Goal: Task Accomplishment & Management: Manage account settings

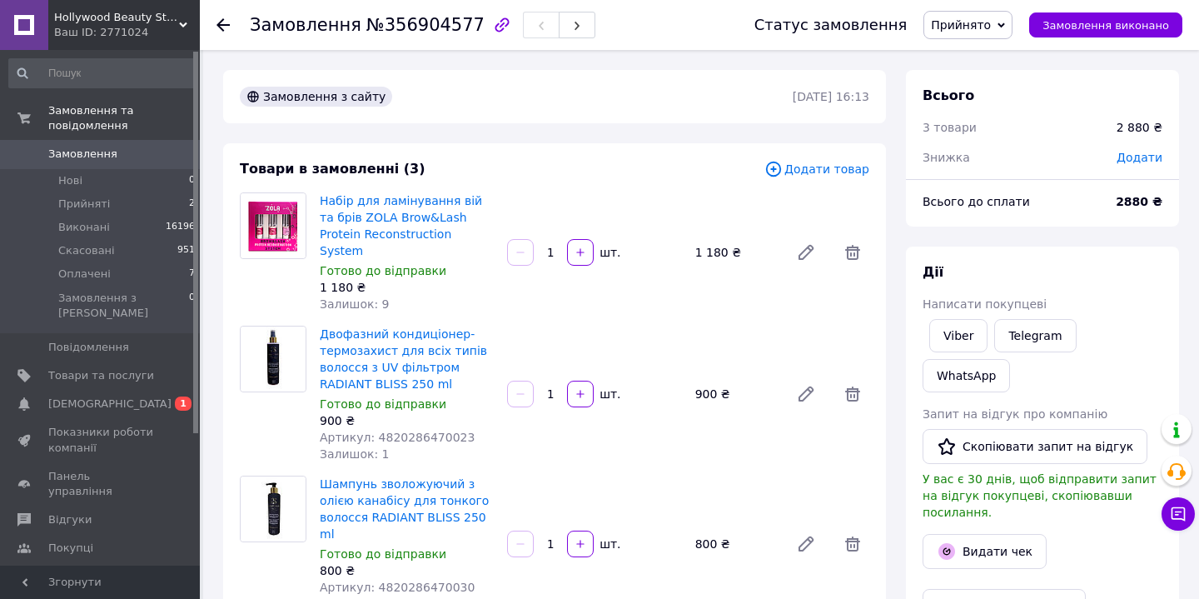
scroll to position [28, 0]
click at [75, 272] on span "Оплачені" at bounding box center [84, 273] width 52 height 15
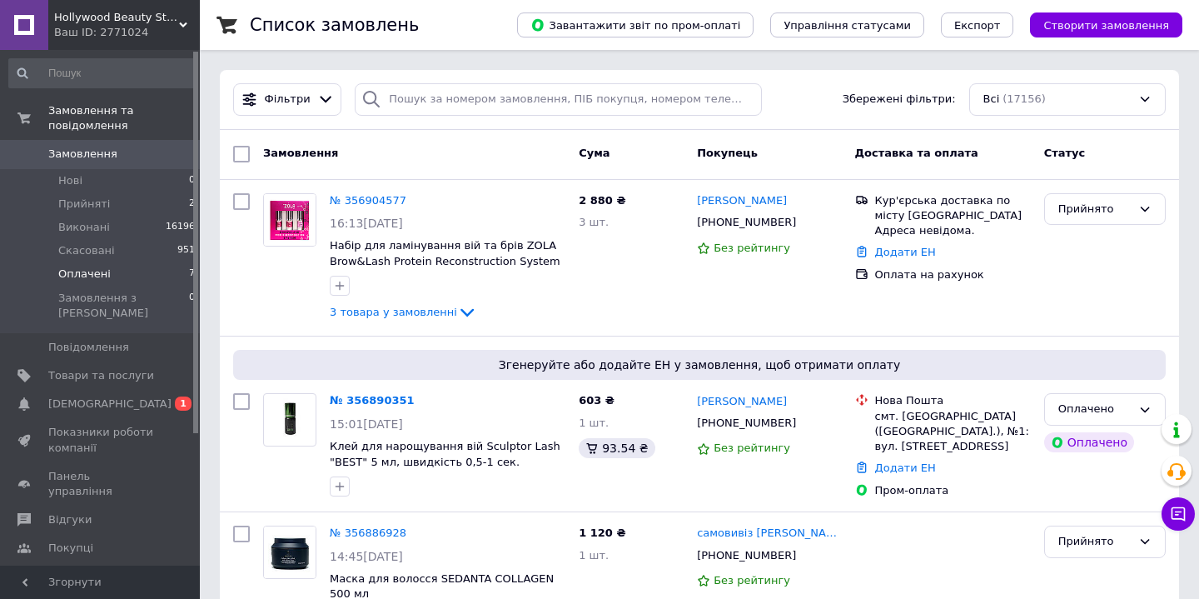
click at [75, 272] on span "Оплачені" at bounding box center [84, 273] width 52 height 15
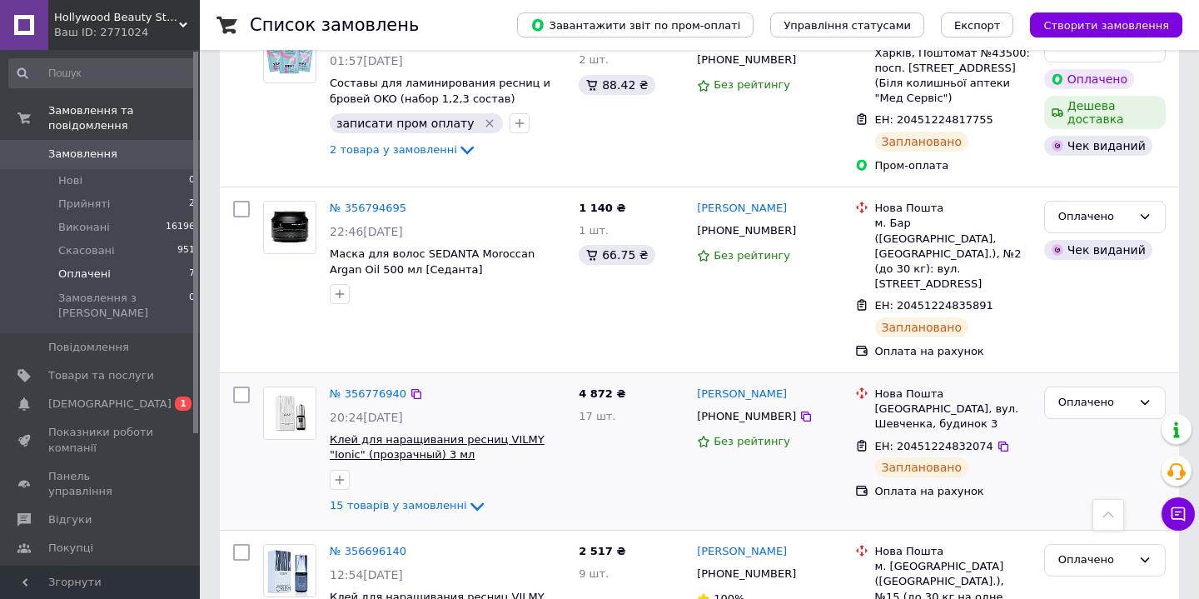
scroll to position [740, 0]
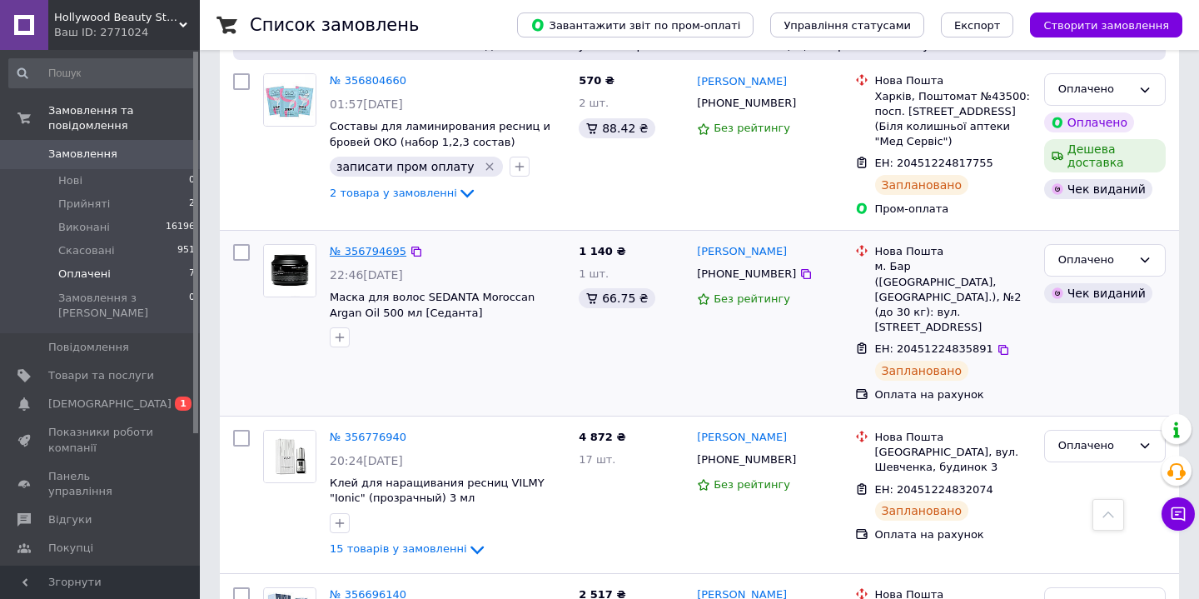
click at [362, 245] on link "№ 356794695" at bounding box center [368, 251] width 77 height 12
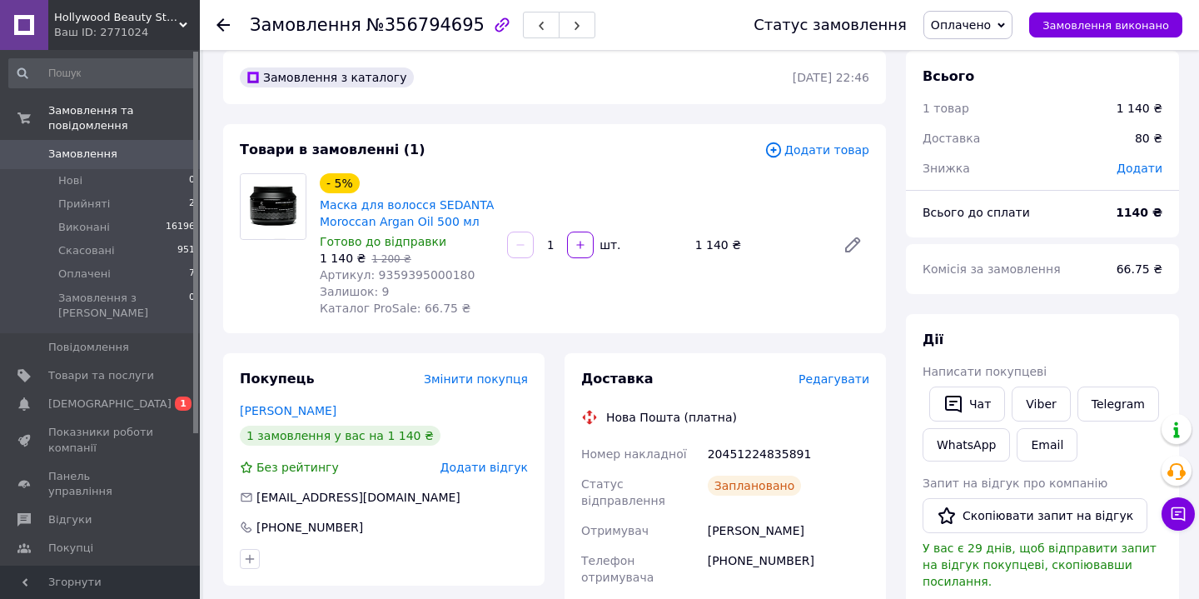
scroll to position [22, 0]
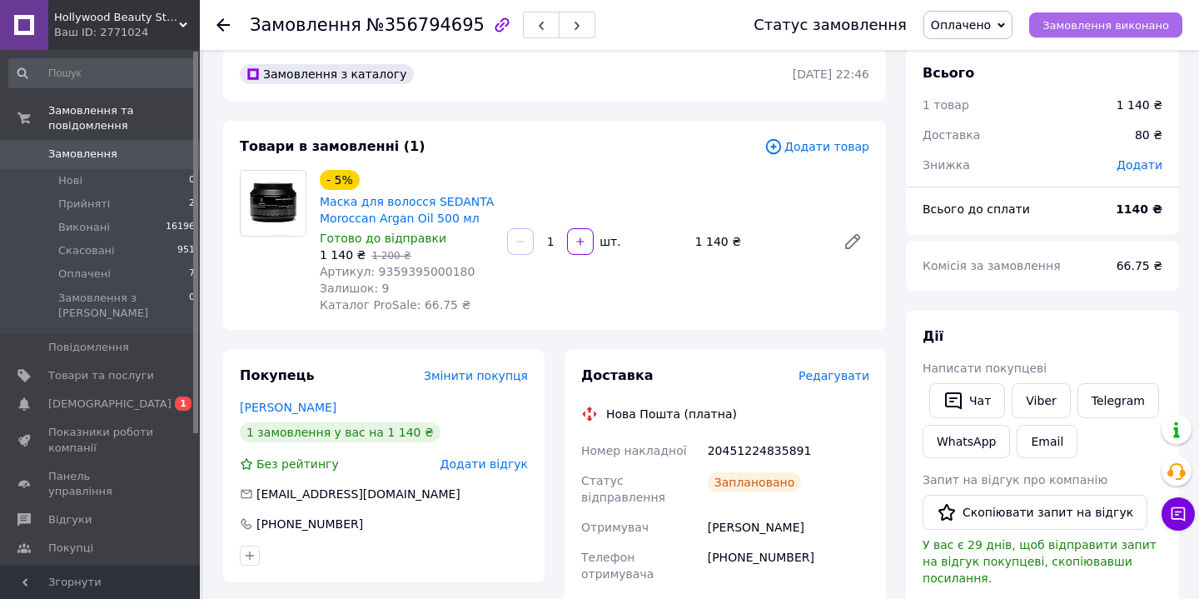
click at [1134, 22] on span "Замовлення виконано" at bounding box center [1105, 25] width 127 height 12
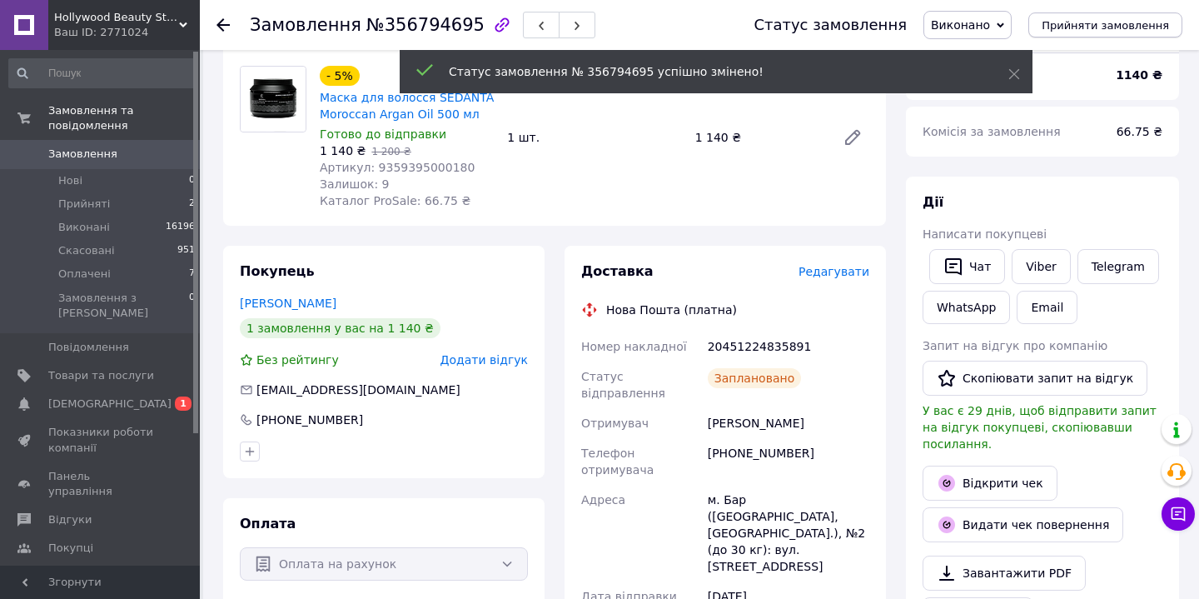
scroll to position [127, 0]
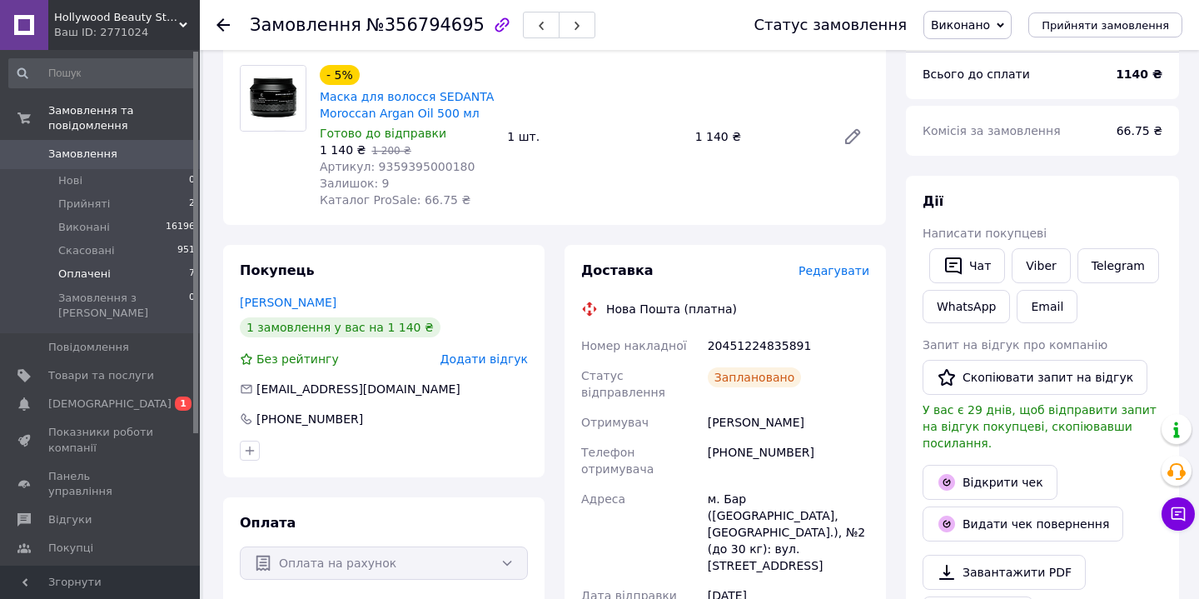
click at [81, 274] on span "Оплачені" at bounding box center [84, 273] width 52 height 15
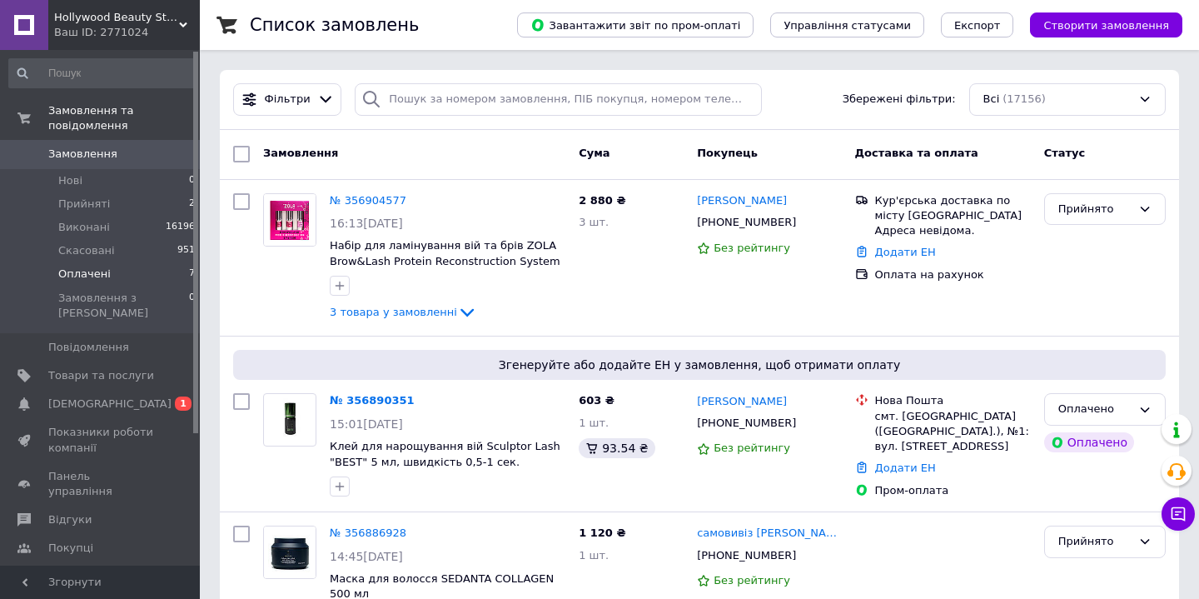
click at [81, 274] on span "Оплачені" at bounding box center [84, 273] width 52 height 15
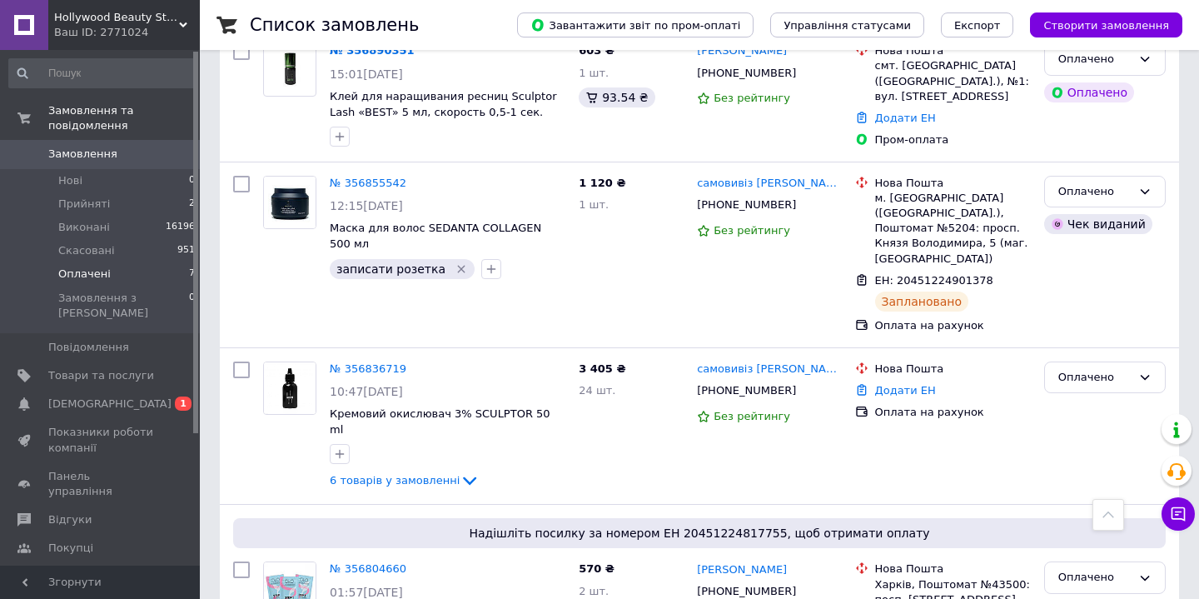
scroll to position [233, 0]
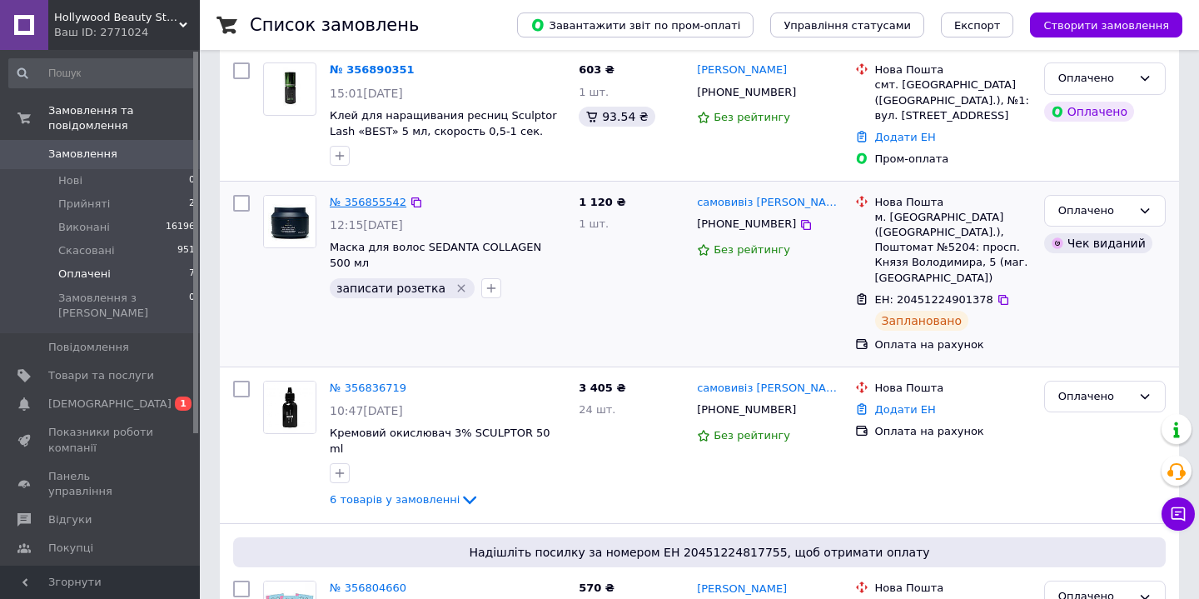
click at [380, 196] on link "№ 356855542" at bounding box center [368, 202] width 77 height 12
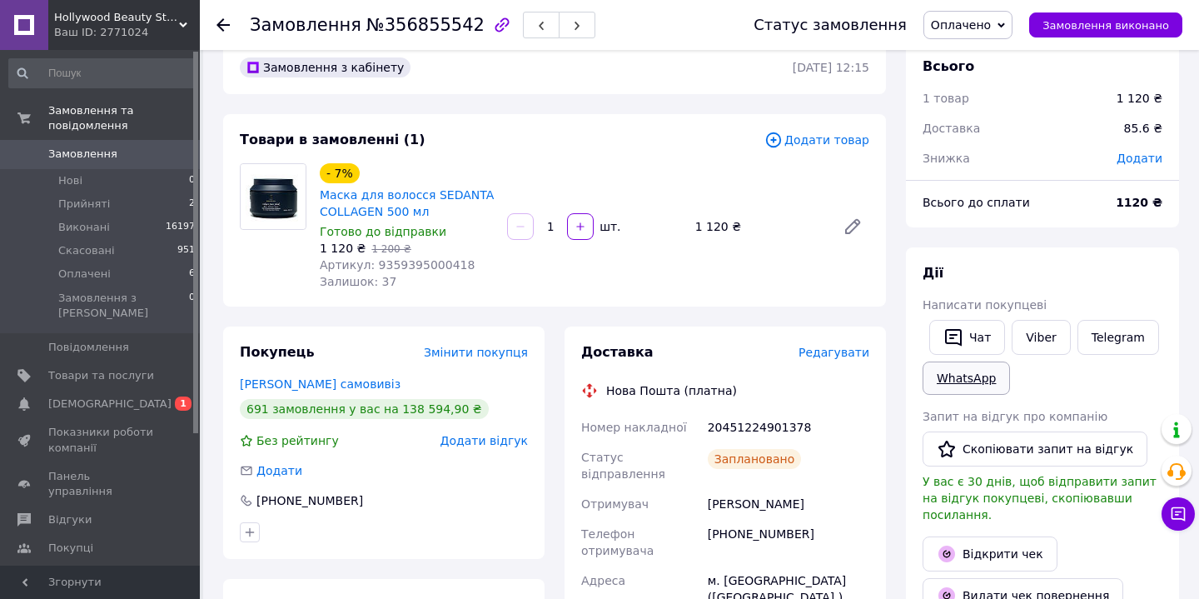
scroll to position [63, 0]
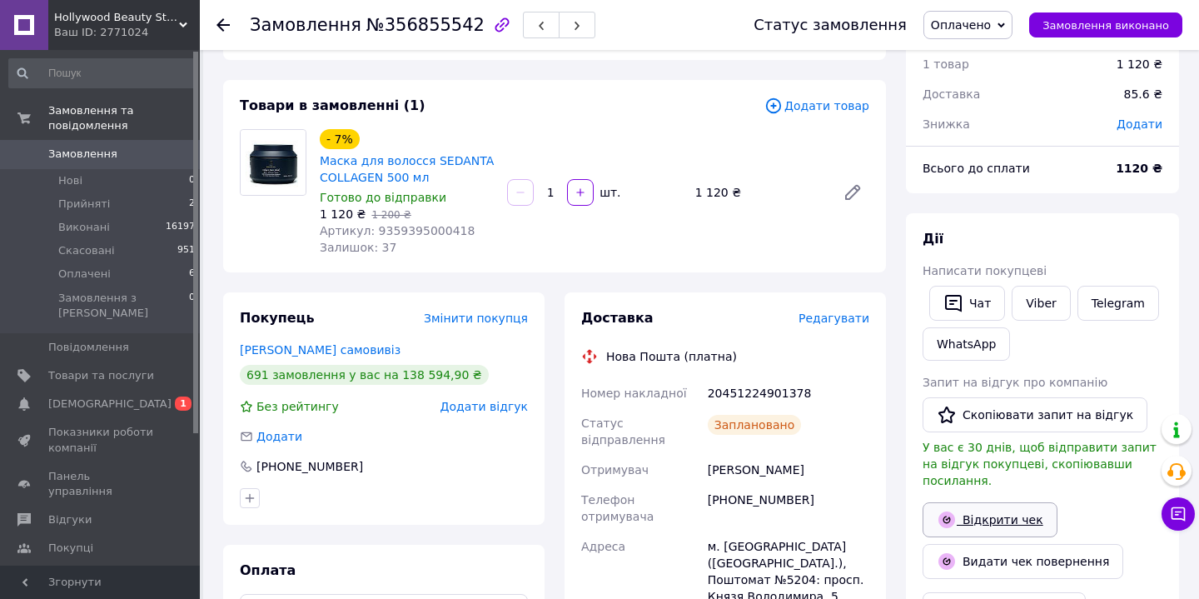
click at [1006, 502] on link "Відкрити чек" at bounding box center [989, 519] width 135 height 35
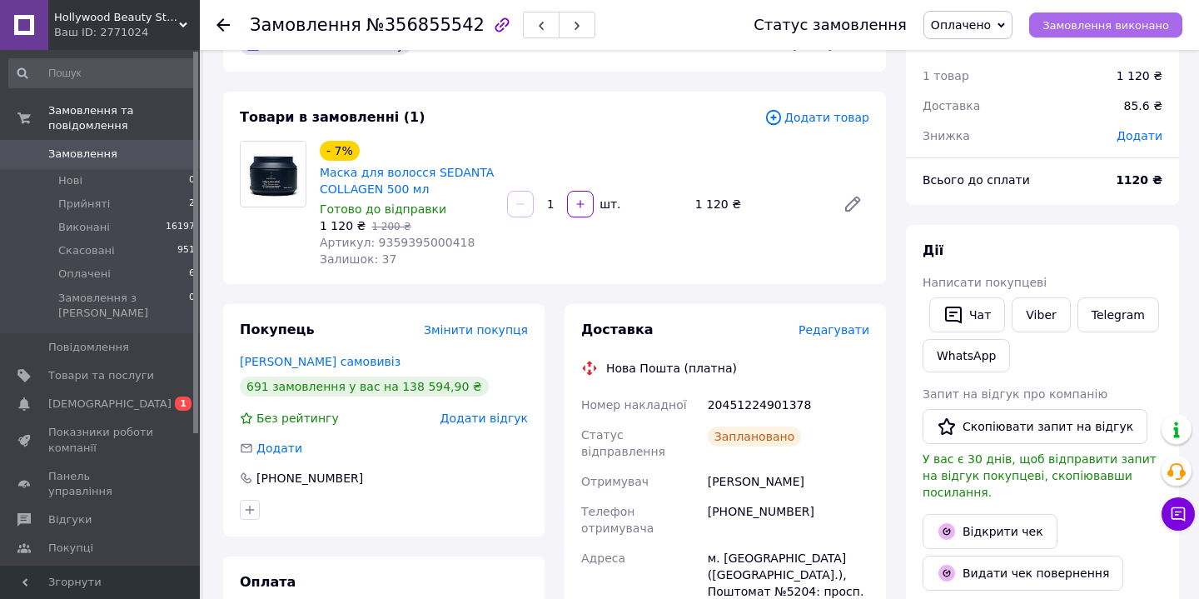
click at [1149, 36] on button "Замовлення виконано" at bounding box center [1105, 24] width 153 height 25
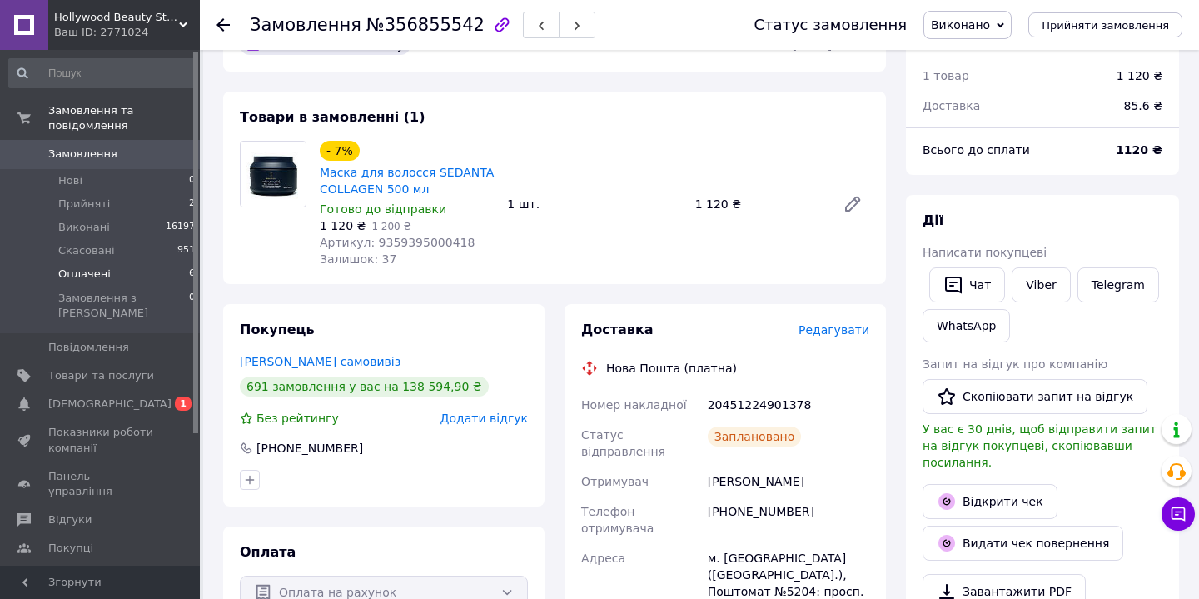
click at [68, 271] on span "Оплачені" at bounding box center [84, 273] width 52 height 15
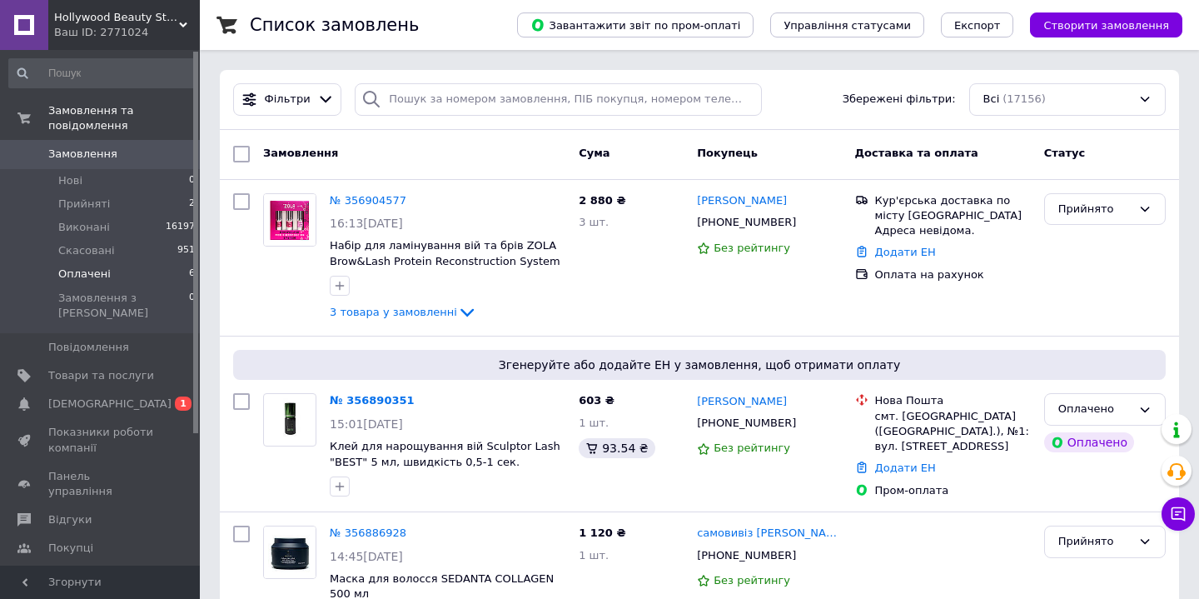
click at [77, 271] on span "Оплачені" at bounding box center [84, 273] width 52 height 15
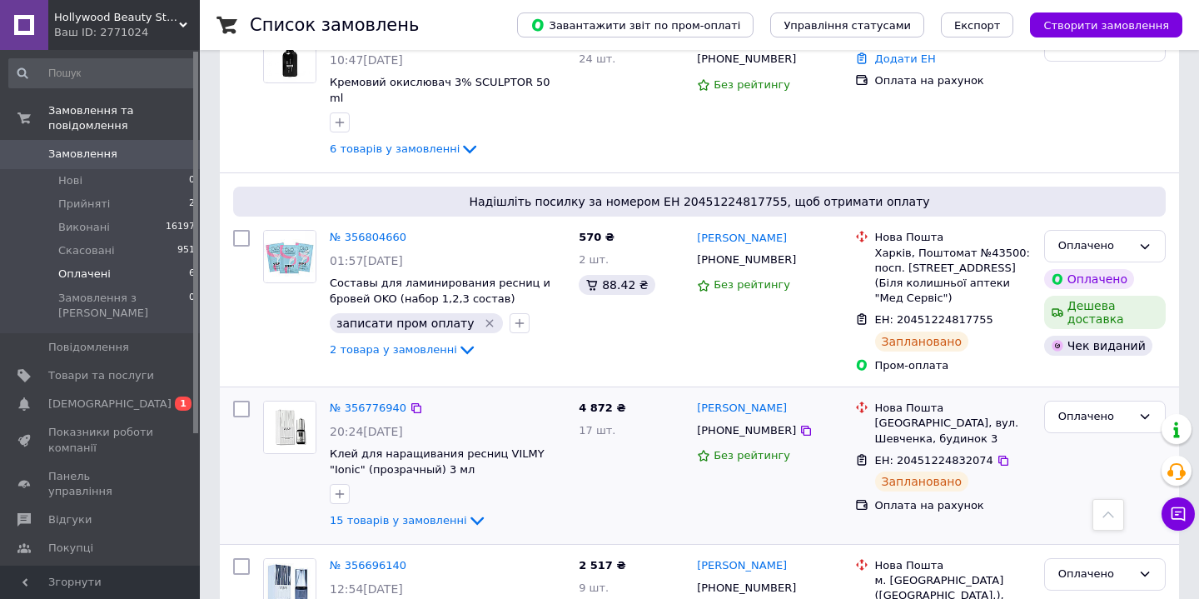
scroll to position [576, 0]
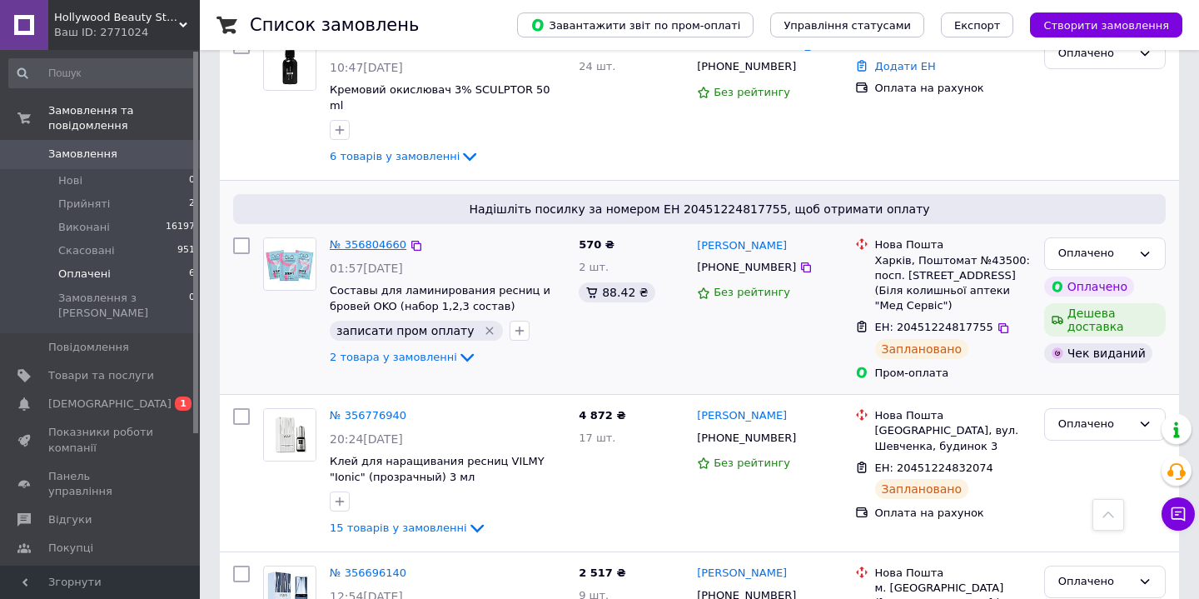
click at [383, 238] on link "№ 356804660" at bounding box center [368, 244] width 77 height 12
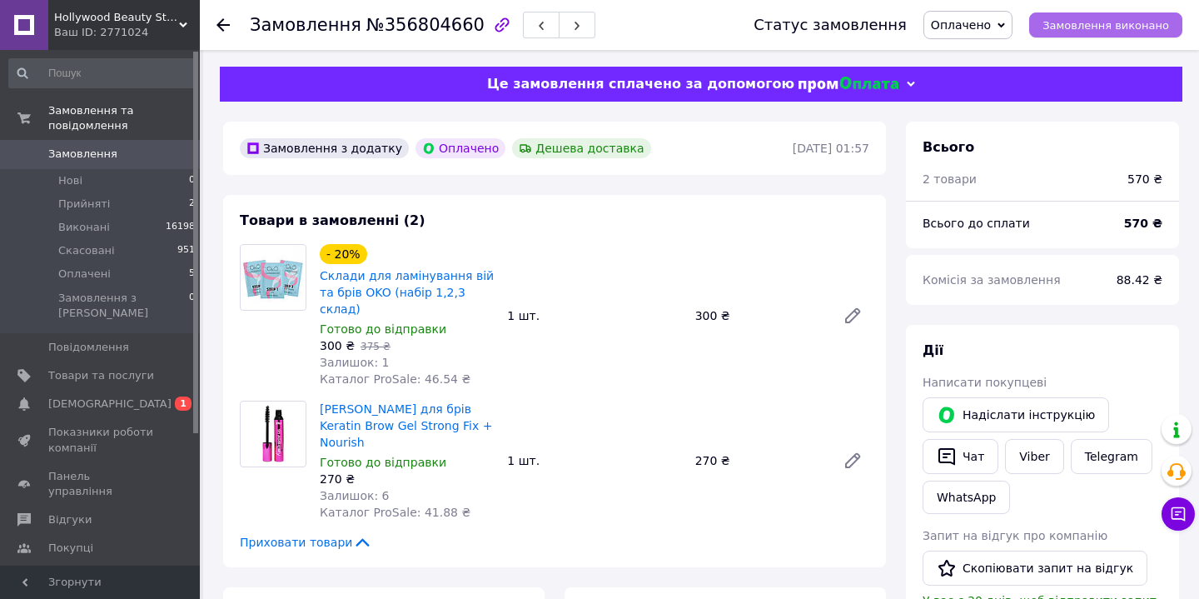
click at [1143, 33] on button "Замовлення виконано" at bounding box center [1105, 24] width 153 height 25
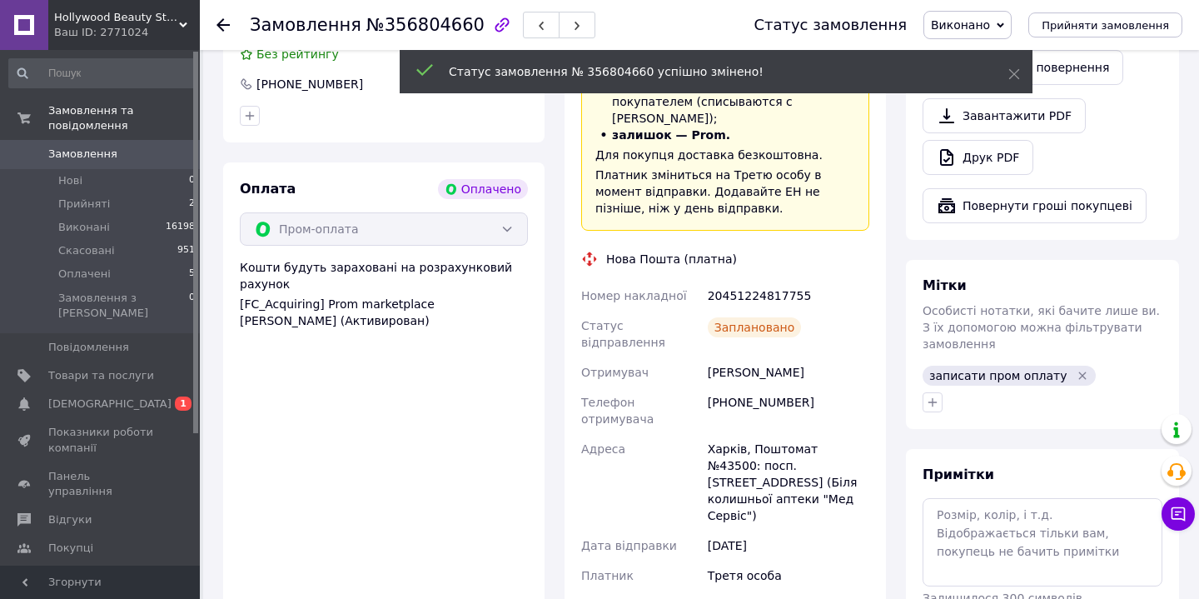
scroll to position [648, 0]
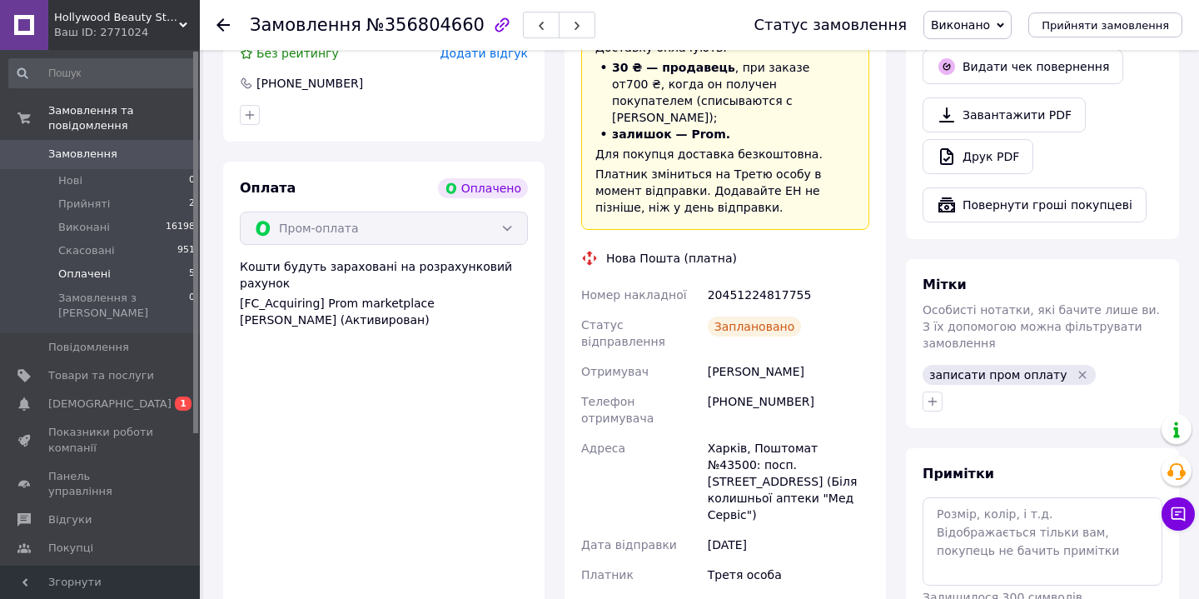
click at [72, 266] on span "Оплачені" at bounding box center [84, 273] width 52 height 15
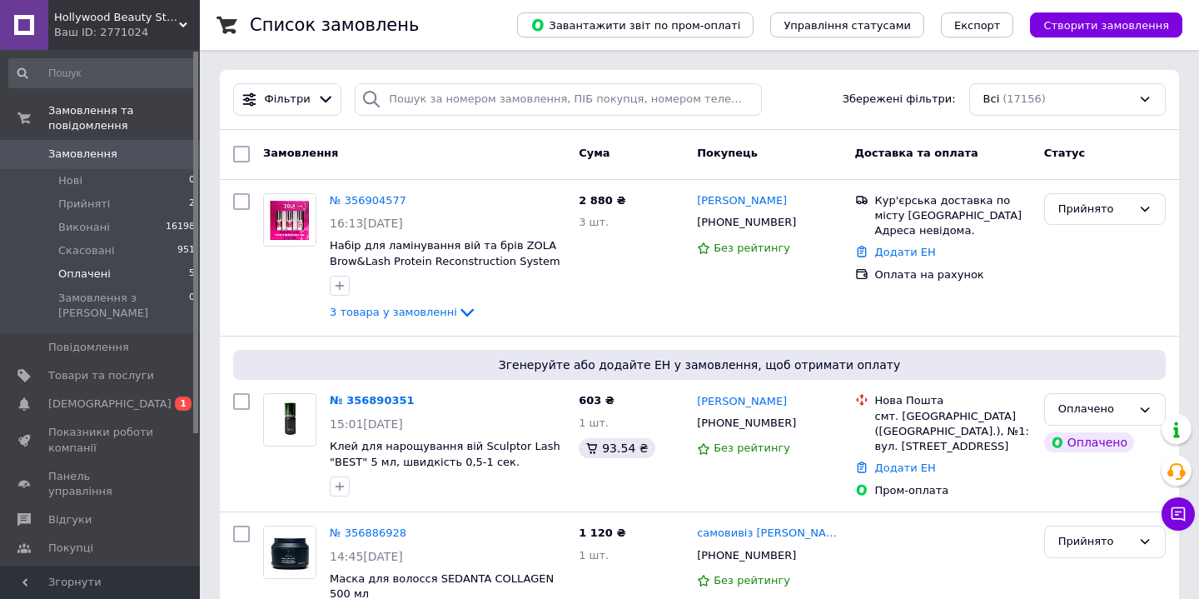
click at [93, 273] on span "Оплачені" at bounding box center [84, 273] width 52 height 15
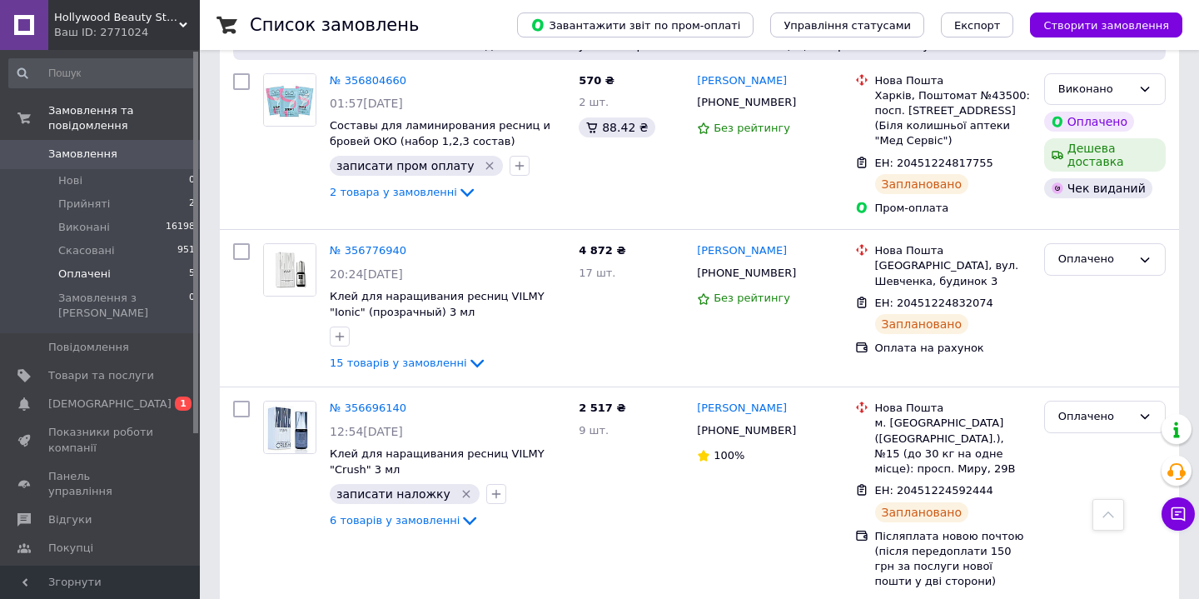
scroll to position [554, 0]
click at [372, 402] on link "№ 356696140" at bounding box center [368, 408] width 77 height 12
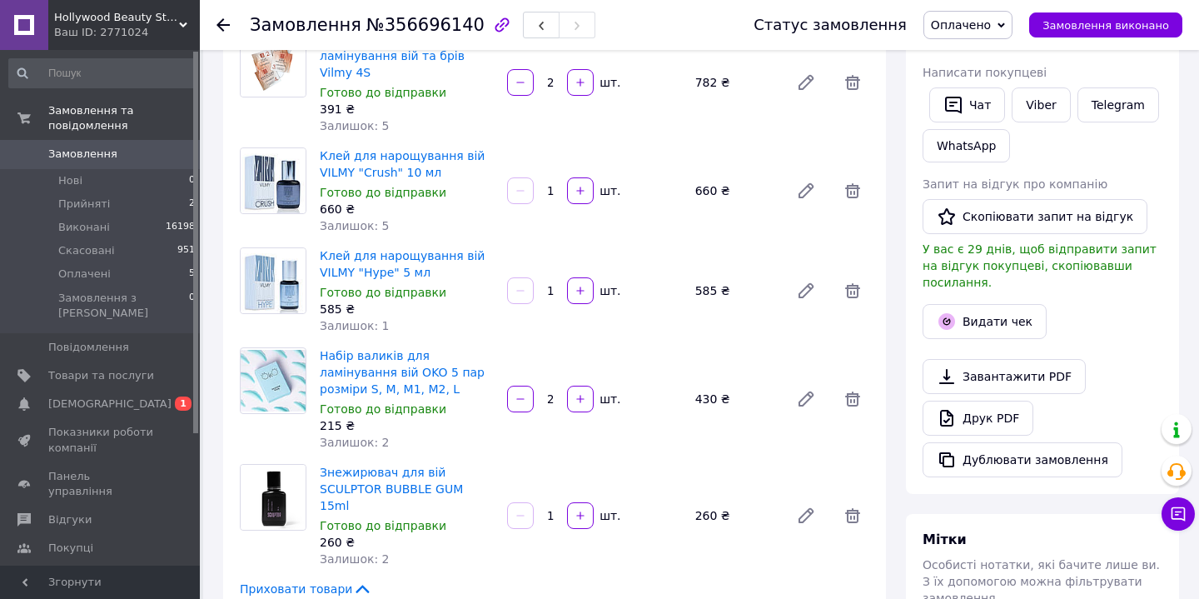
scroll to position [263, 0]
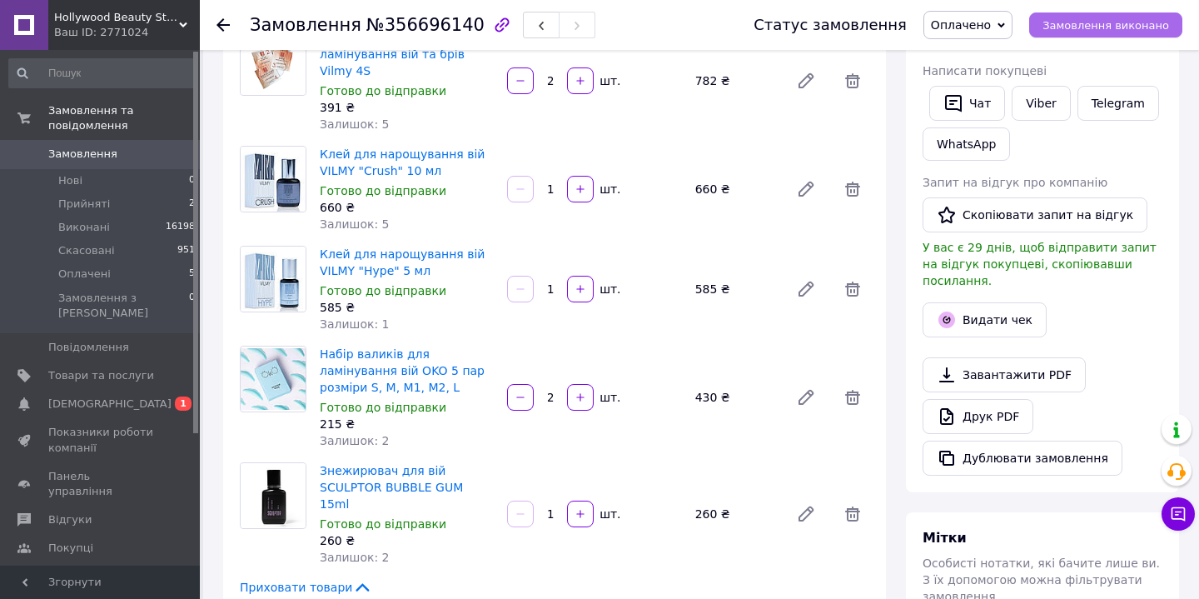
click at [1115, 29] on span "Замовлення виконано" at bounding box center [1105, 25] width 127 height 12
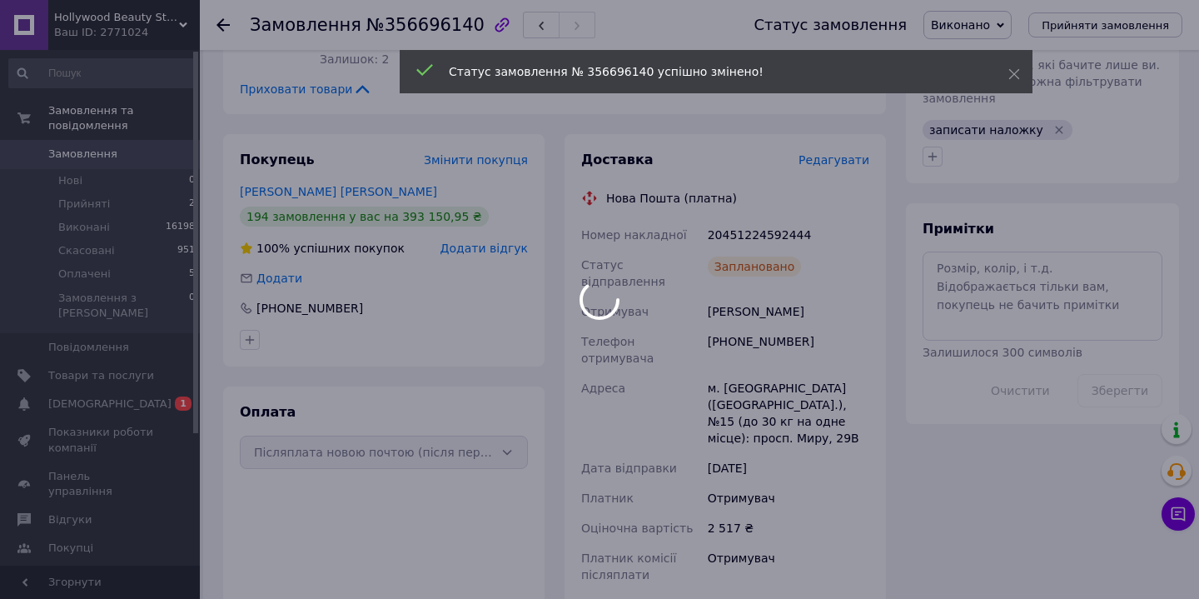
scroll to position [170, 0]
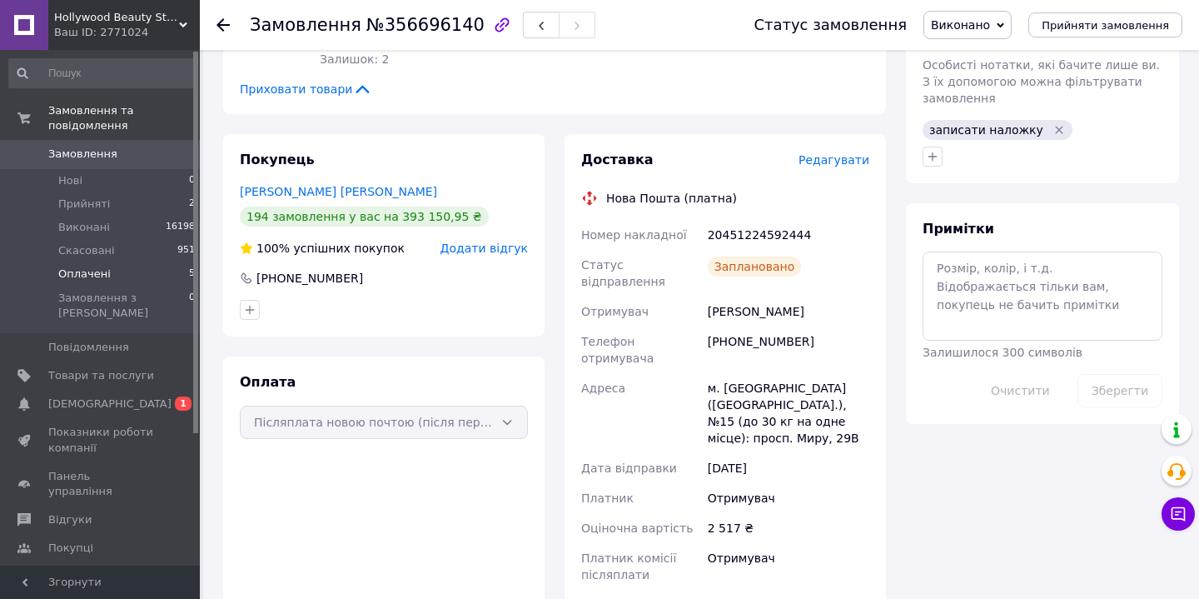
click at [98, 271] on span "Оплачені" at bounding box center [84, 273] width 52 height 15
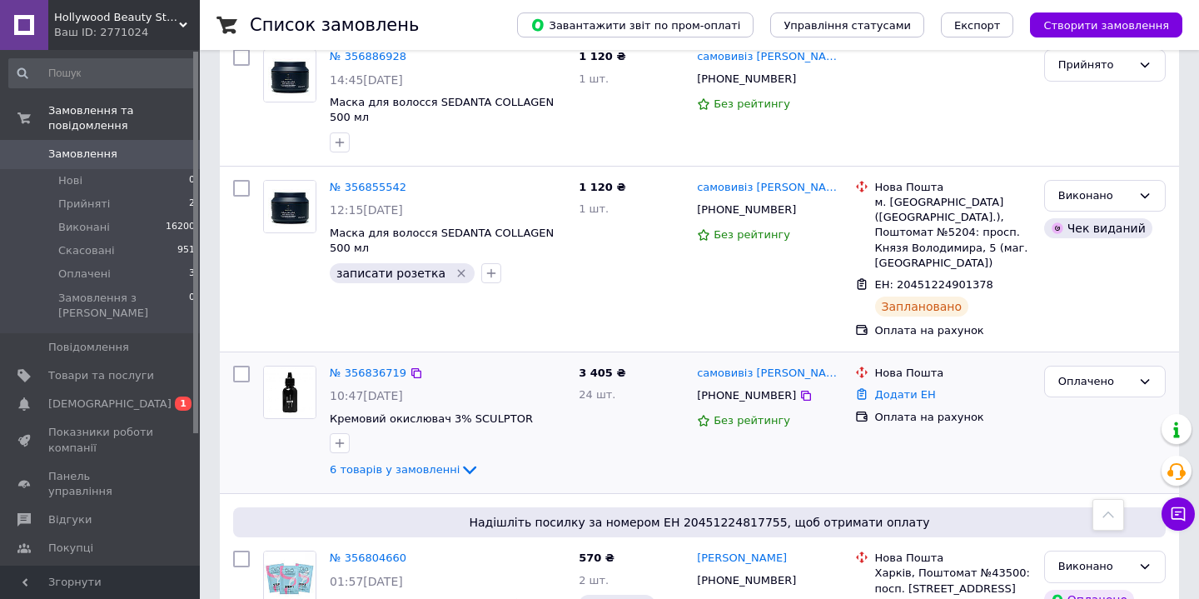
scroll to position [481, 0]
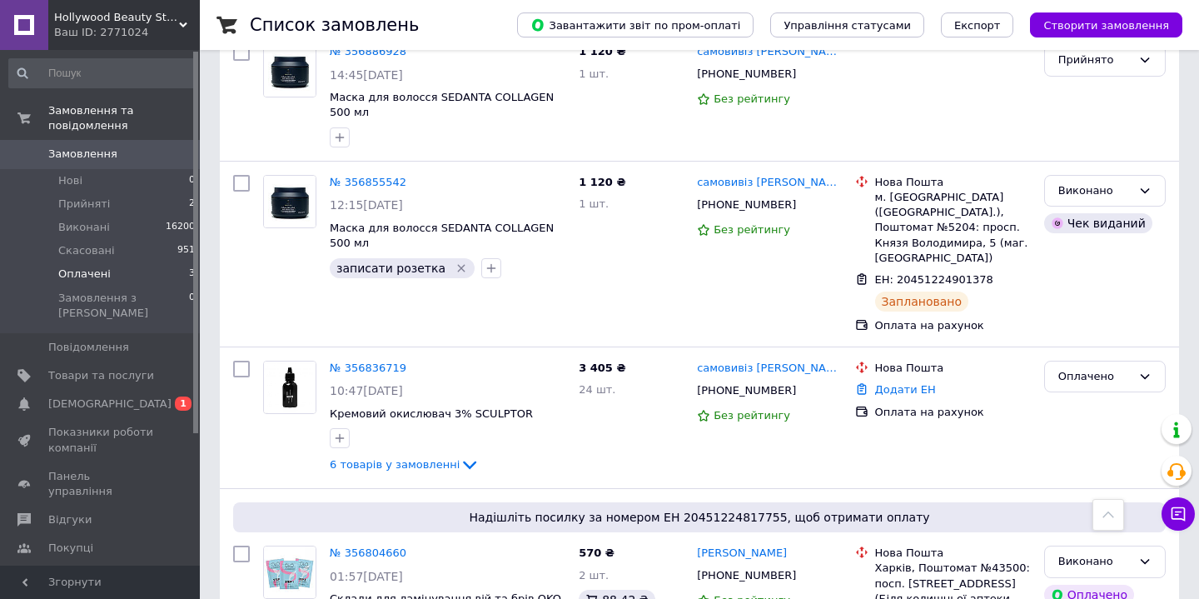
click at [93, 273] on span "Оплачені" at bounding box center [84, 273] width 52 height 15
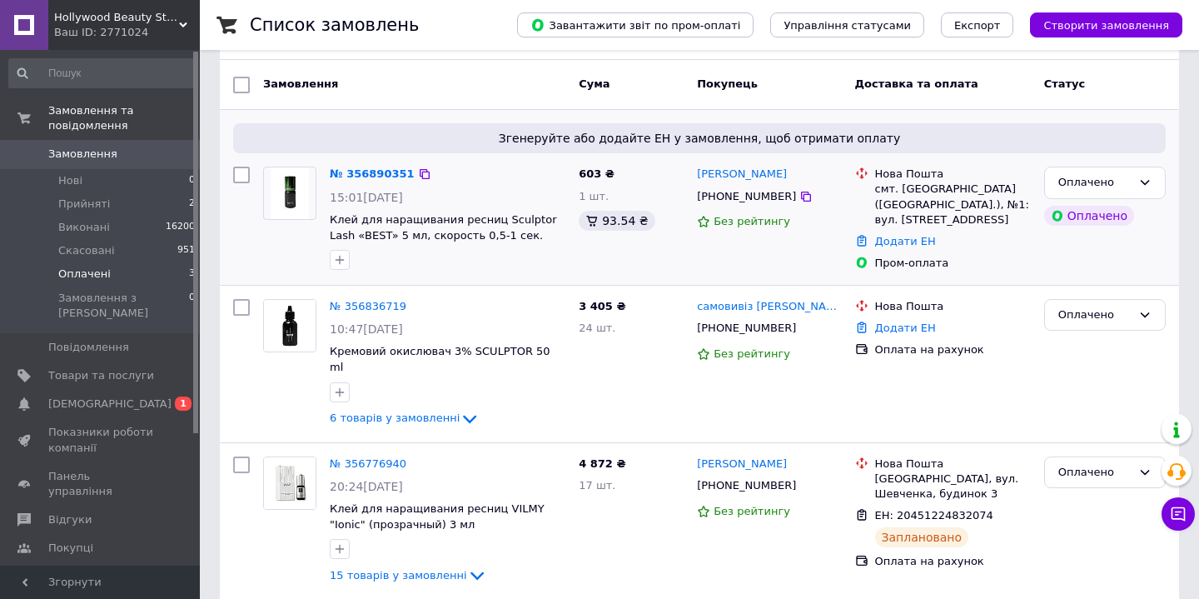
scroll to position [128, 0]
click at [370, 458] on link "№ 356776940" at bounding box center [368, 464] width 77 height 12
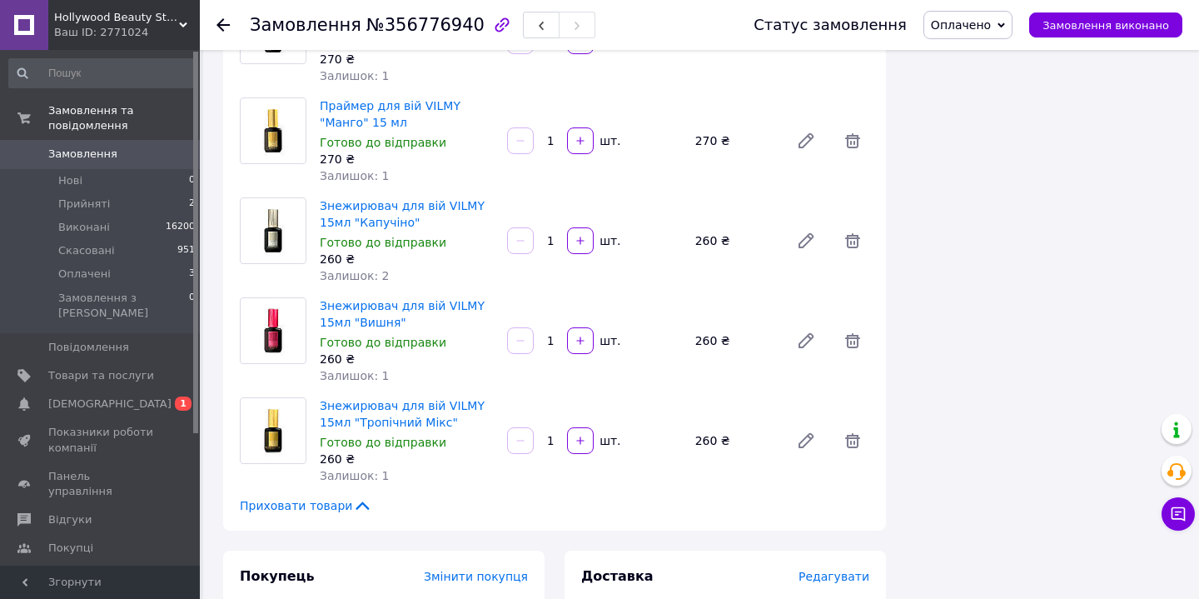
scroll to position [1220, 0]
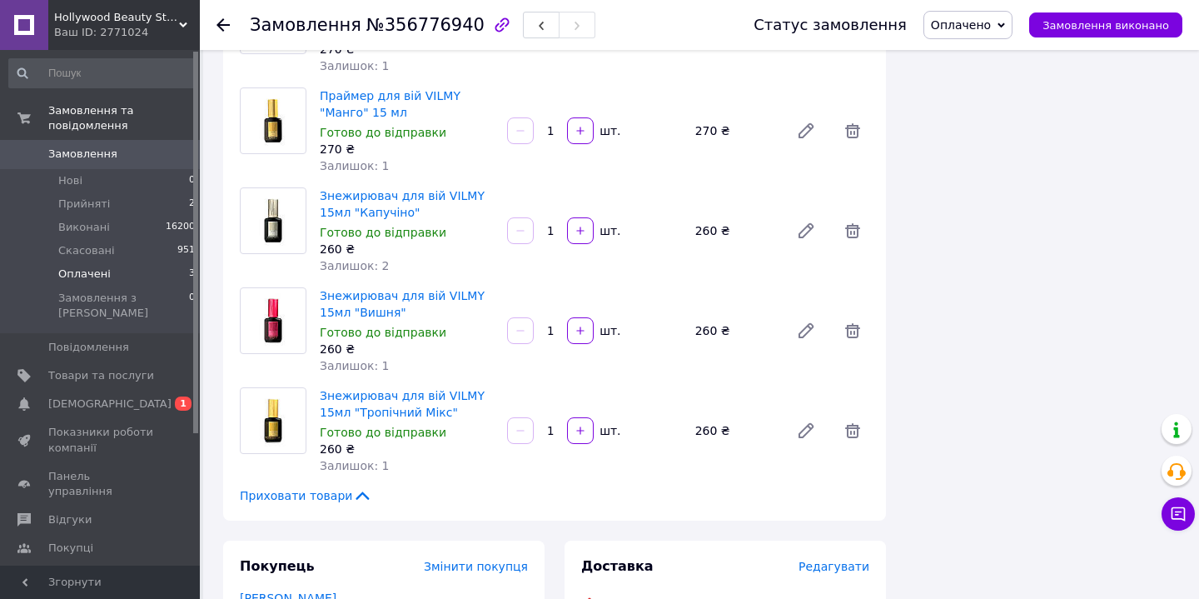
click at [80, 272] on span "Оплачені" at bounding box center [84, 273] width 52 height 15
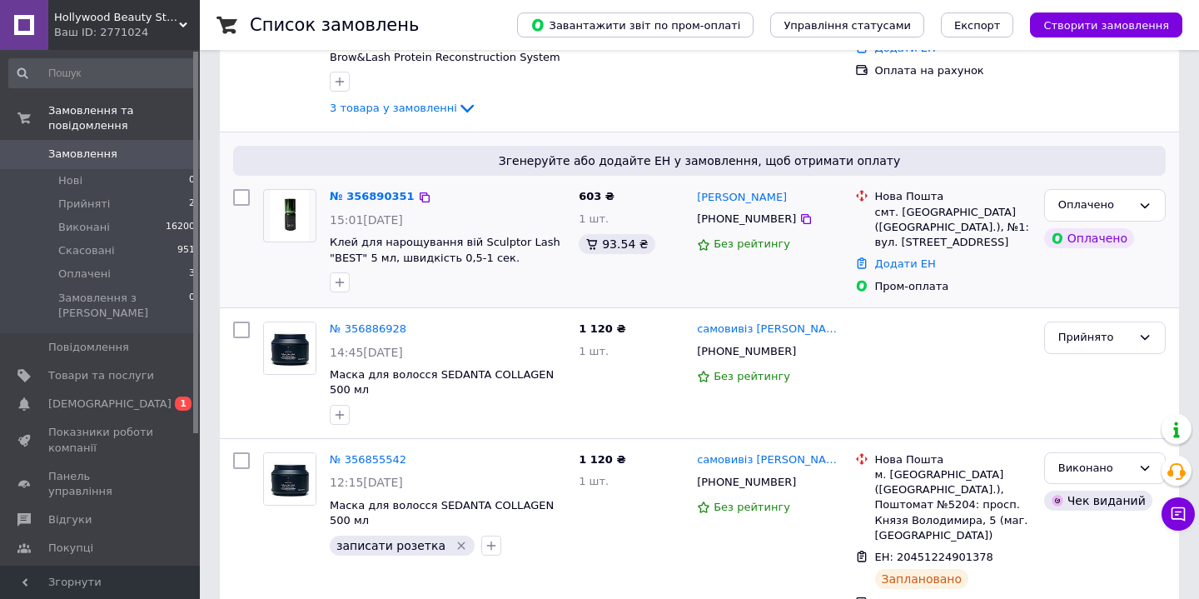
scroll to position [201, 0]
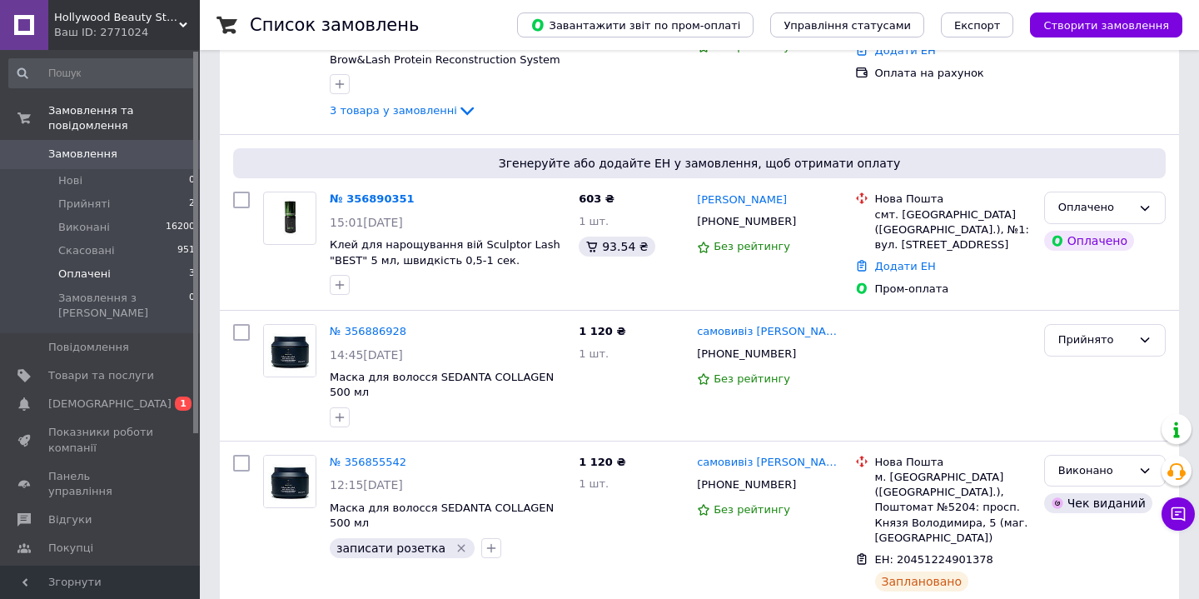
click at [78, 266] on span "Оплачені" at bounding box center [84, 273] width 52 height 15
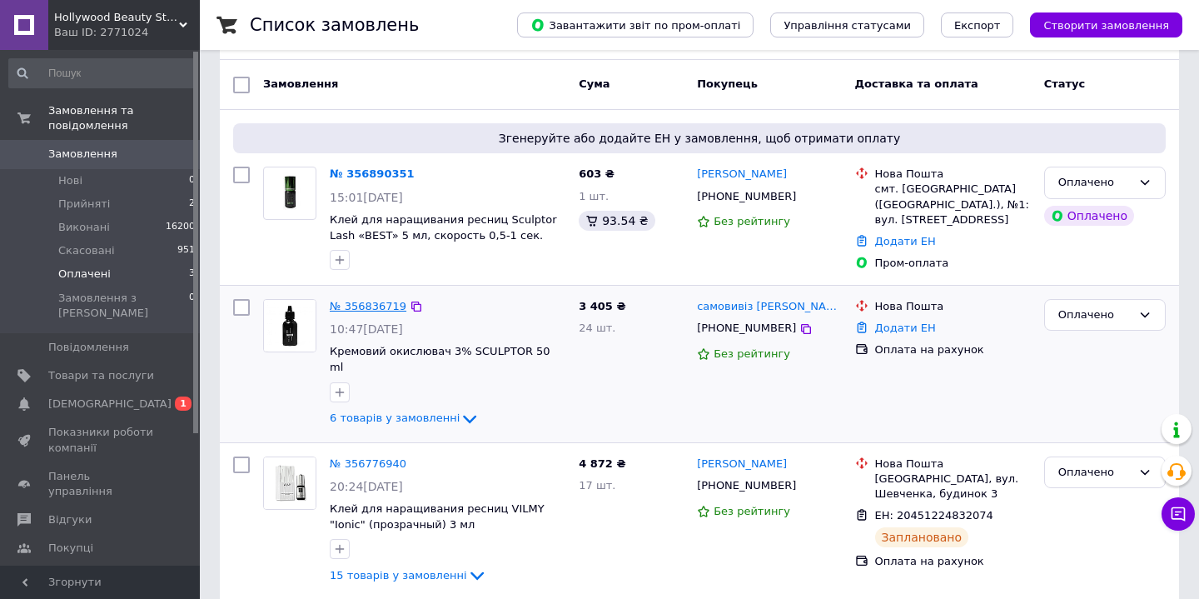
scroll to position [128, 0]
click at [361, 303] on link "№ 356836719" at bounding box center [368, 307] width 77 height 12
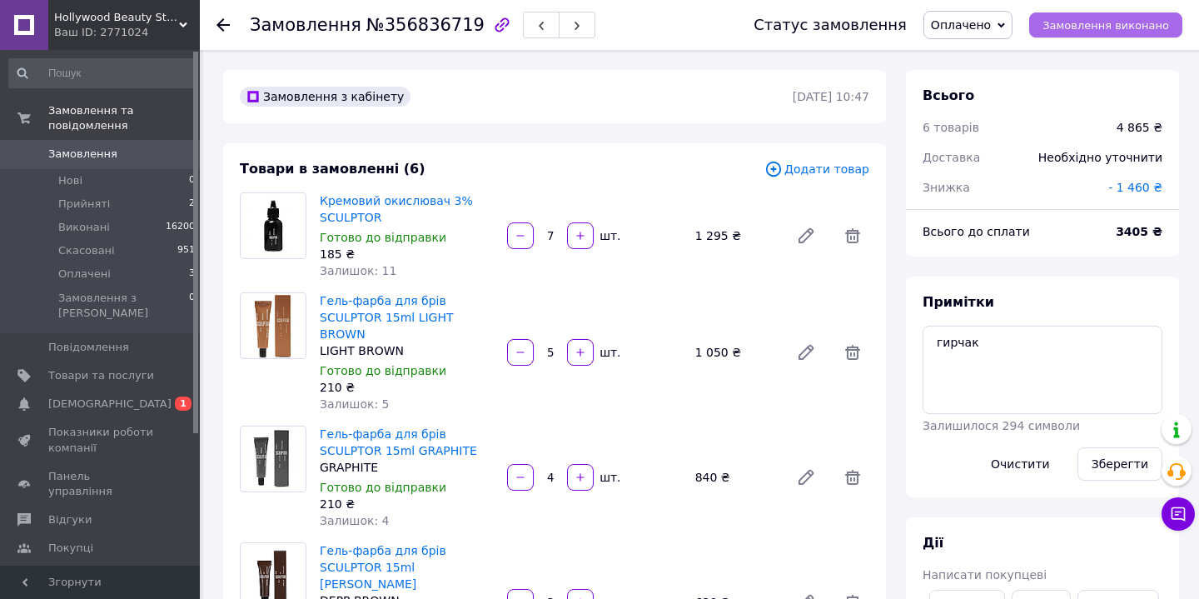
click at [1098, 29] on span "Замовлення виконано" at bounding box center [1105, 25] width 127 height 12
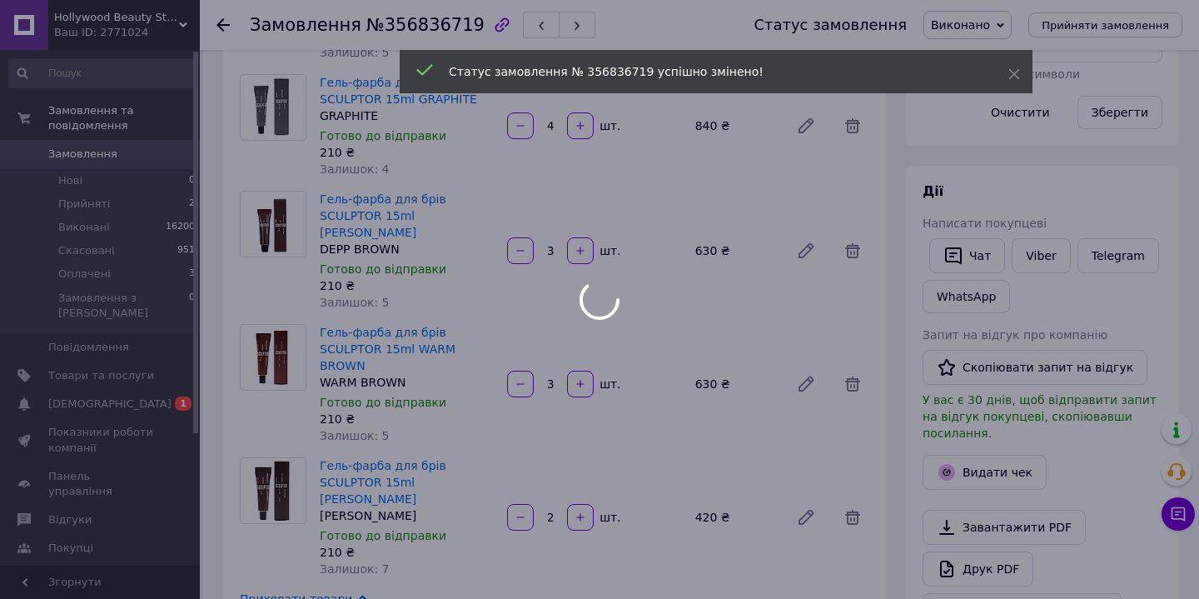
scroll to position [387, 0]
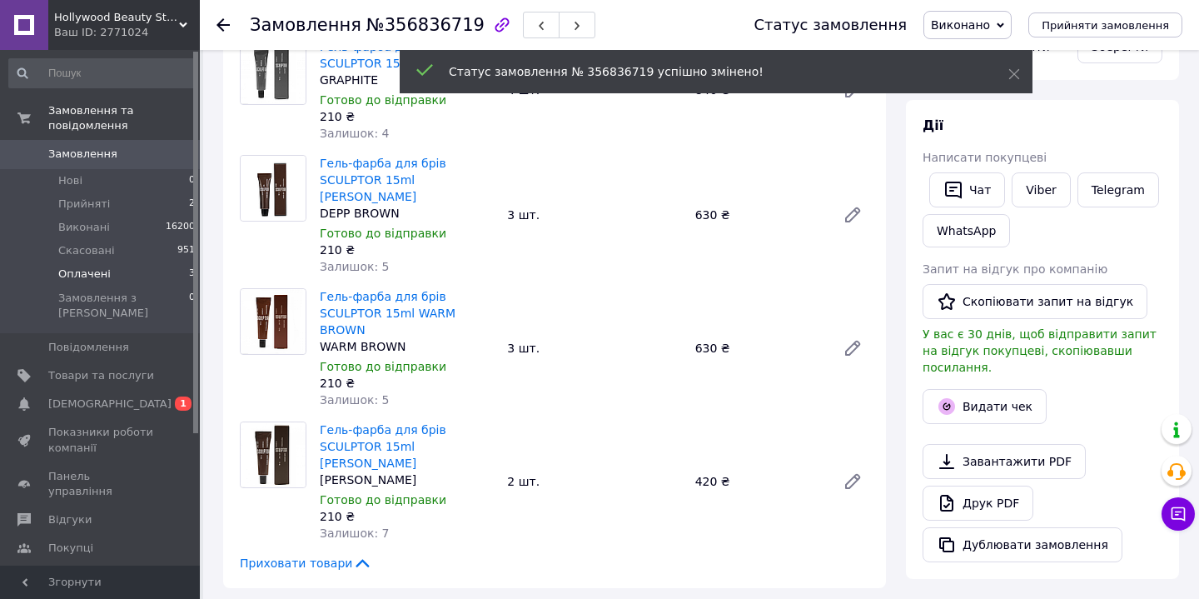
click at [94, 267] on span "Оплачені" at bounding box center [84, 273] width 52 height 15
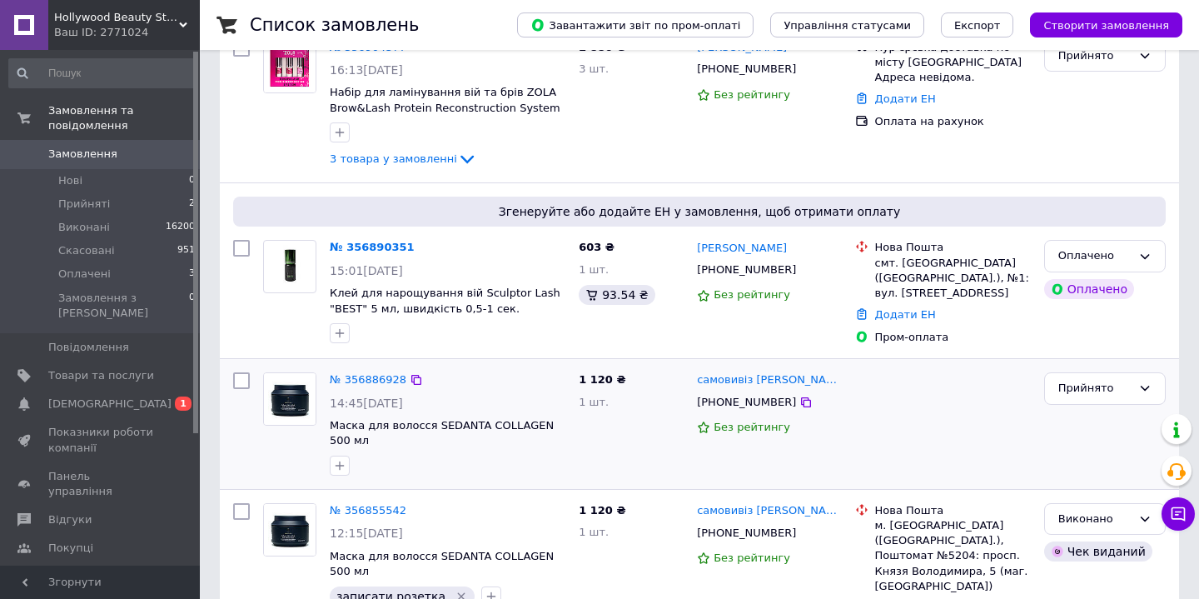
scroll to position [156, 0]
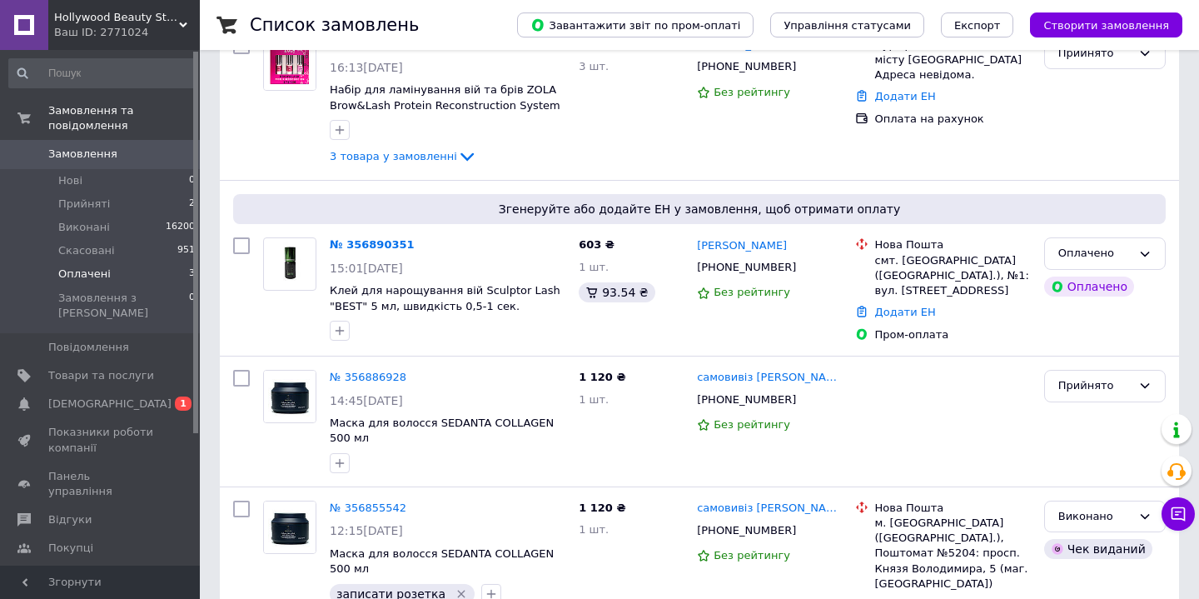
click at [92, 272] on span "Оплачені" at bounding box center [84, 273] width 52 height 15
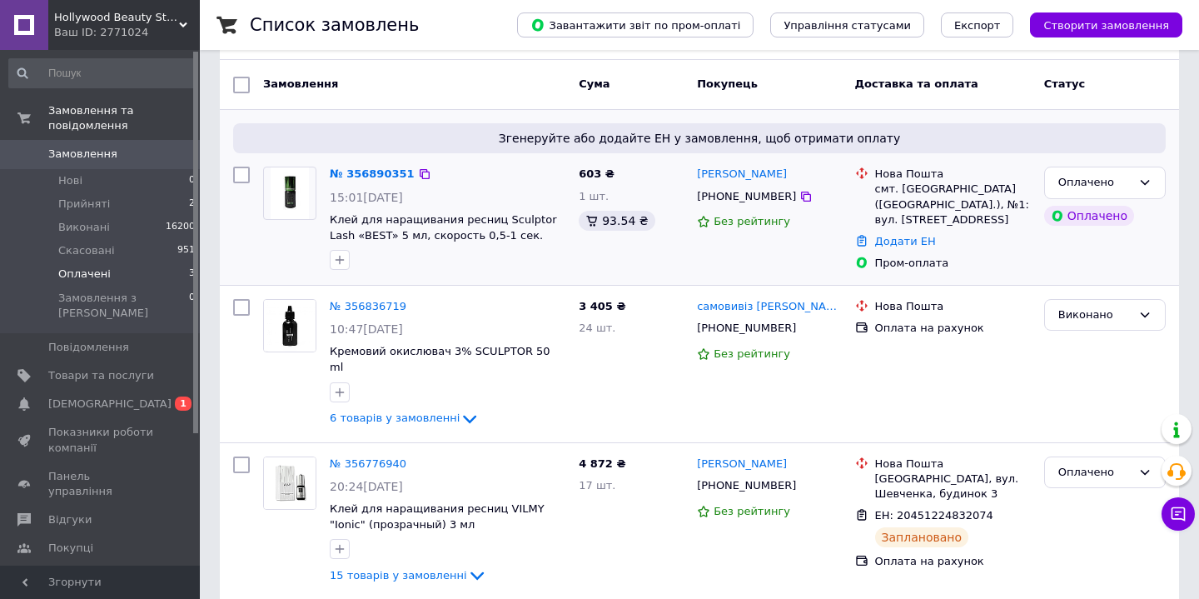
scroll to position [128, 0]
click at [369, 458] on link "№ 356776940" at bounding box center [368, 464] width 77 height 12
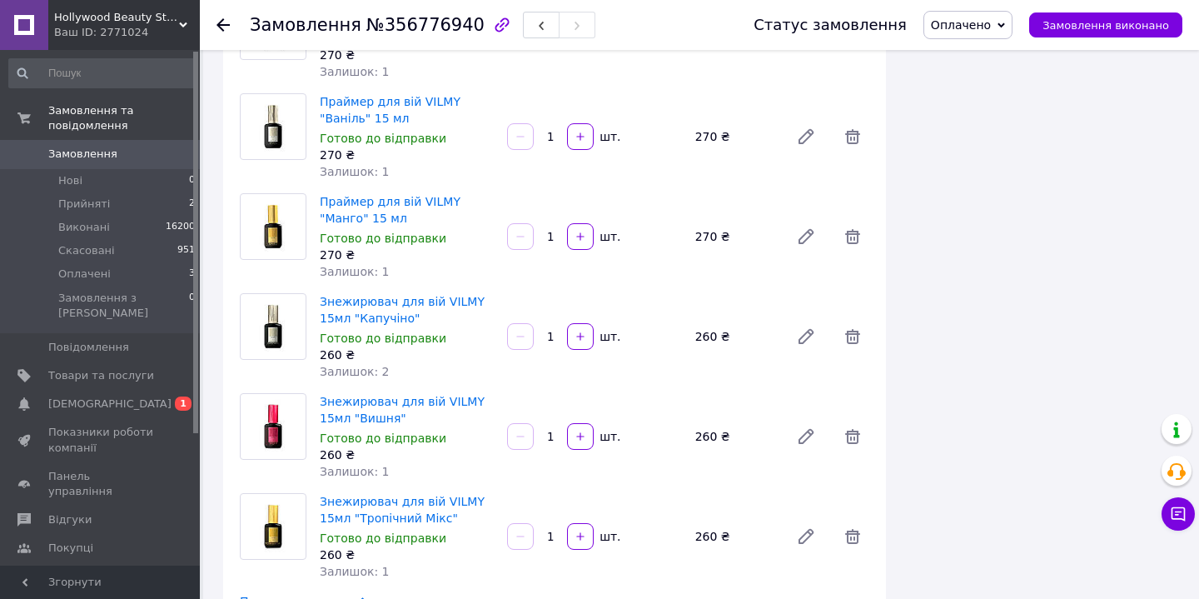
scroll to position [1120, 0]
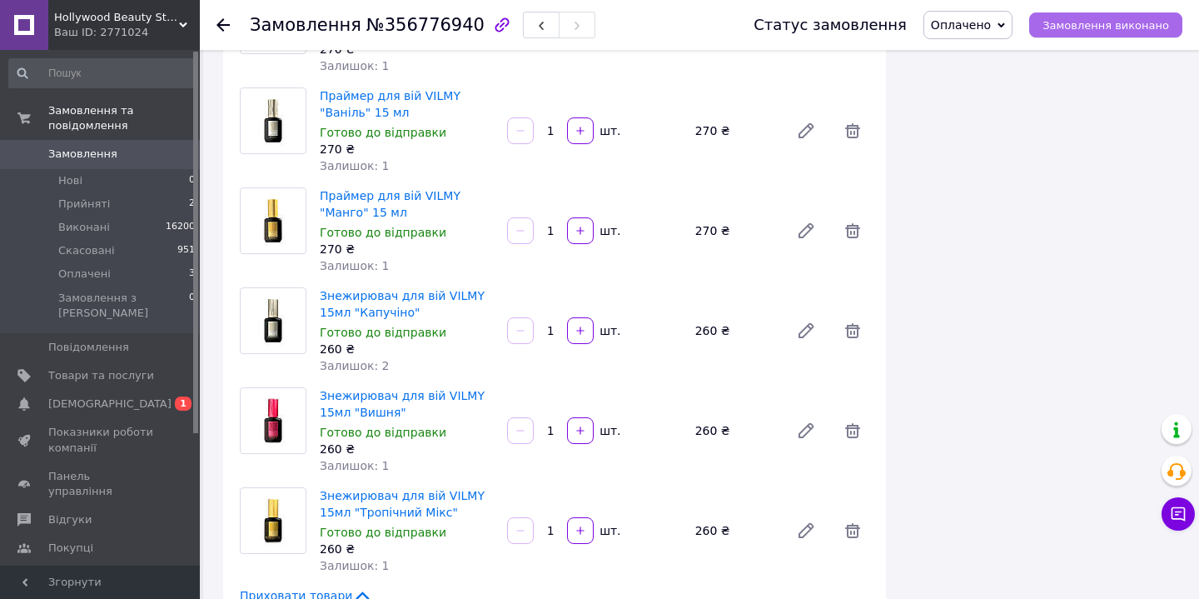
click at [1107, 24] on span "Замовлення виконано" at bounding box center [1105, 25] width 127 height 12
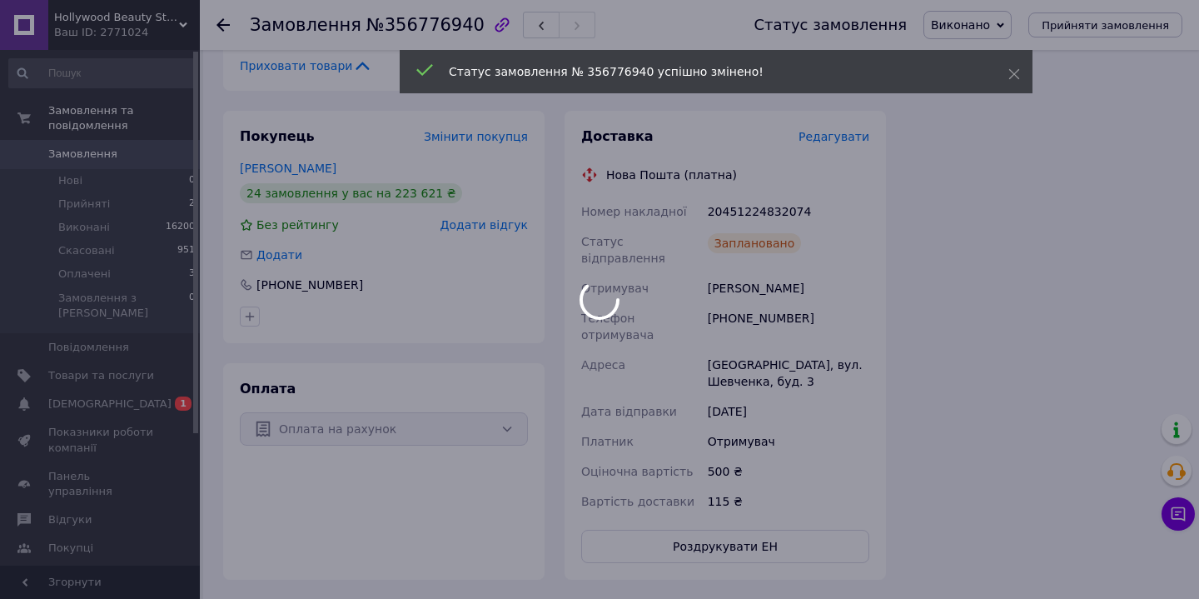
scroll to position [1652, 0]
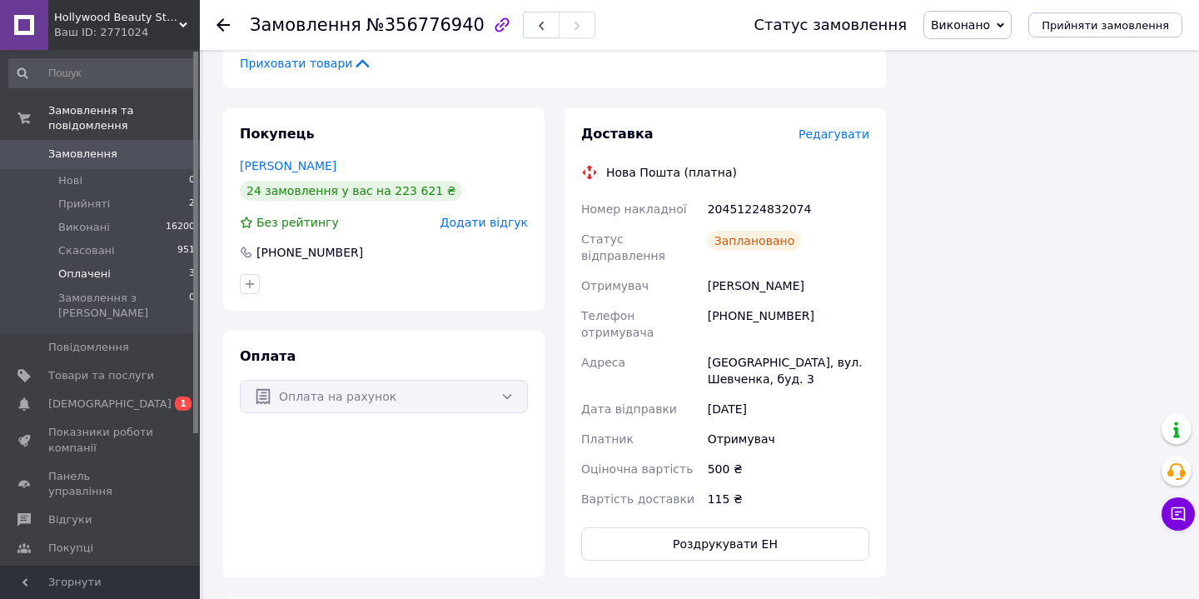
click at [74, 267] on span "Оплачені" at bounding box center [84, 273] width 52 height 15
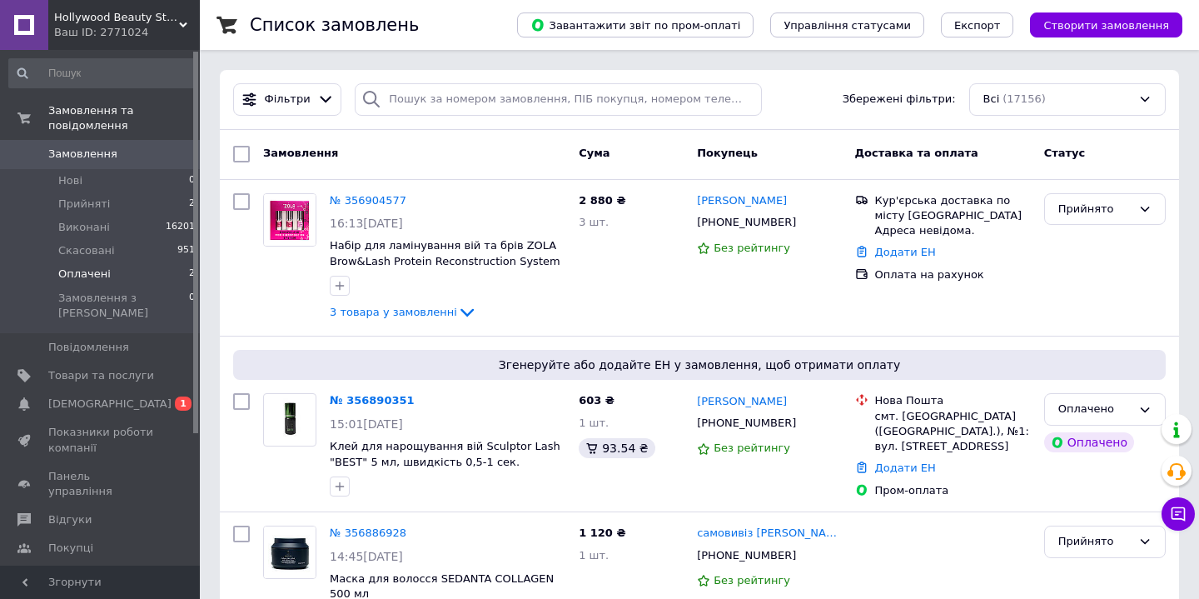
click at [97, 271] on span "Оплачені" at bounding box center [84, 273] width 52 height 15
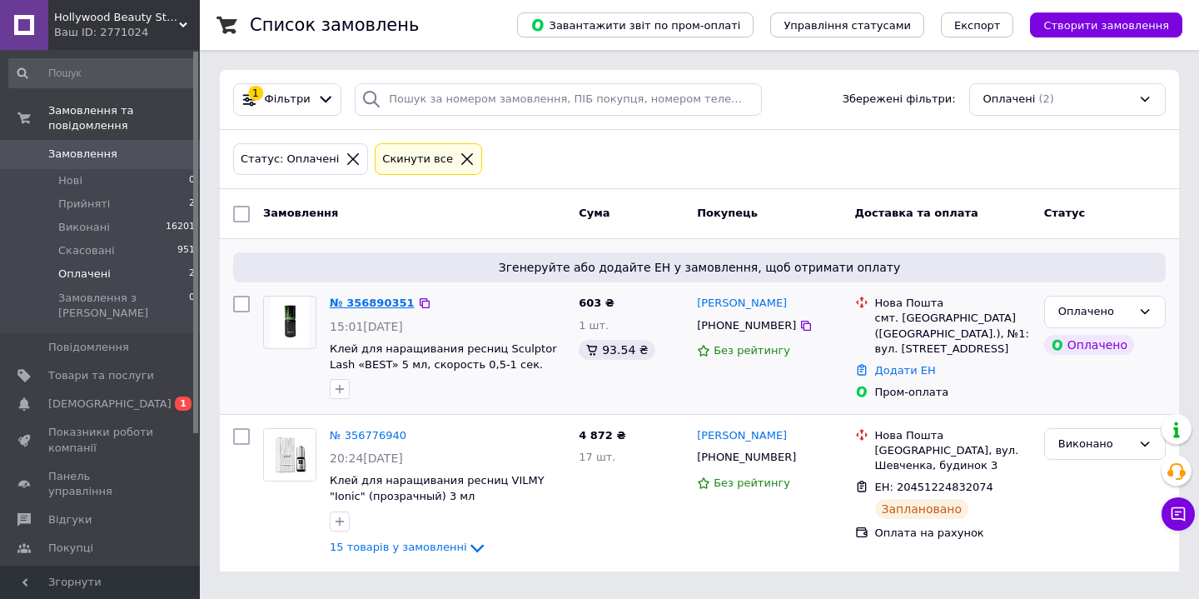
click at [382, 302] on link "№ 356890351" at bounding box center [372, 302] width 85 height 12
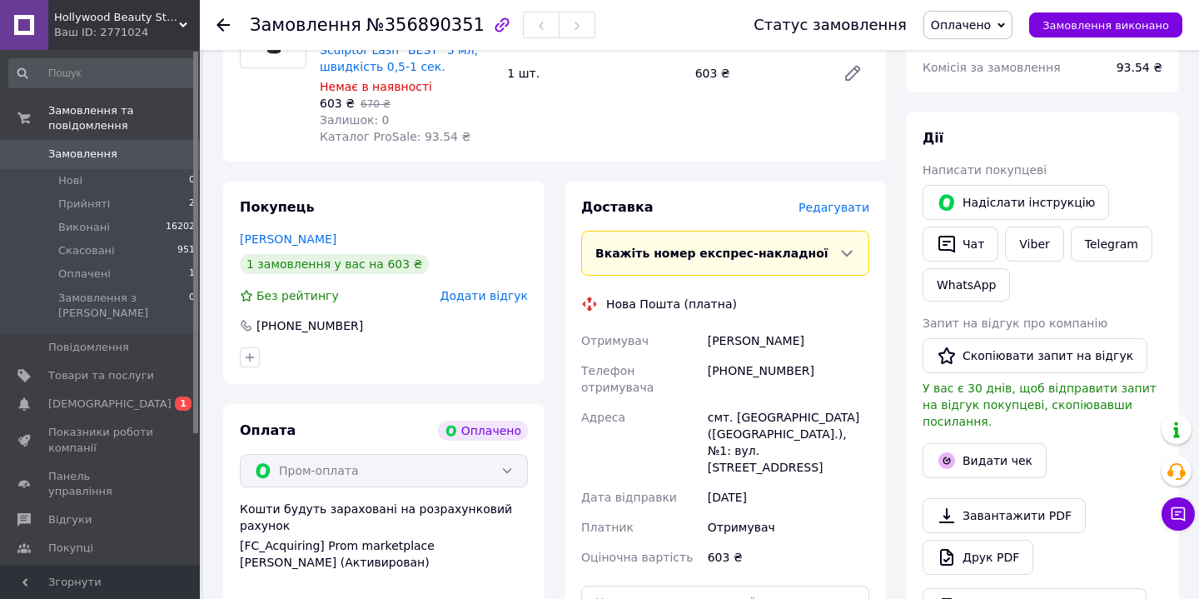
scroll to position [256, 0]
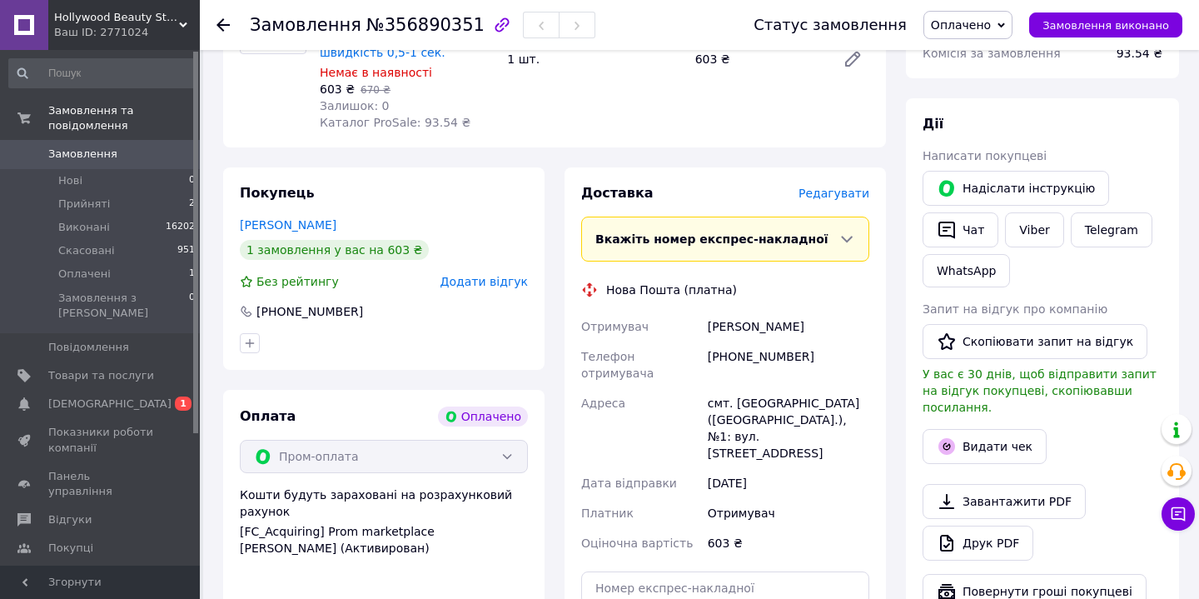
click at [860, 196] on span "Редагувати" at bounding box center [833, 192] width 71 height 13
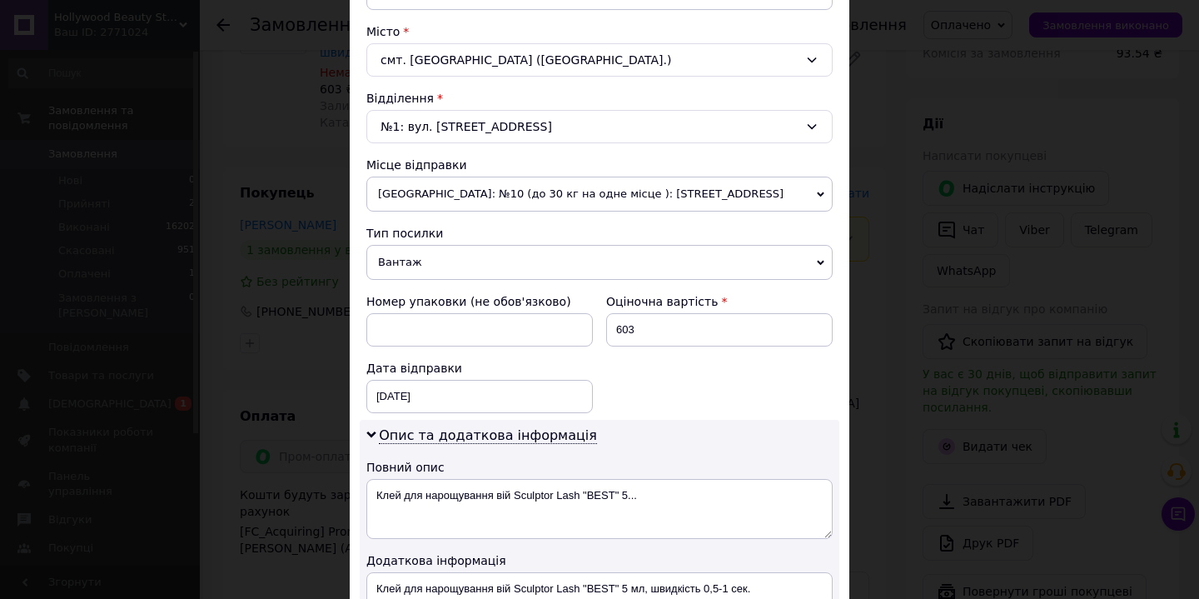
scroll to position [499, 0]
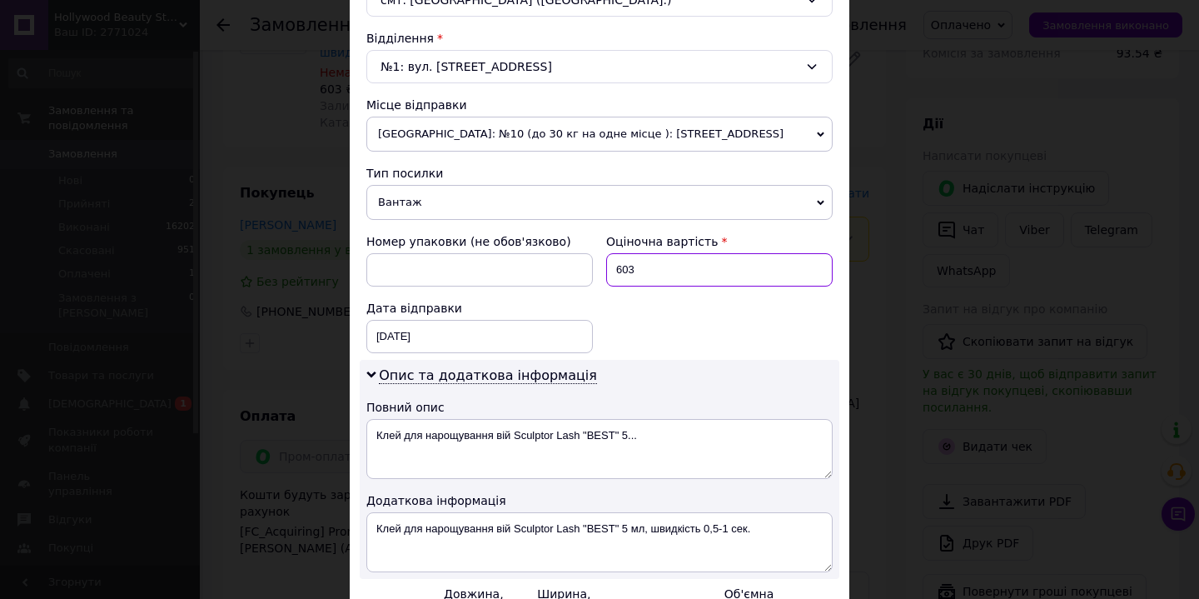
drag, startPoint x: 612, startPoint y: 272, endPoint x: 701, endPoint y: 272, distance: 89.1
click at [701, 272] on input "603" at bounding box center [719, 269] width 226 height 33
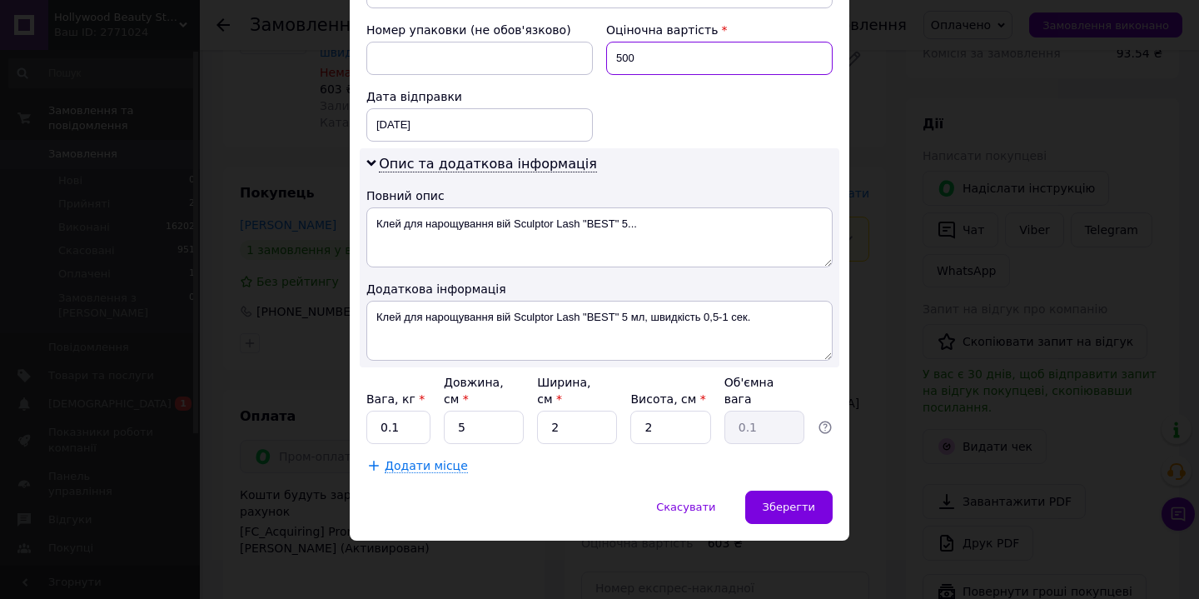
scroll to position [709, 0]
type input "500"
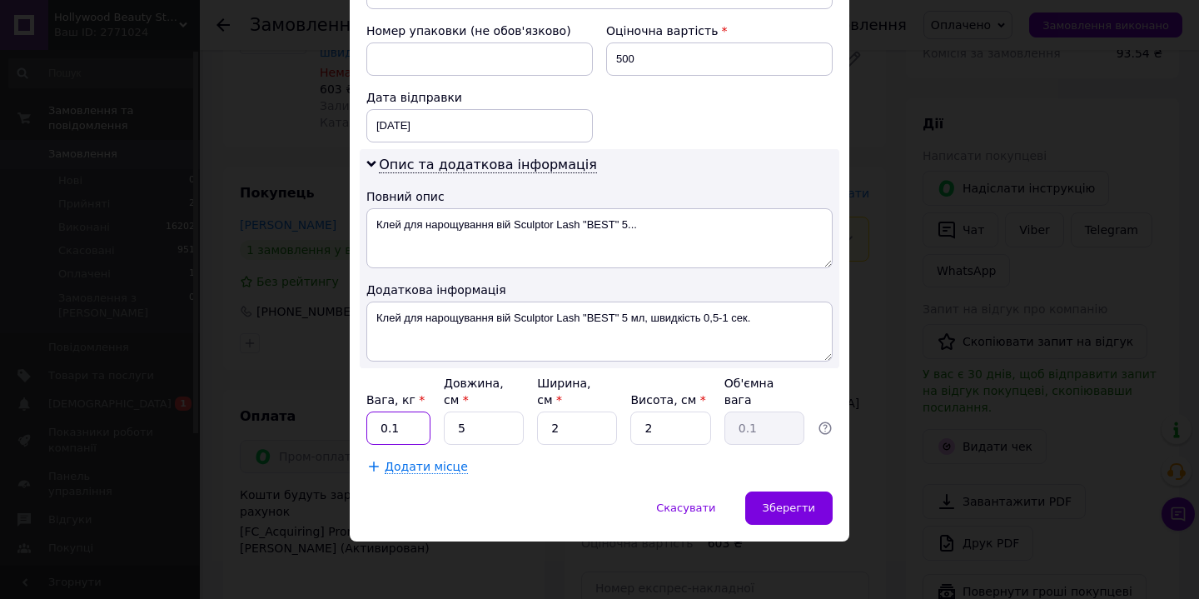
click at [415, 429] on input "0.1" at bounding box center [398, 427] width 64 height 33
type input "0.5"
click at [783, 514] on div "Зберегти" at bounding box center [788, 507] width 87 height 33
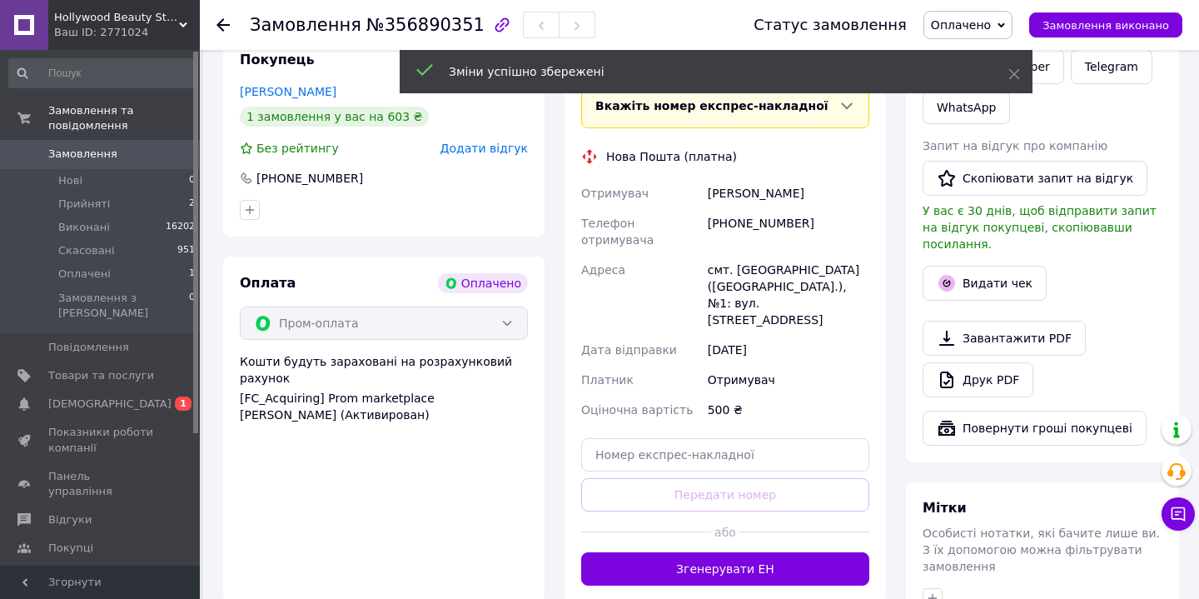
scroll to position [464, 0]
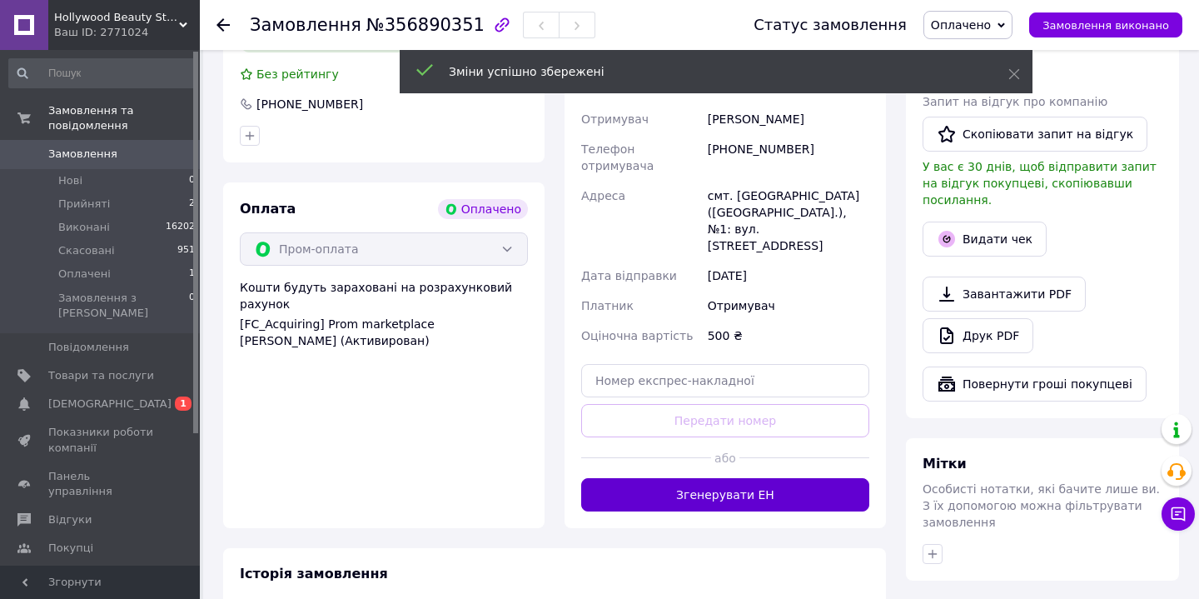
click at [740, 478] on button "Згенерувати ЕН" at bounding box center [725, 494] width 288 height 33
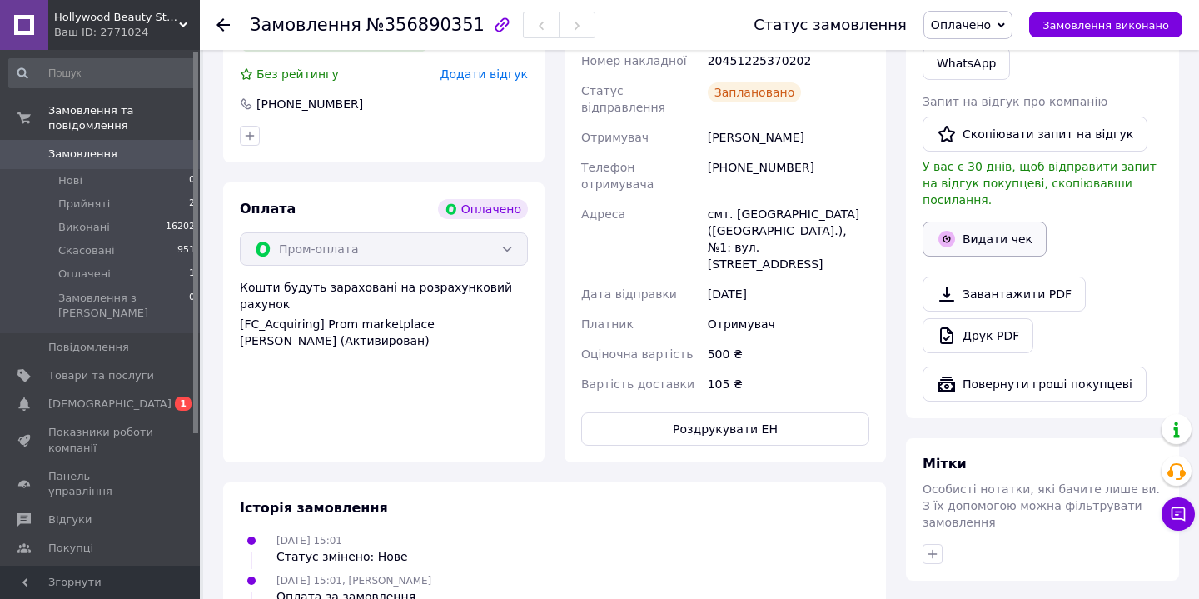
click at [1011, 226] on button "Видати чек" at bounding box center [984, 238] width 124 height 35
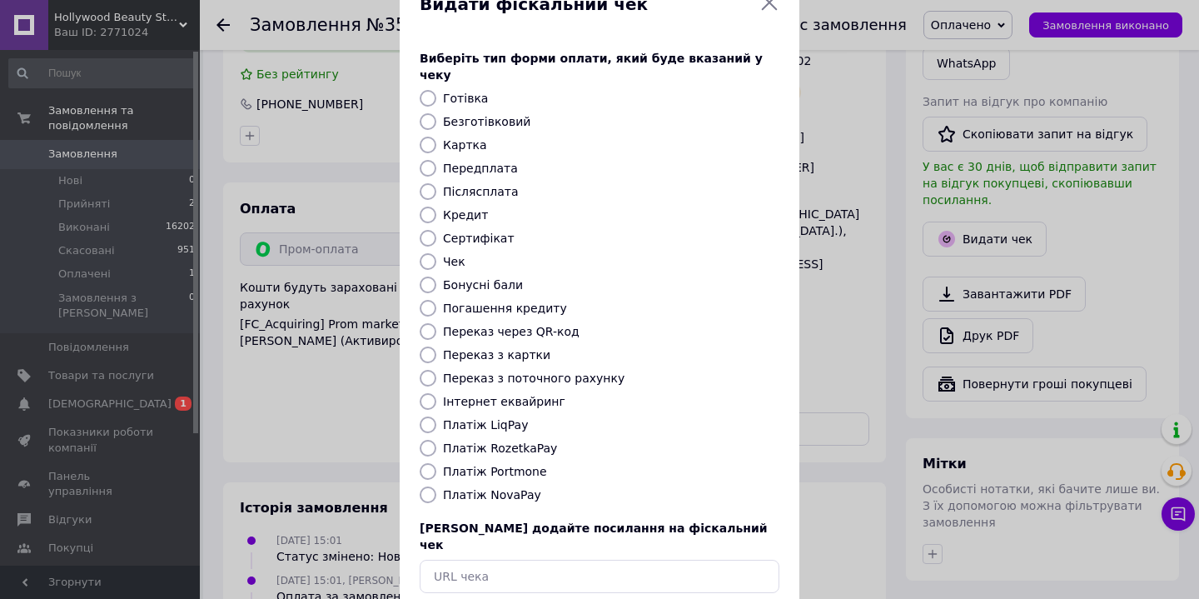
scroll to position [65, 0]
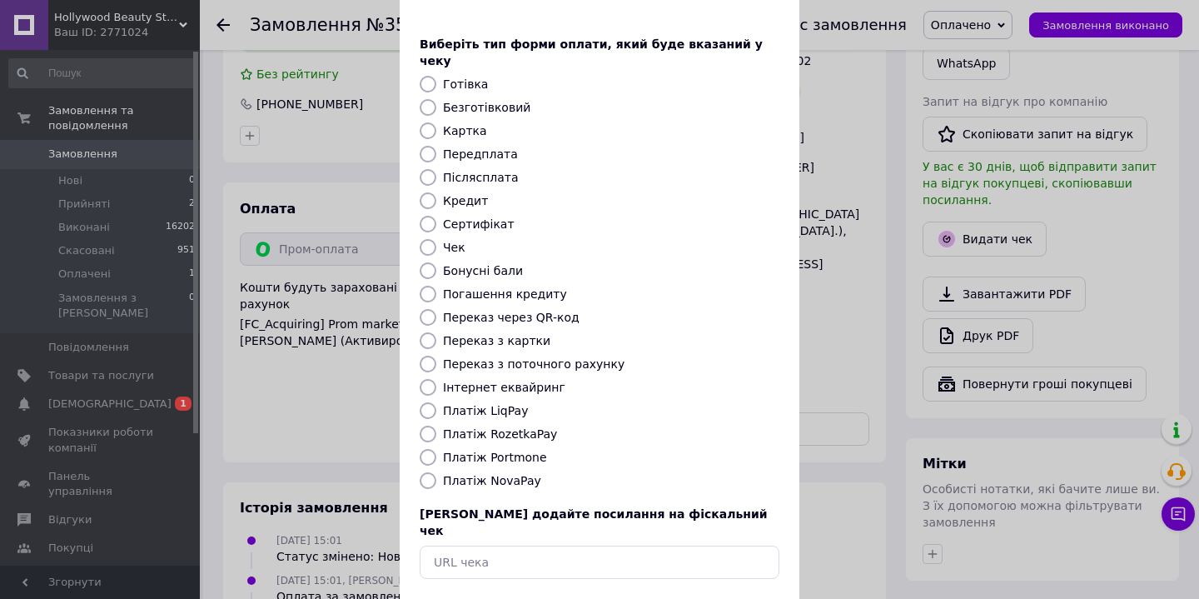
click at [426, 425] on input "Платіж RozetkaPay" at bounding box center [428, 433] width 17 height 17
radio input "true"
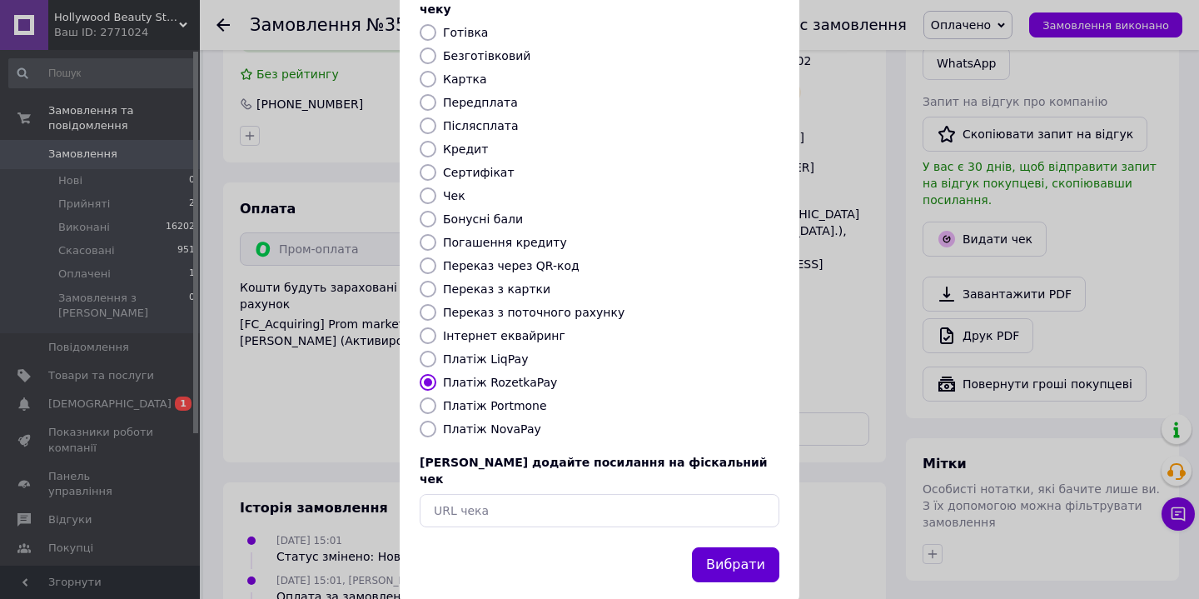
scroll to position [116, 0]
click at [729, 548] on button "Вибрати" at bounding box center [735, 566] width 87 height 36
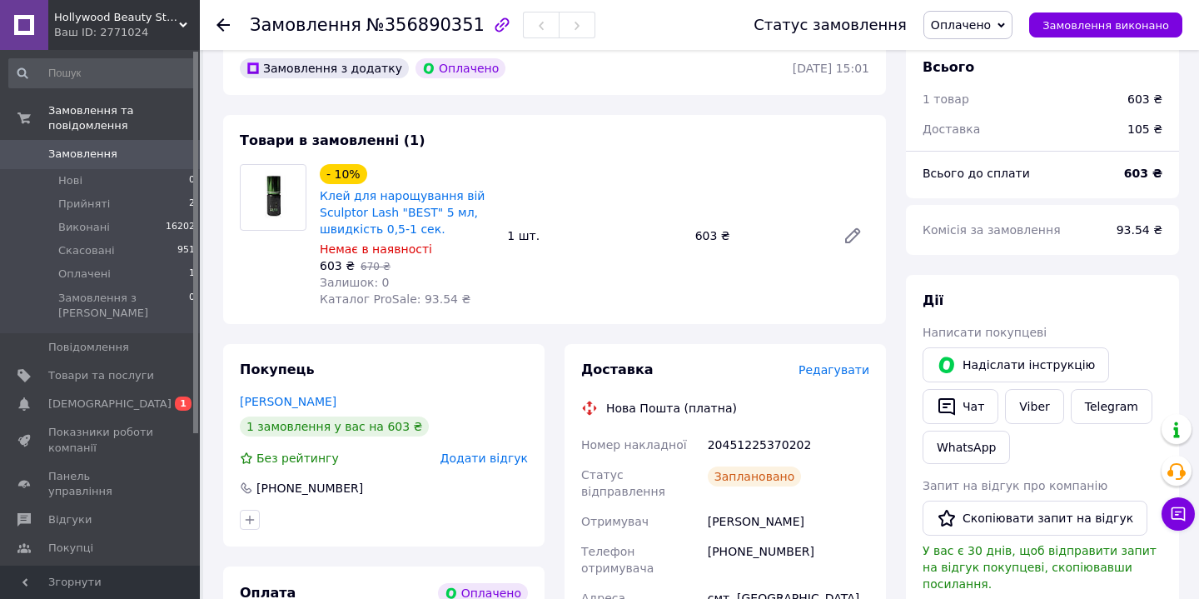
scroll to position [97, 0]
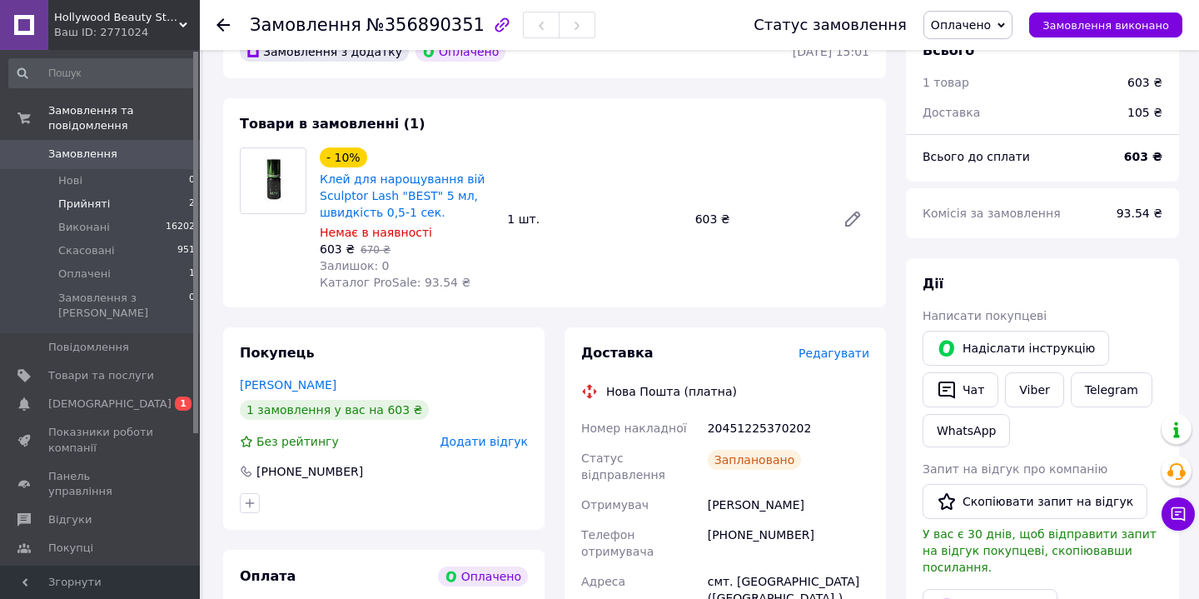
click at [88, 211] on li "Прийняті 2" at bounding box center [102, 203] width 205 height 23
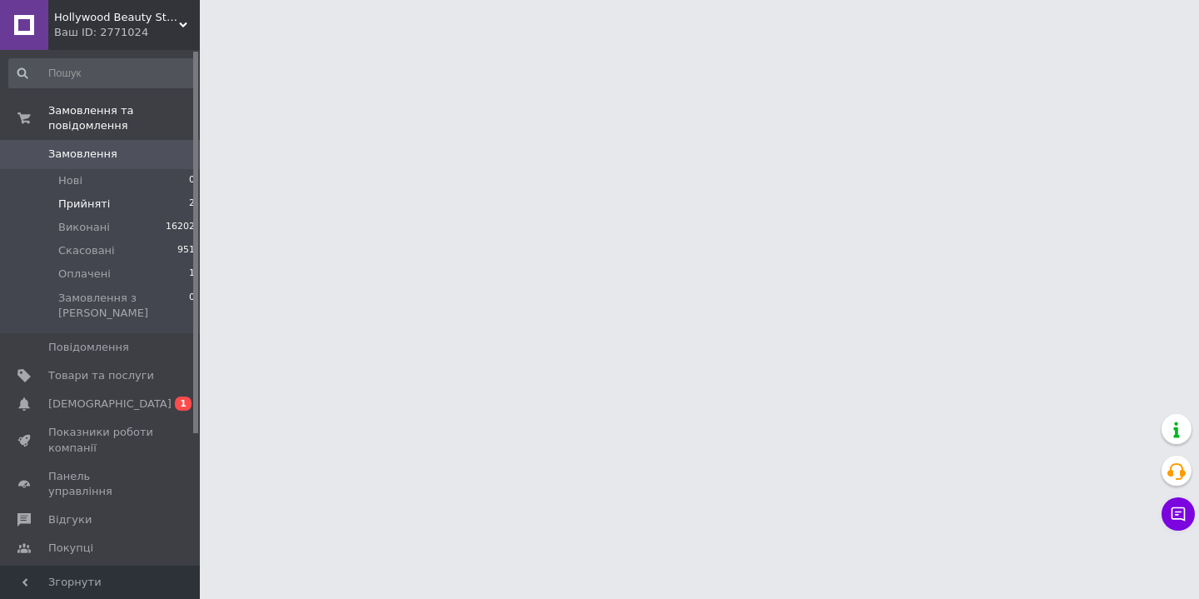
click at [88, 210] on span "Прийняті" at bounding box center [84, 203] width 52 height 15
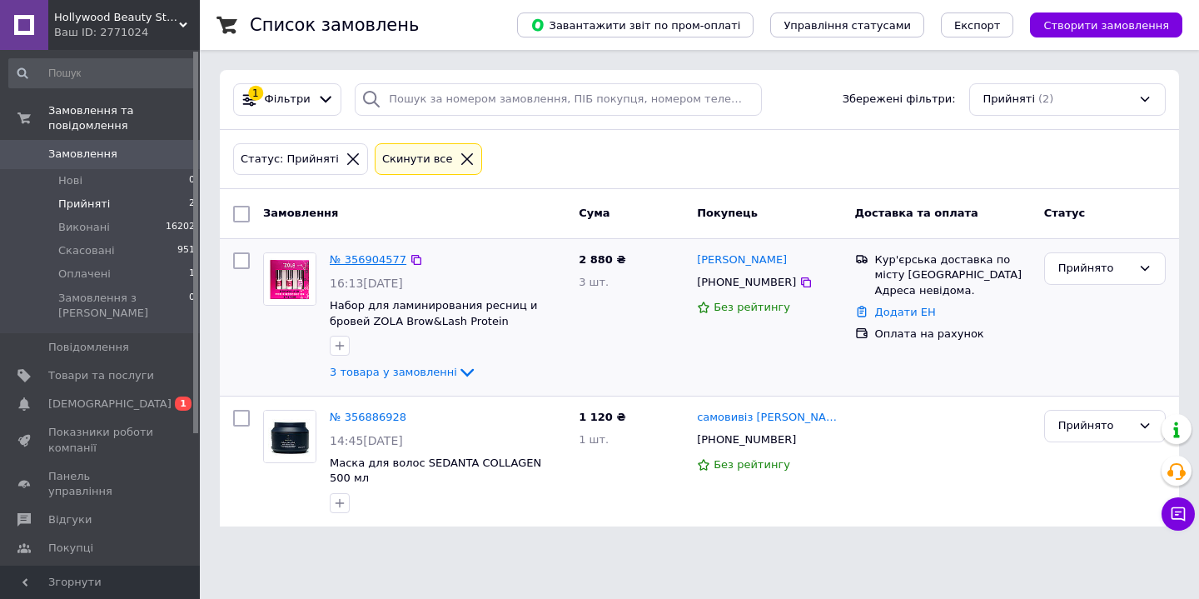
click at [375, 256] on link "№ 356904577" at bounding box center [368, 259] width 77 height 12
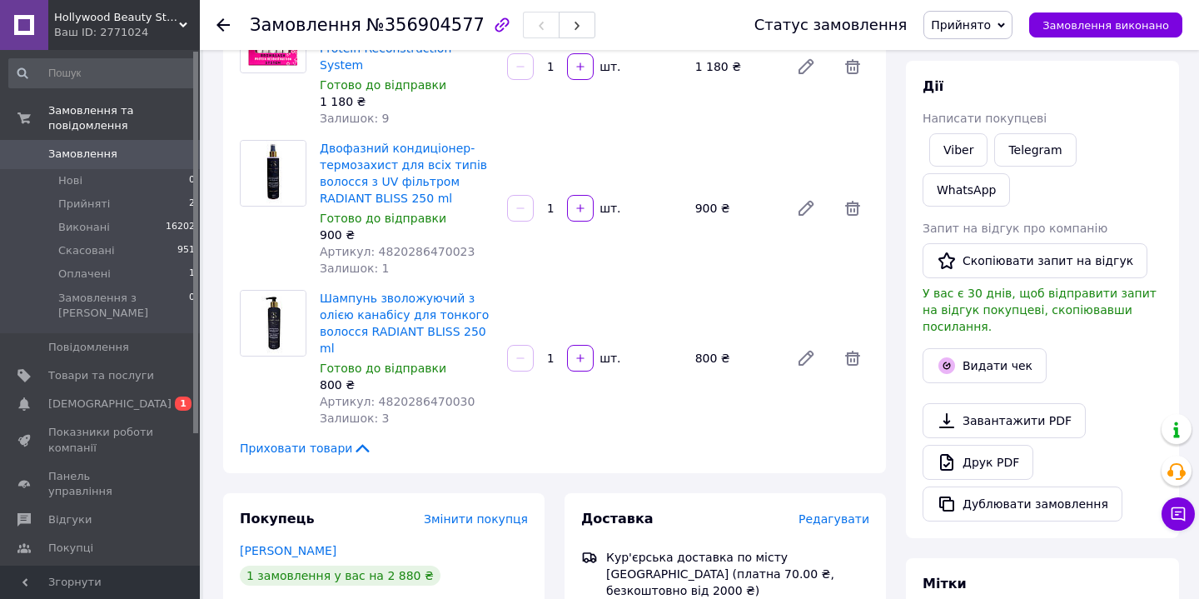
scroll to position [66, 0]
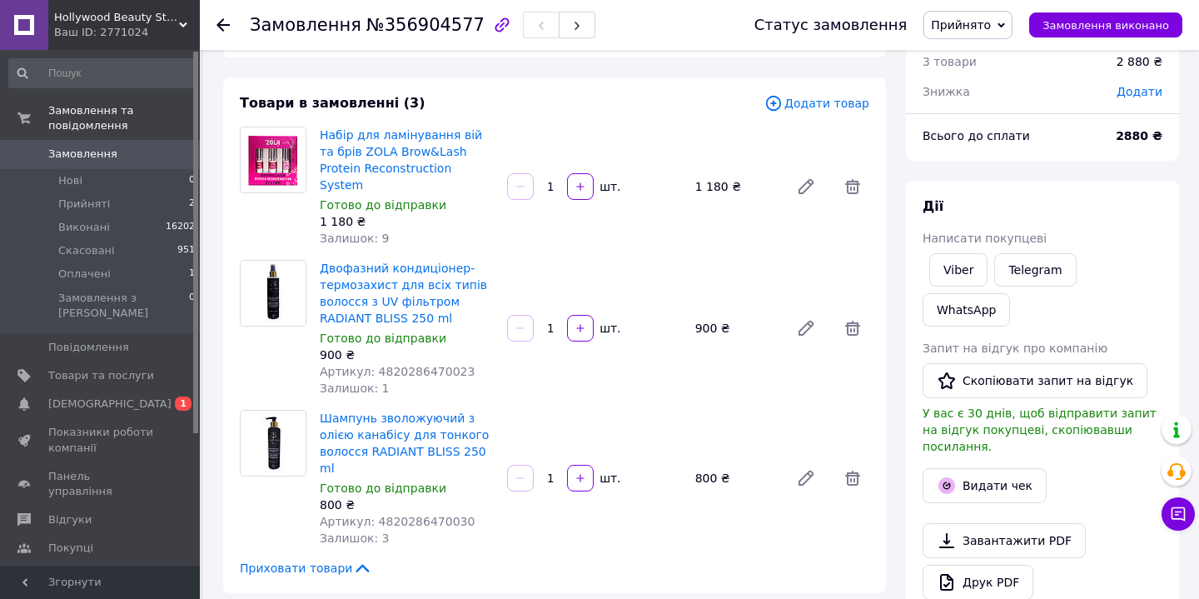
click at [1012, 30] on span "Прийнято" at bounding box center [967, 25] width 89 height 28
click at [967, 115] on li "Оплачено" at bounding box center [967, 108] width 87 height 25
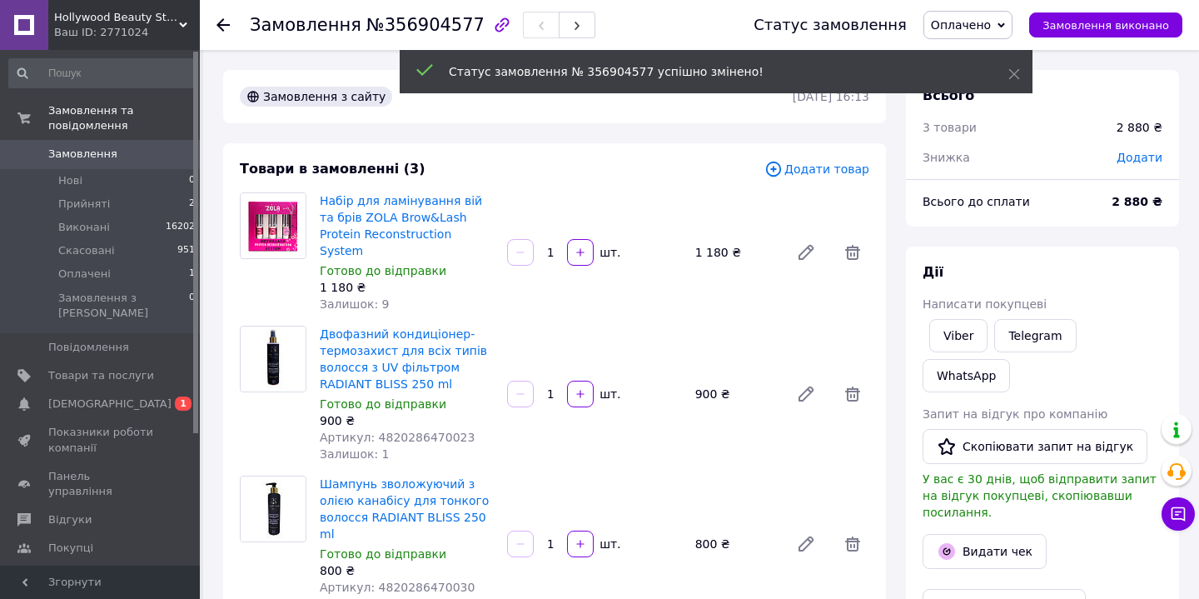
scroll to position [0, 0]
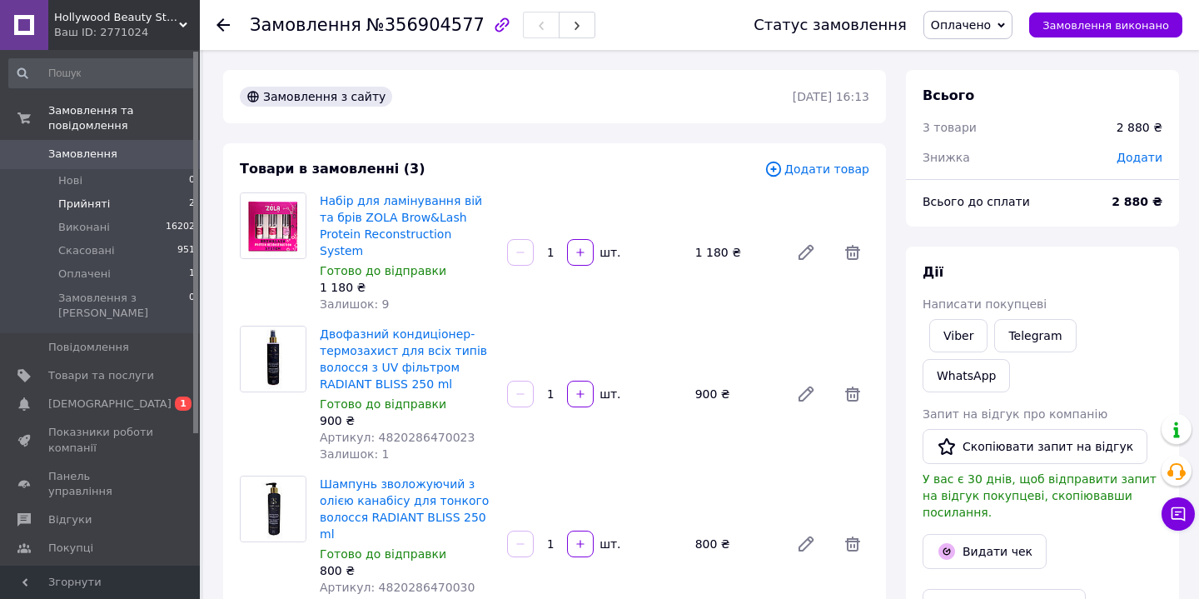
click at [63, 206] on span "Прийняті" at bounding box center [84, 203] width 52 height 15
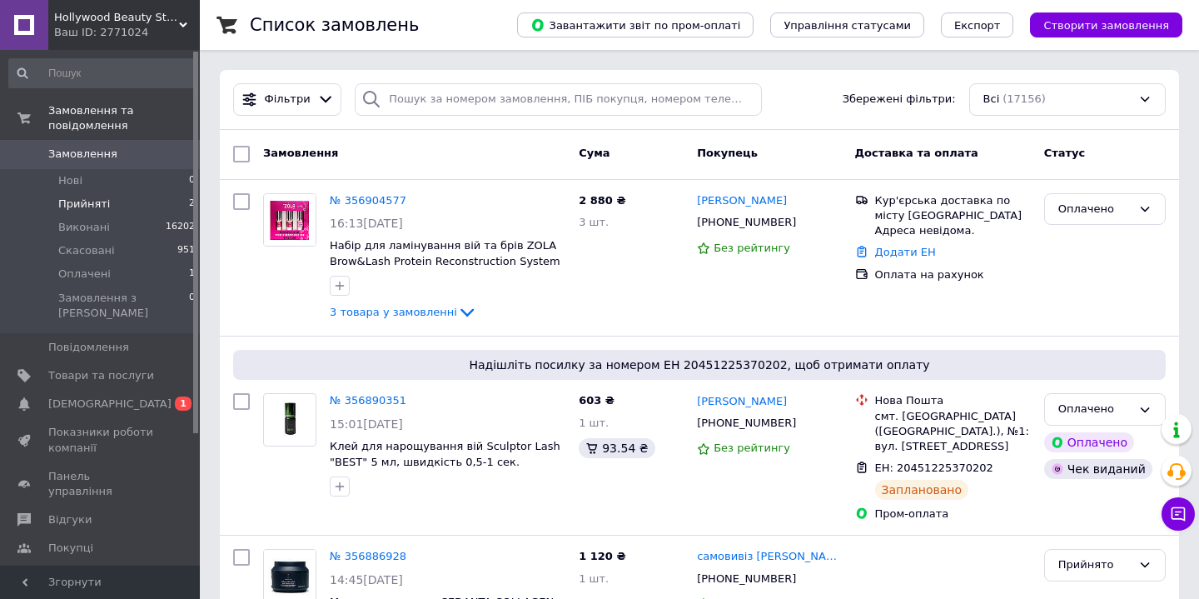
click at [80, 200] on span "Прийняті" at bounding box center [84, 203] width 52 height 15
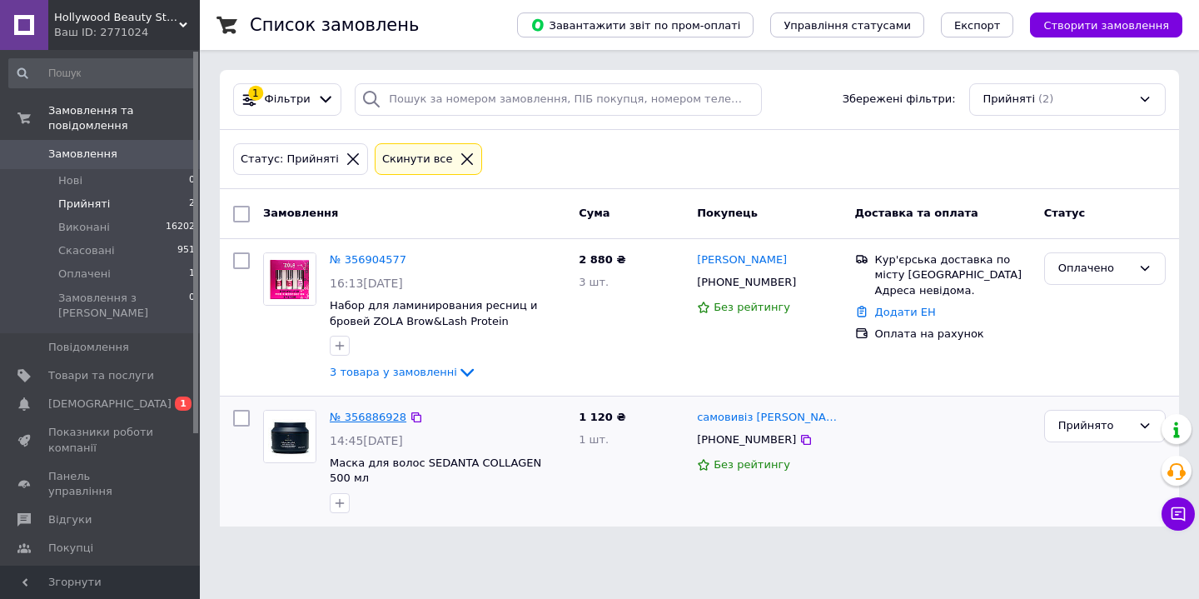
click at [379, 417] on link "№ 356886928" at bounding box center [368, 416] width 77 height 12
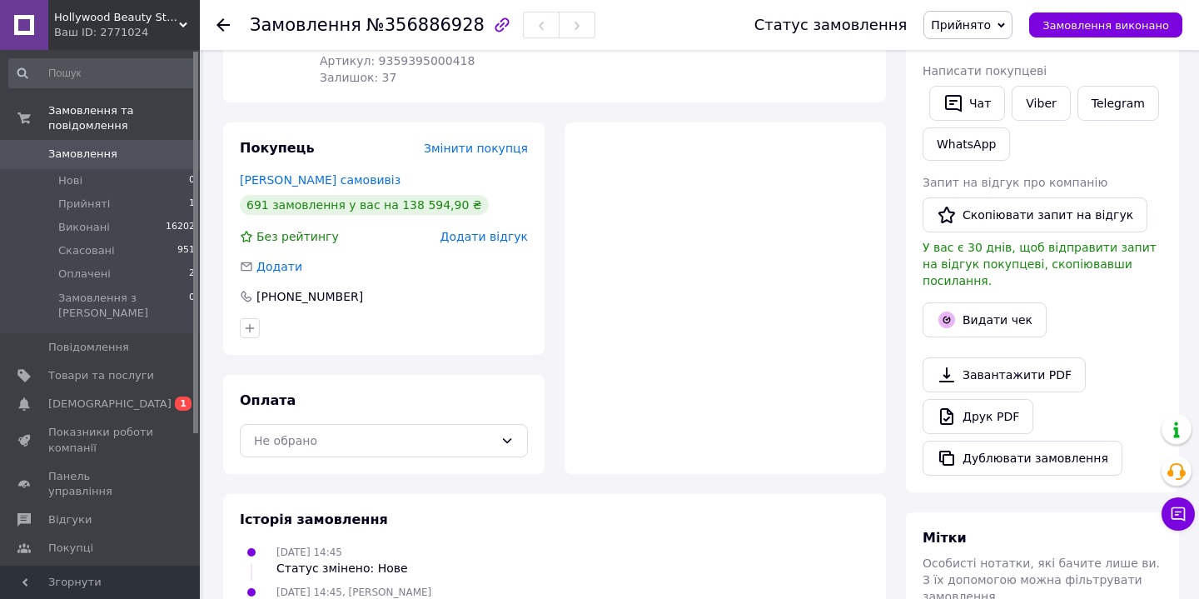
scroll to position [264, 0]
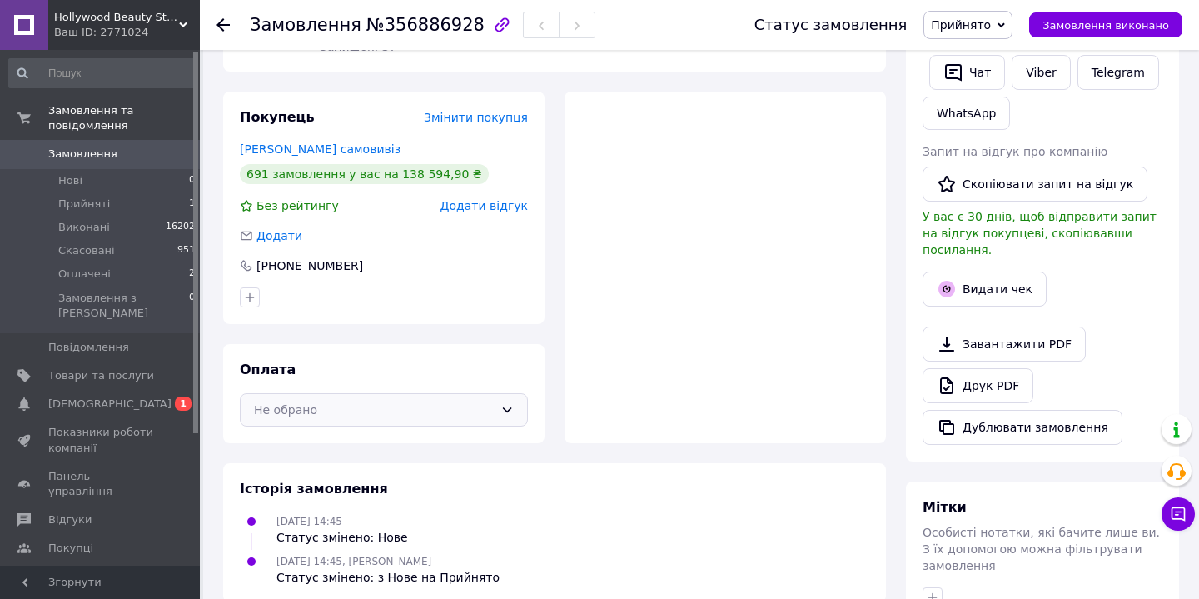
click at [357, 415] on div "Не обрано" at bounding box center [374, 409] width 240 height 18
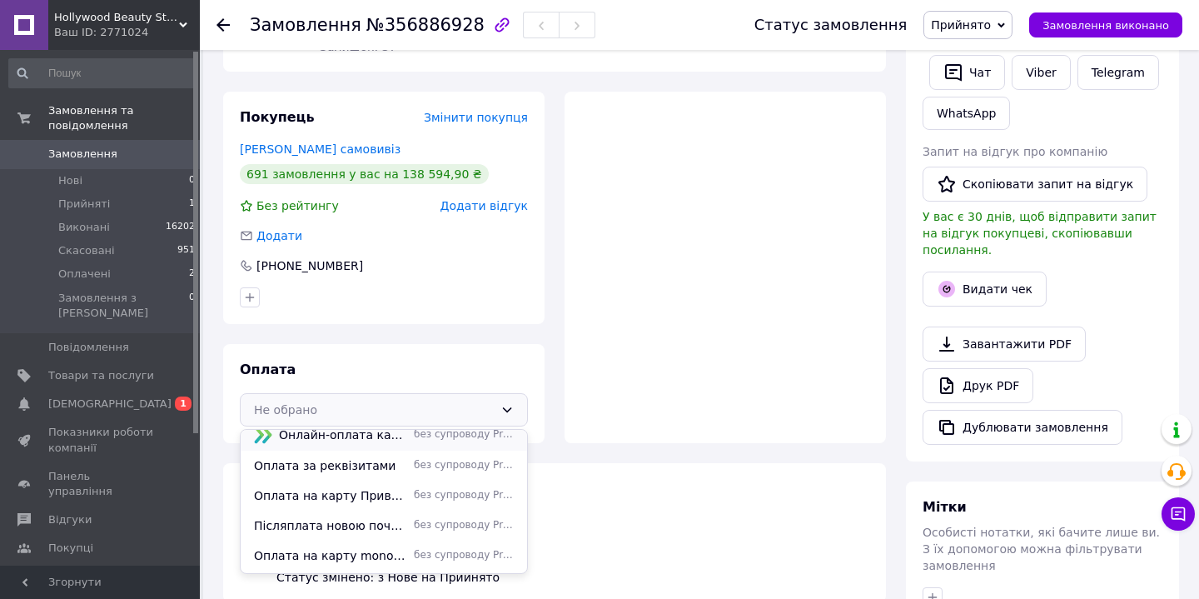
scroll to position [76, 0]
click at [338, 524] on span "Післяплата новою почтою (після передоплати 150 грн за послуги нової пошти у дві…" at bounding box center [330, 523] width 153 height 17
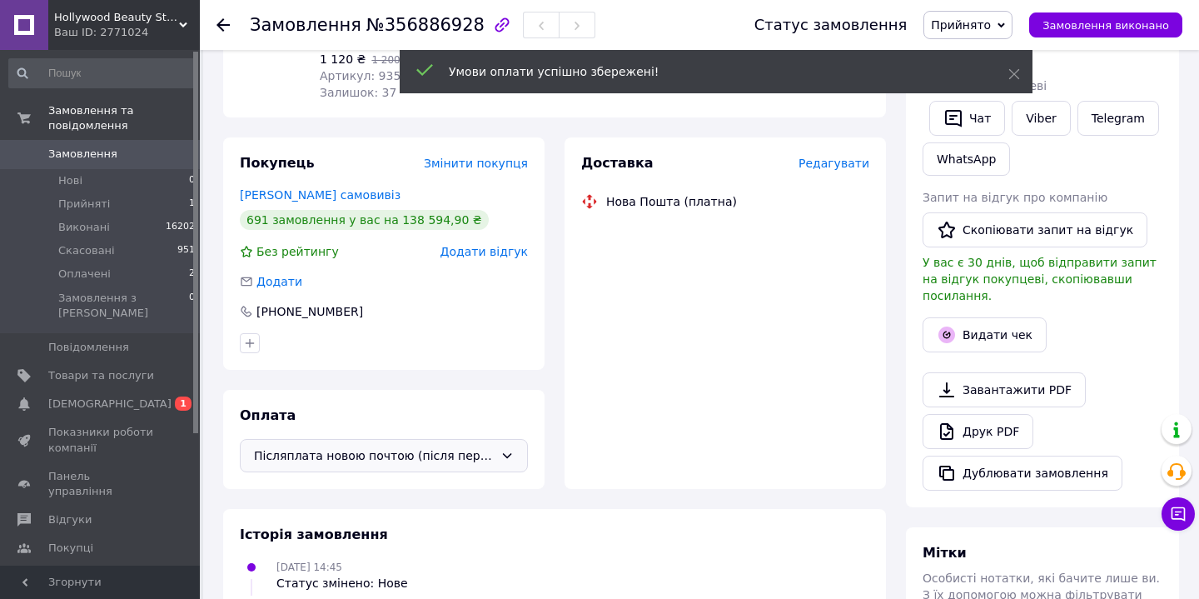
scroll to position [142, 0]
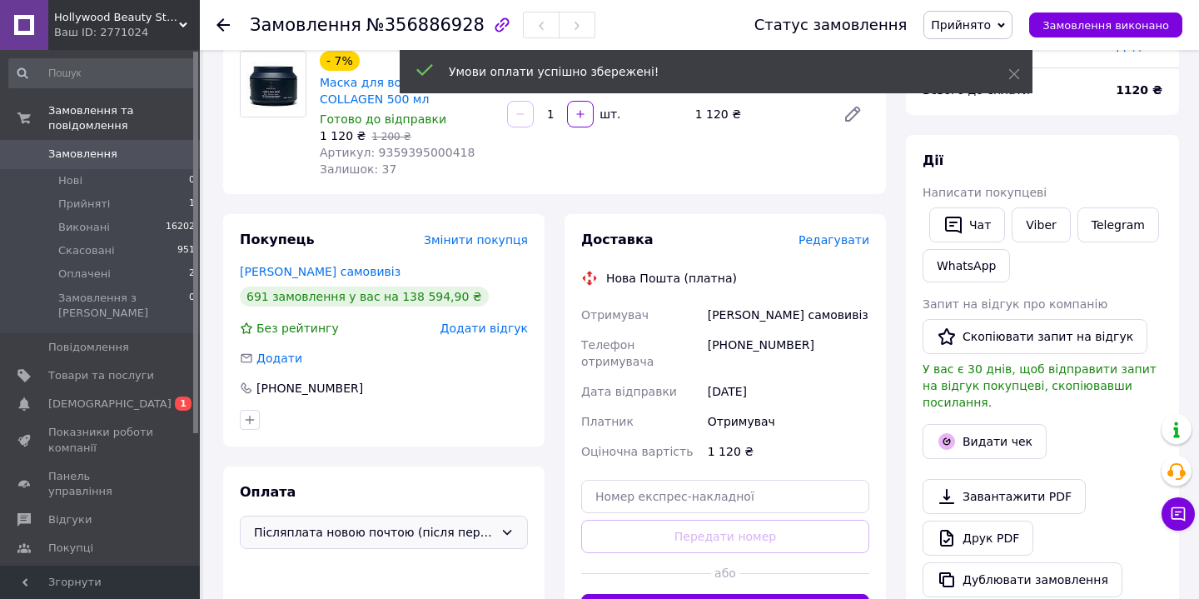
click at [822, 241] on span "Редагувати" at bounding box center [833, 239] width 71 height 13
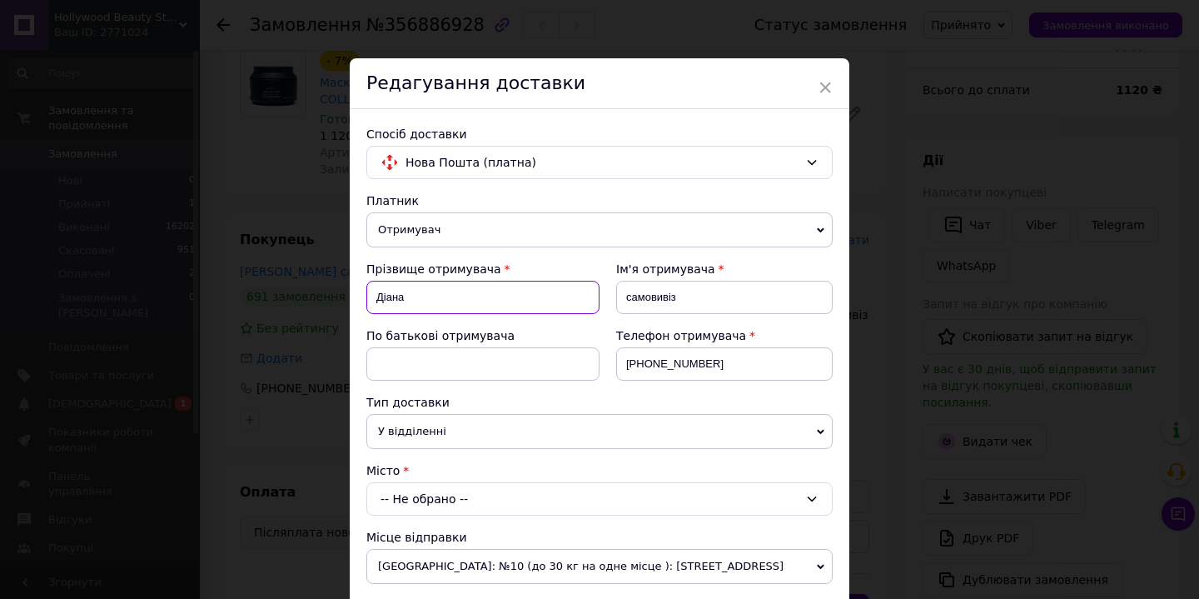
drag, startPoint x: 370, startPoint y: 298, endPoint x: 430, endPoint y: 298, distance: 60.8
paste input "[PERSON_NAME]"
drag, startPoint x: 425, startPoint y: 296, endPoint x: 613, endPoint y: 299, distance: 188.2
click at [613, 299] on div "Прізвище отримувача [PERSON_NAME] отримувача самовивіз По батькові отримувача Т…" at bounding box center [599, 327] width 466 height 133
type input "[PERSON_NAME]"
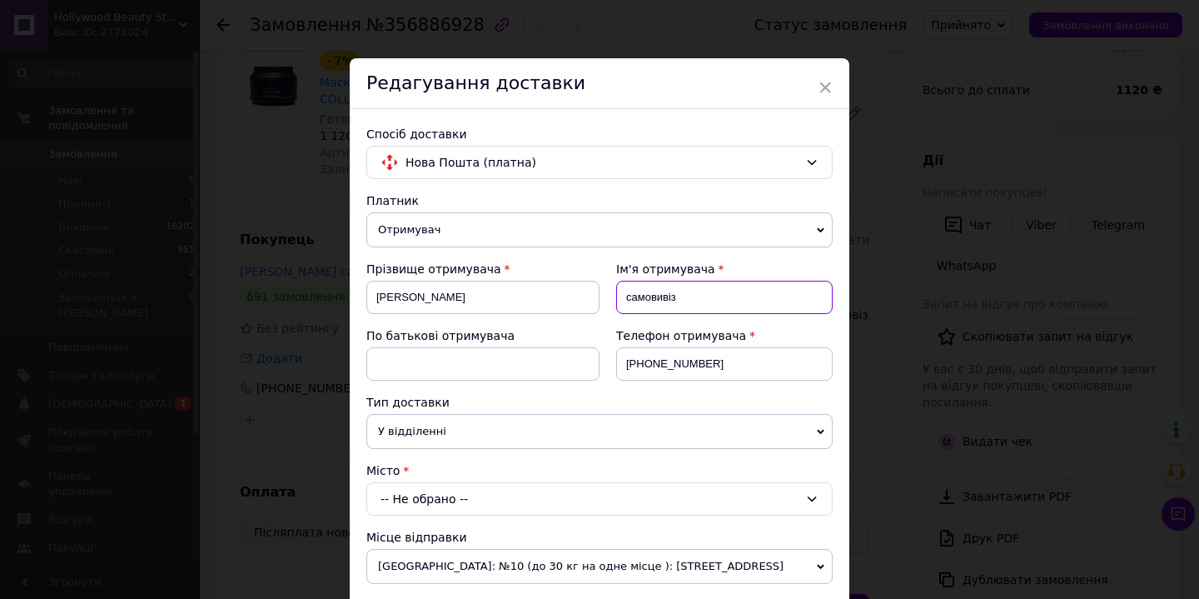
drag, startPoint x: 624, startPoint y: 300, endPoint x: 708, endPoint y: 305, distance: 85.1
paste input "[PERSON_NAME]"
drag, startPoint x: 662, startPoint y: 298, endPoint x: 754, endPoint y: 303, distance: 92.5
click at [754, 303] on input "[PERSON_NAME]" at bounding box center [724, 297] width 216 height 33
type input "[PERSON_NAME]"
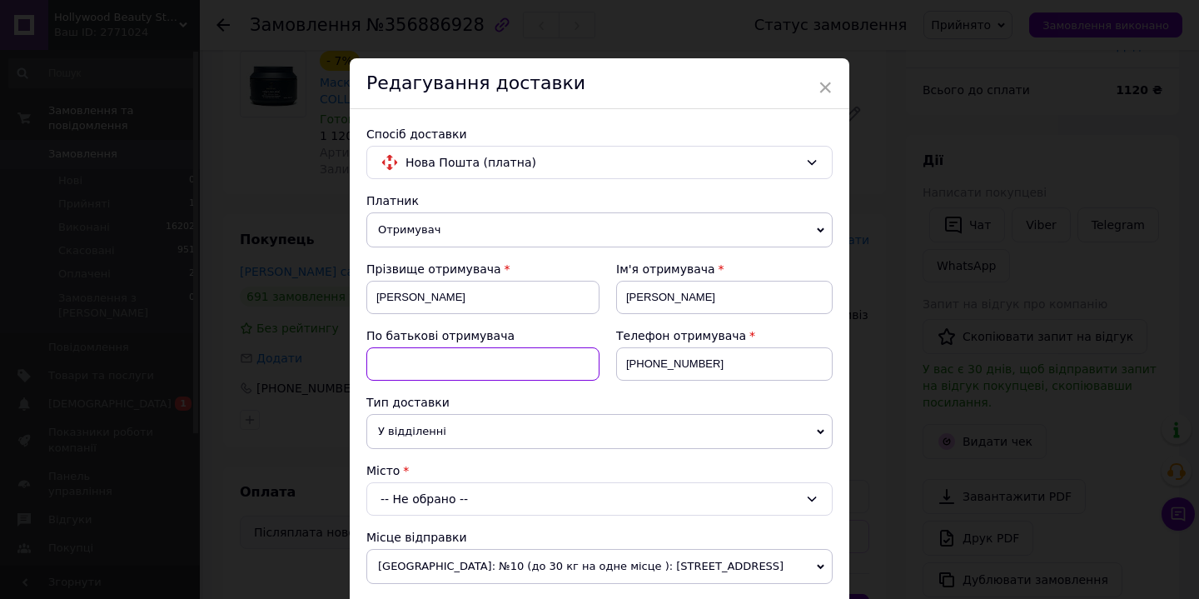
paste input "Віталіївна"
type input "Віталіївна"
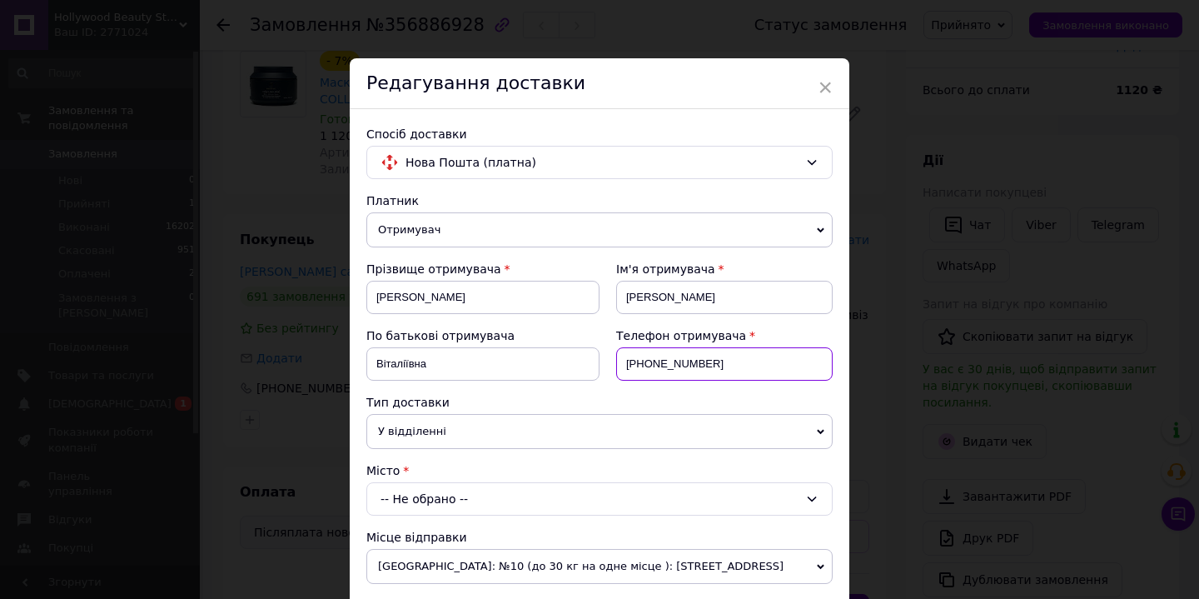
drag, startPoint x: 619, startPoint y: 359, endPoint x: 787, endPoint y: 361, distance: 167.3
paste input "3964351"
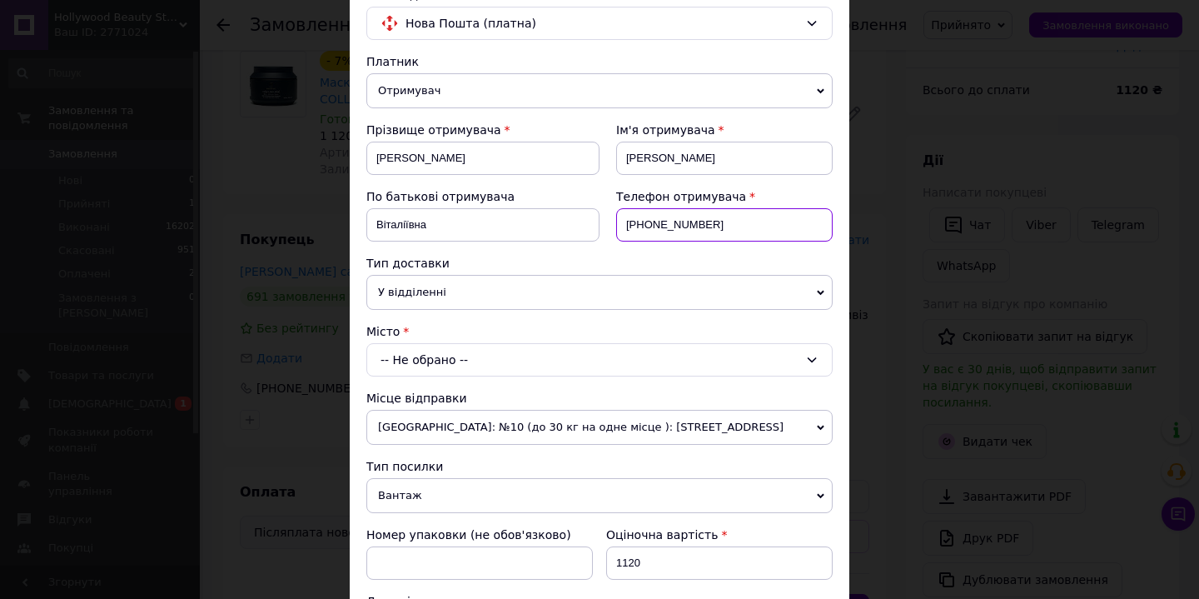
scroll to position [147, 0]
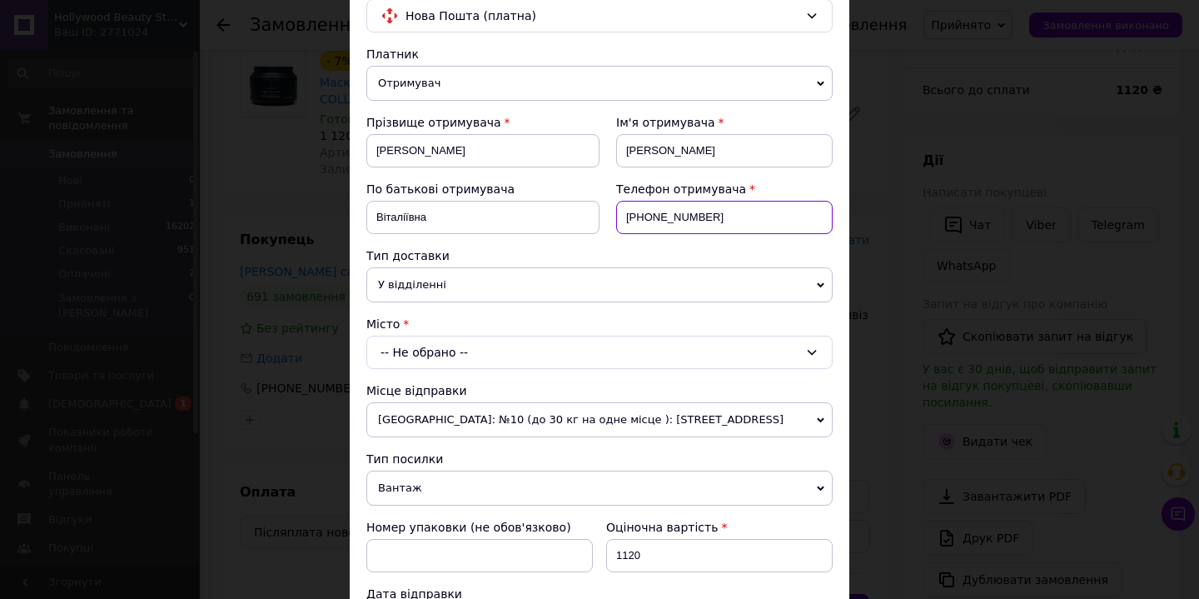
type input "[PHONE_NUMBER]"
click at [412, 354] on div "-- Не обрано --" at bounding box center [599, 351] width 466 height 33
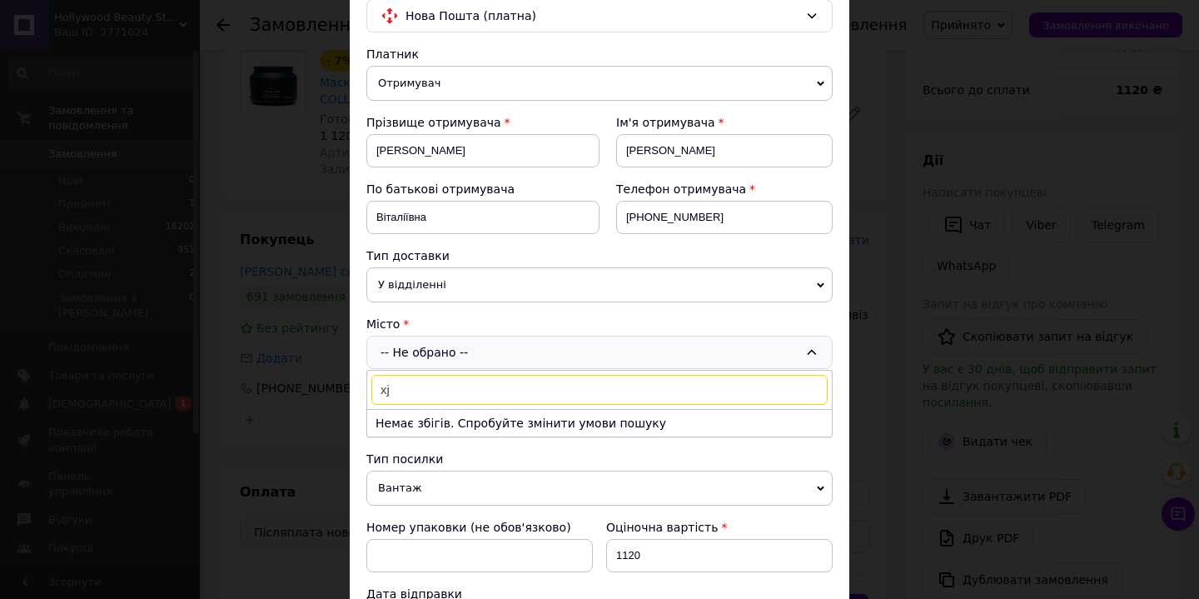
type input "x"
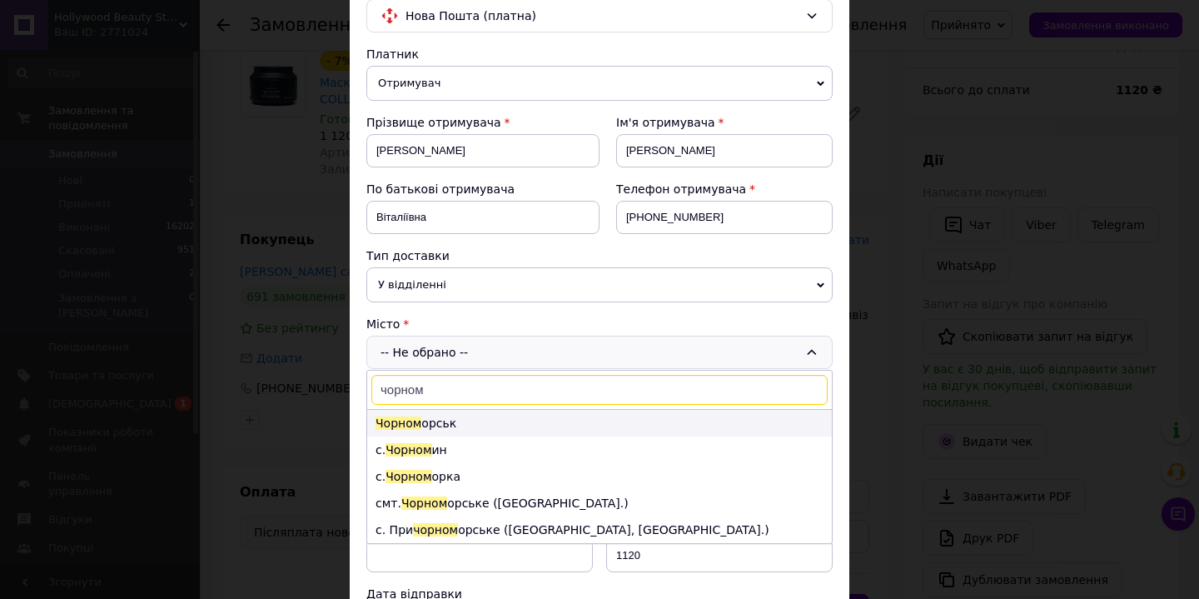
type input "чорном"
click at [410, 433] on li "Чорном орськ" at bounding box center [599, 423] width 465 height 27
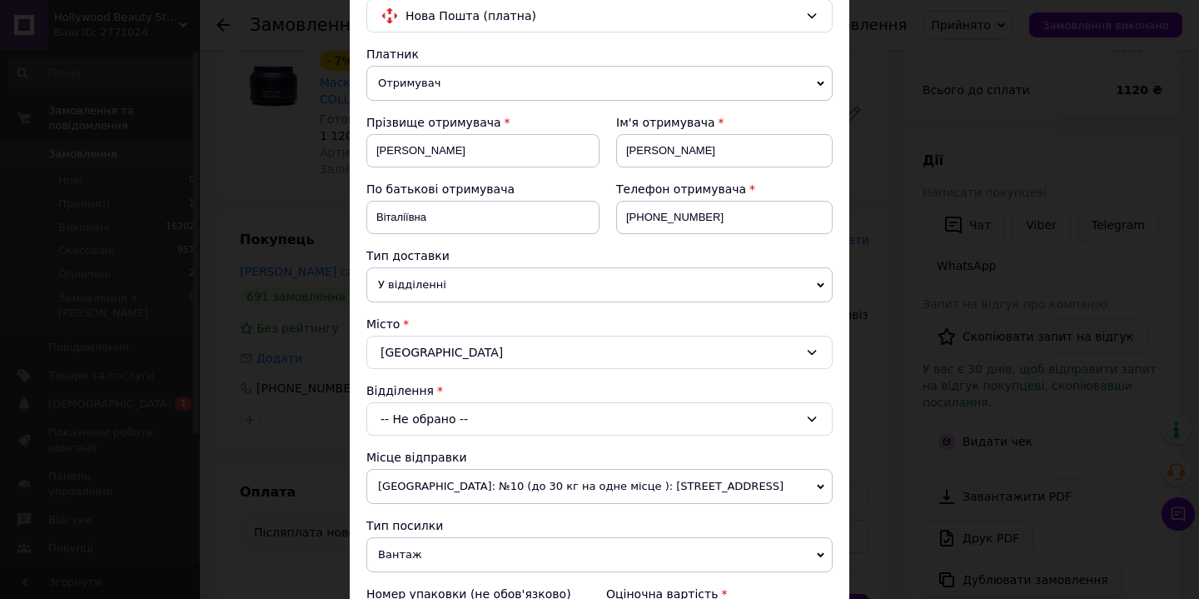
click at [402, 430] on div "-- Не обрано --" at bounding box center [599, 418] width 466 height 33
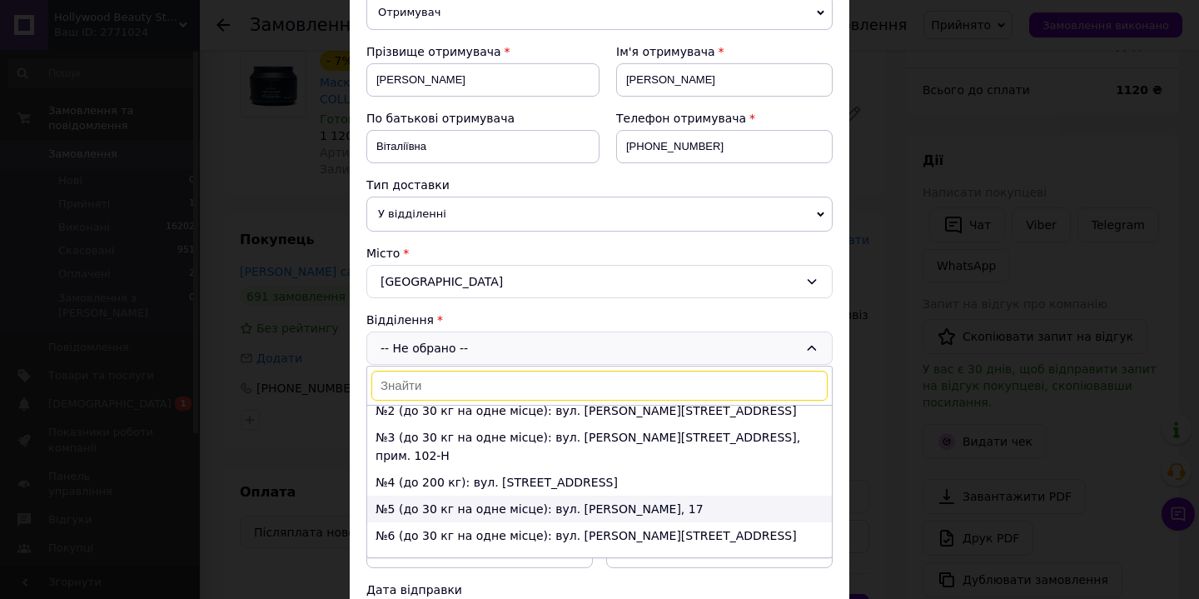
scroll to position [220, 0]
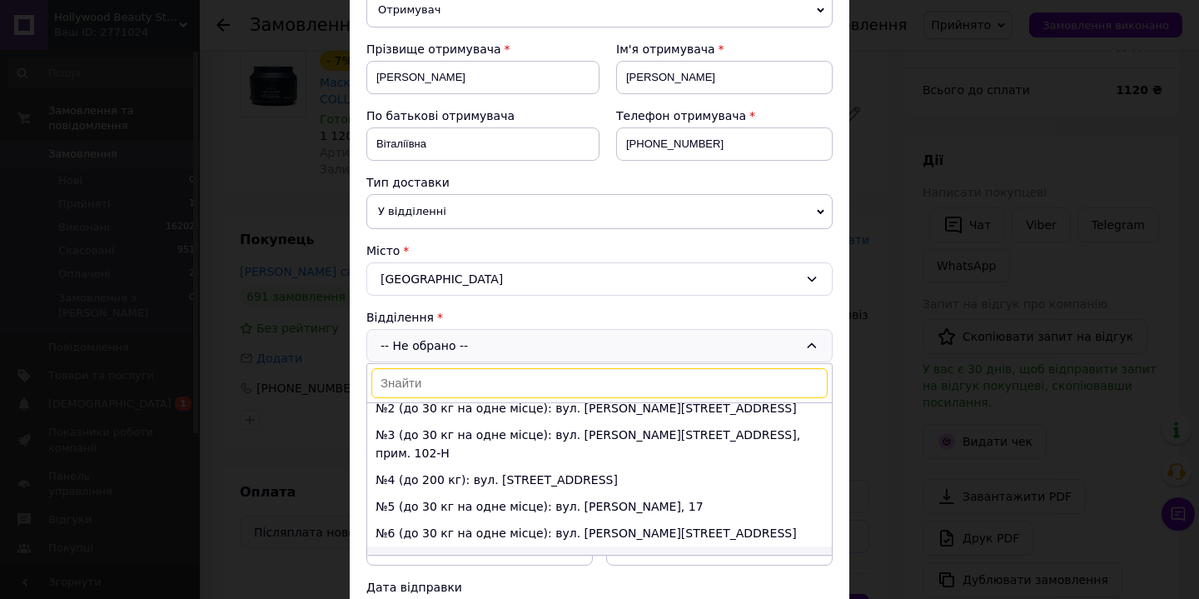
click at [425, 546] on li "№7 (до 30 кг на одне місце): просп. Миру, 15" at bounding box center [599, 559] width 465 height 27
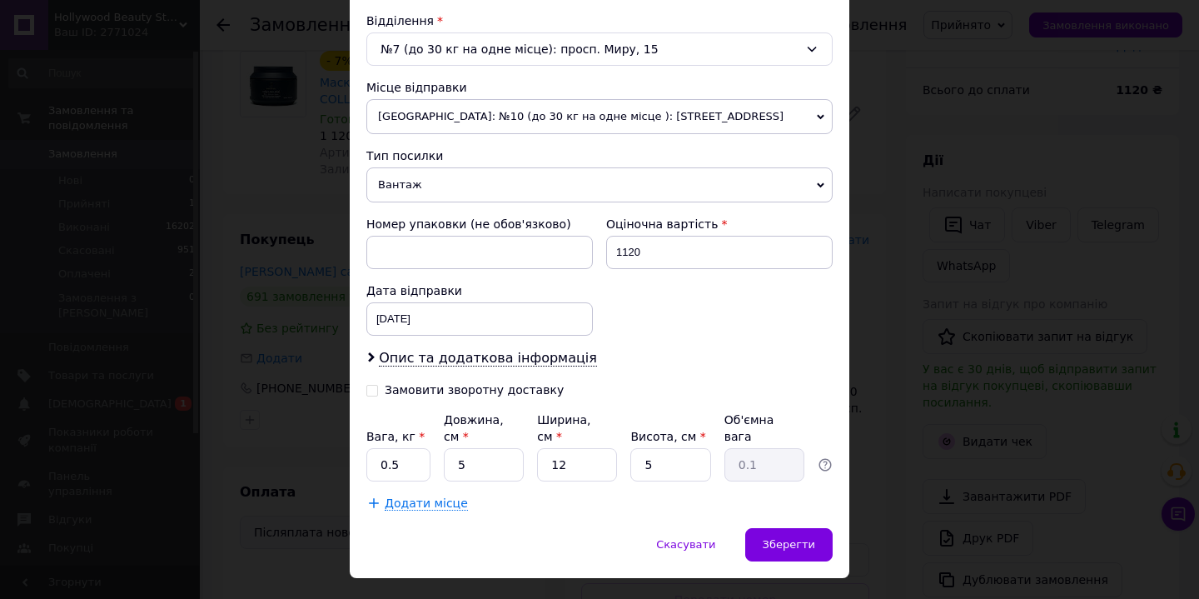
scroll to position [517, 0]
click at [371, 388] on input "Замовити зворотну доставку" at bounding box center [372, 388] width 12 height 12
checkbox input "true"
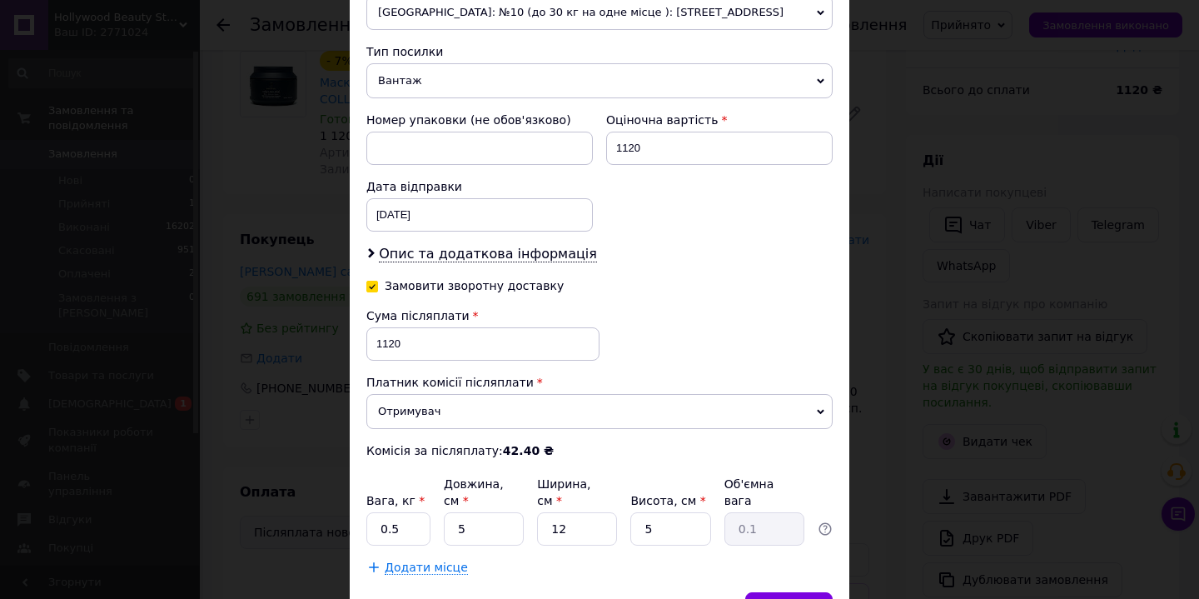
scroll to position [653, 0]
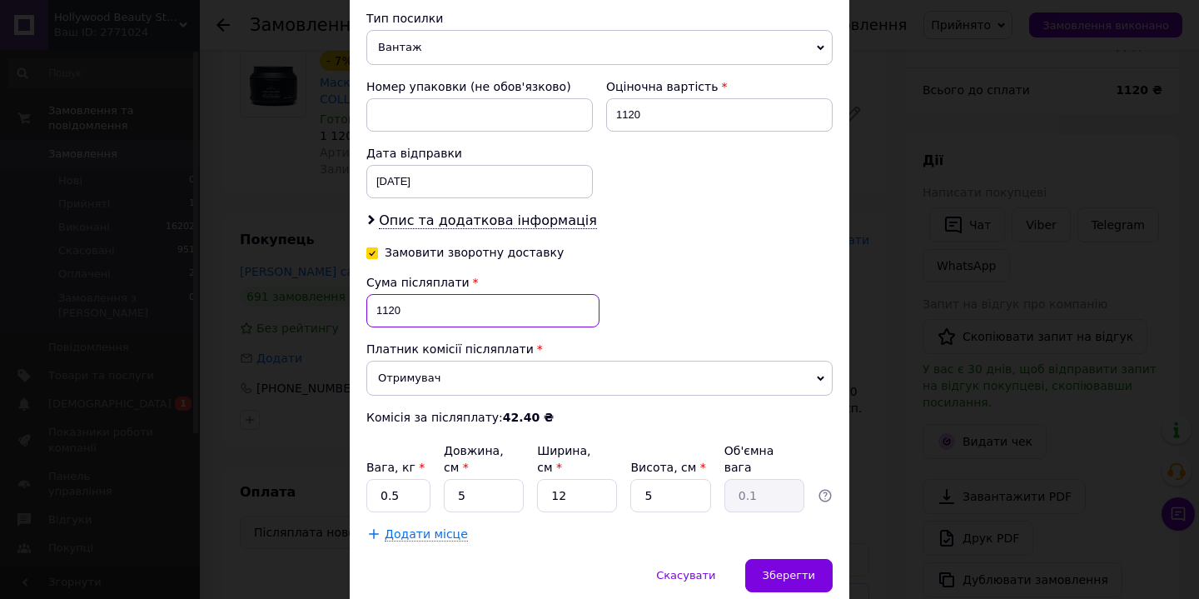
click at [385, 310] on input "1120" at bounding box center [482, 310] width 233 height 33
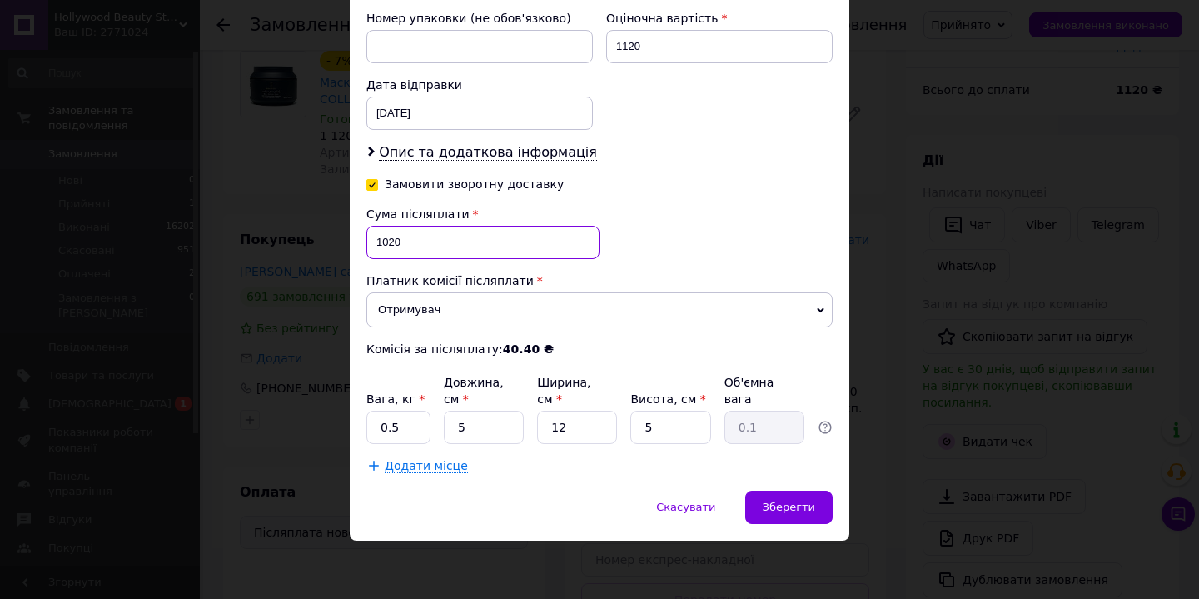
scroll to position [721, 0]
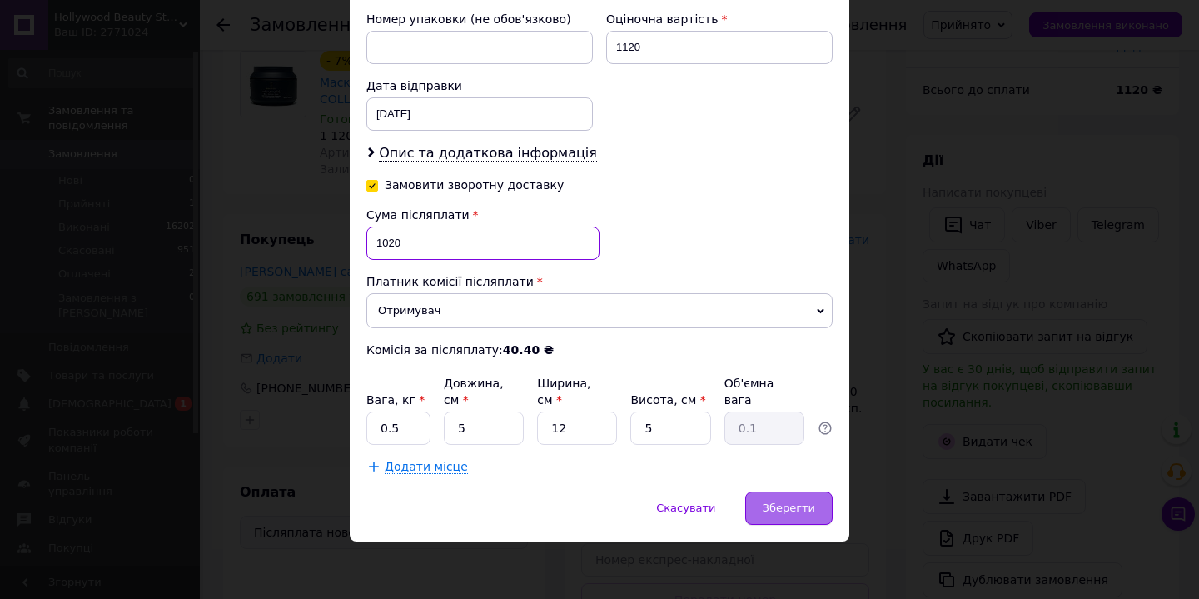
type input "1020"
click at [793, 501] on span "Зберегти" at bounding box center [789, 507] width 52 height 12
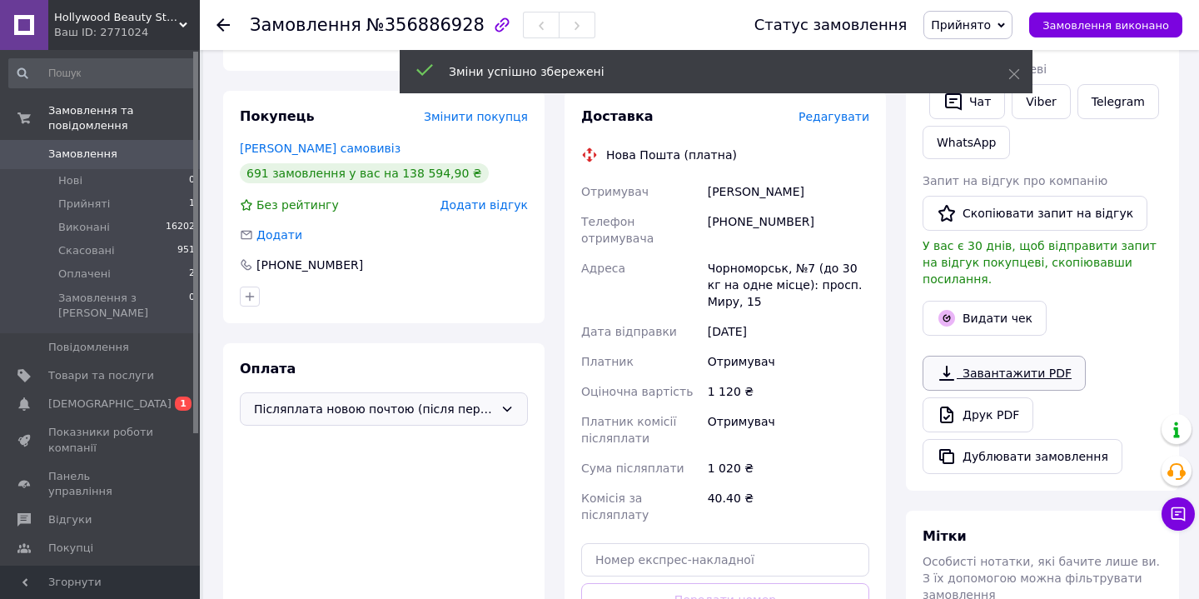
scroll to position [340, 0]
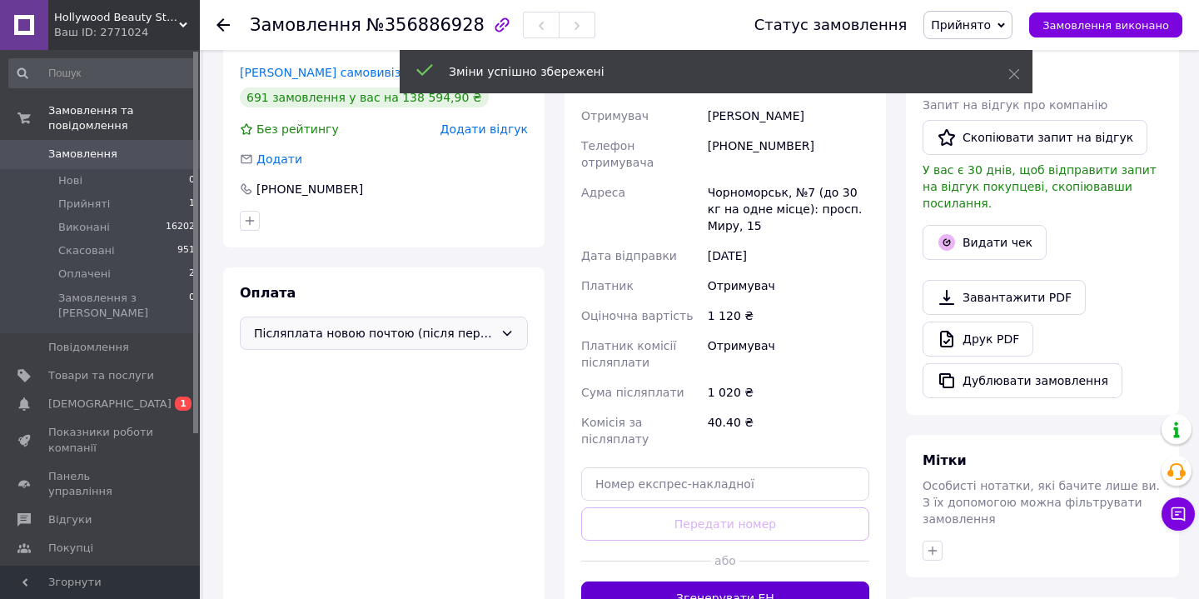
click at [759, 583] on button "Згенерувати ЕН" at bounding box center [725, 597] width 288 height 33
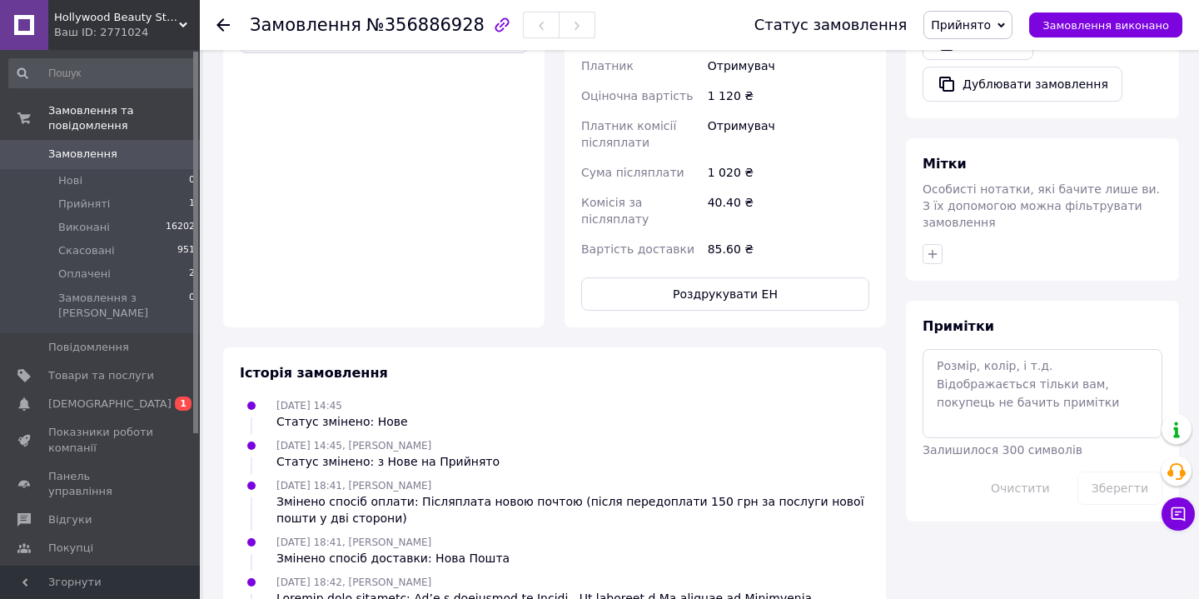
scroll to position [699, 0]
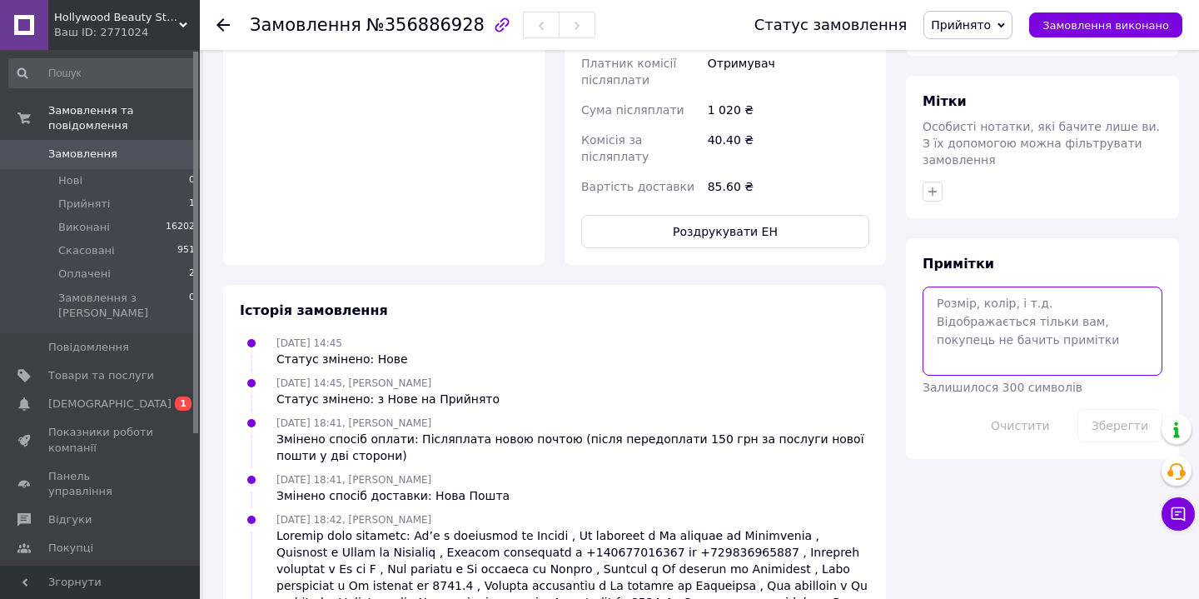
click at [1034, 298] on textarea at bounding box center [1042, 330] width 240 height 88
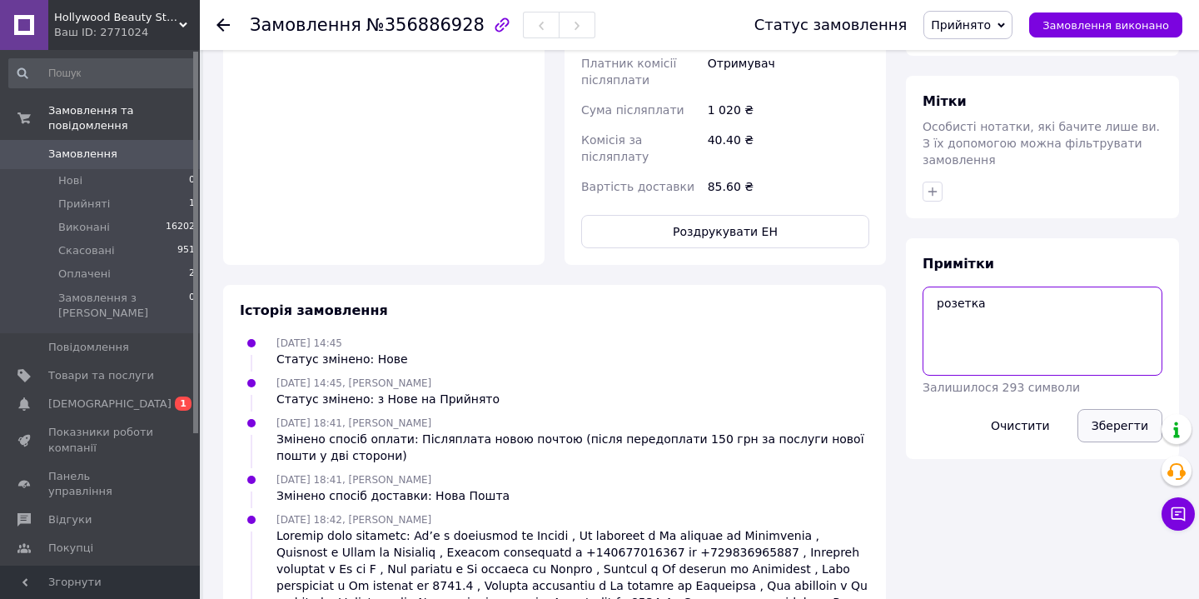
type textarea "розетка"
click at [1123, 409] on button "Зберегти" at bounding box center [1119, 425] width 85 height 33
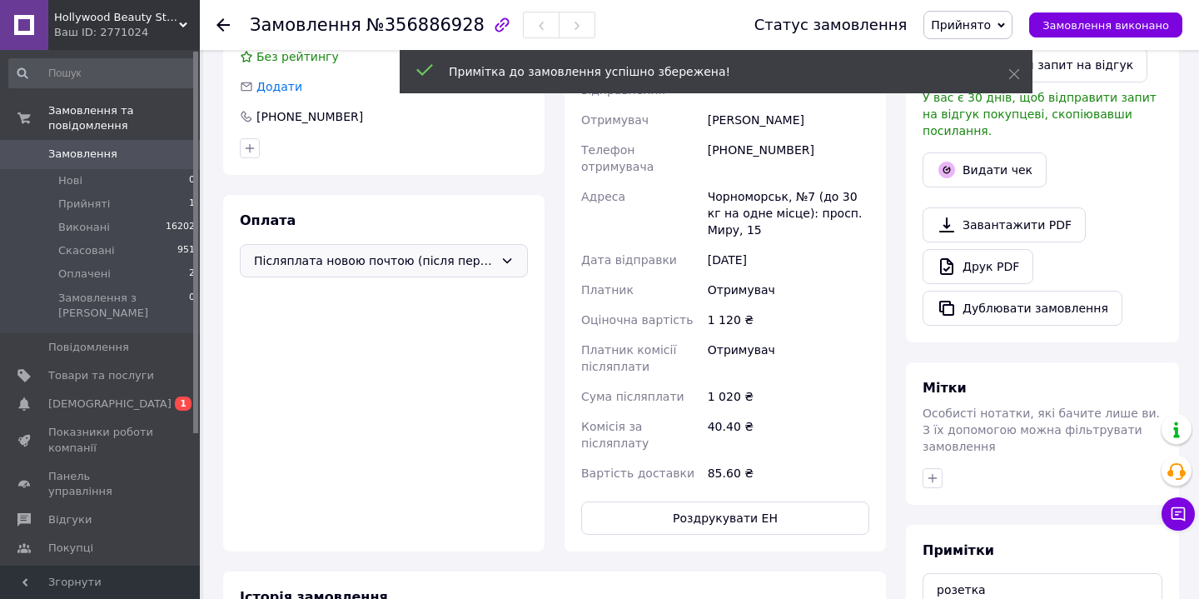
scroll to position [0, 0]
